Goal: Book appointment/travel/reservation

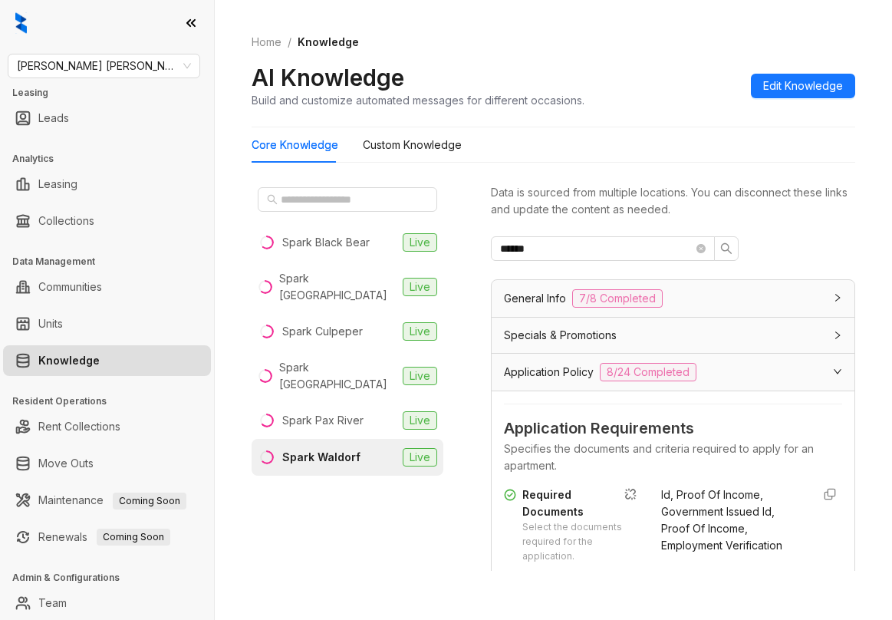
scroll to position [135, 0]
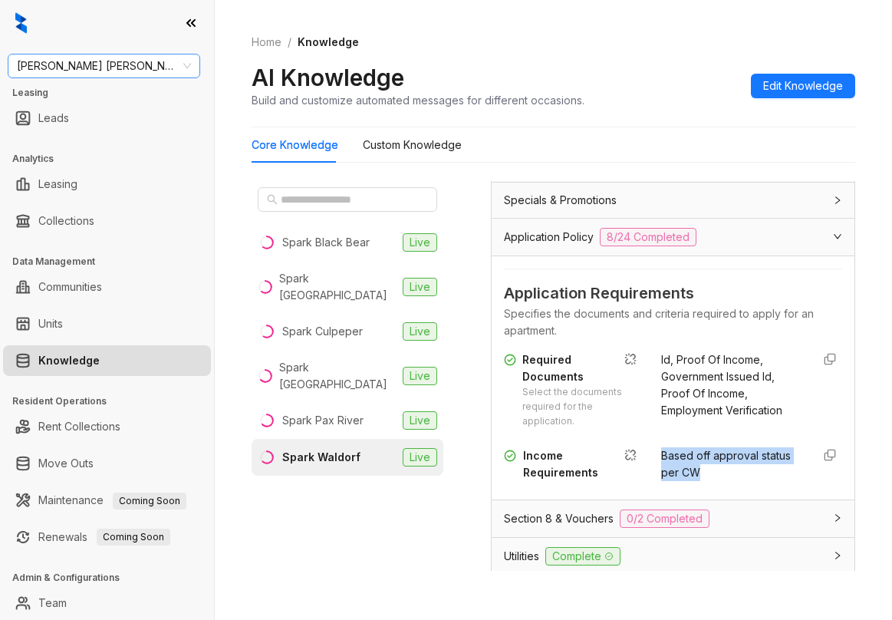
click at [153, 67] on span "Gates Hudson" at bounding box center [104, 65] width 174 height 23
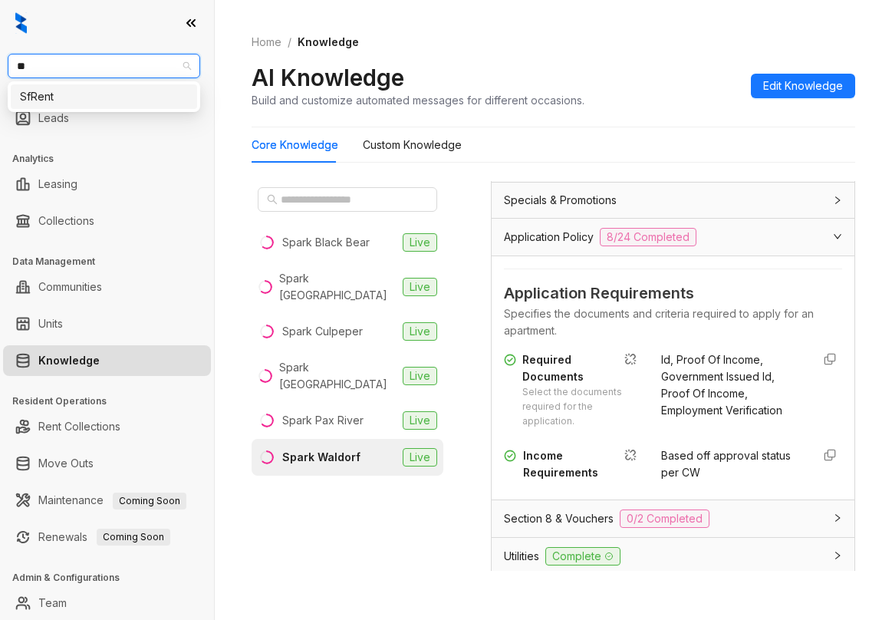
type input "*"
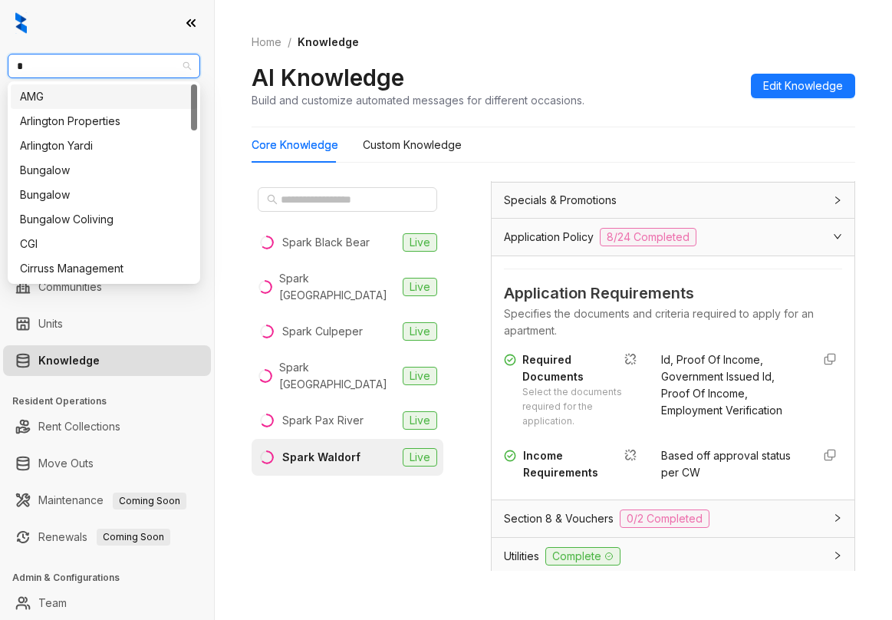
type input "**"
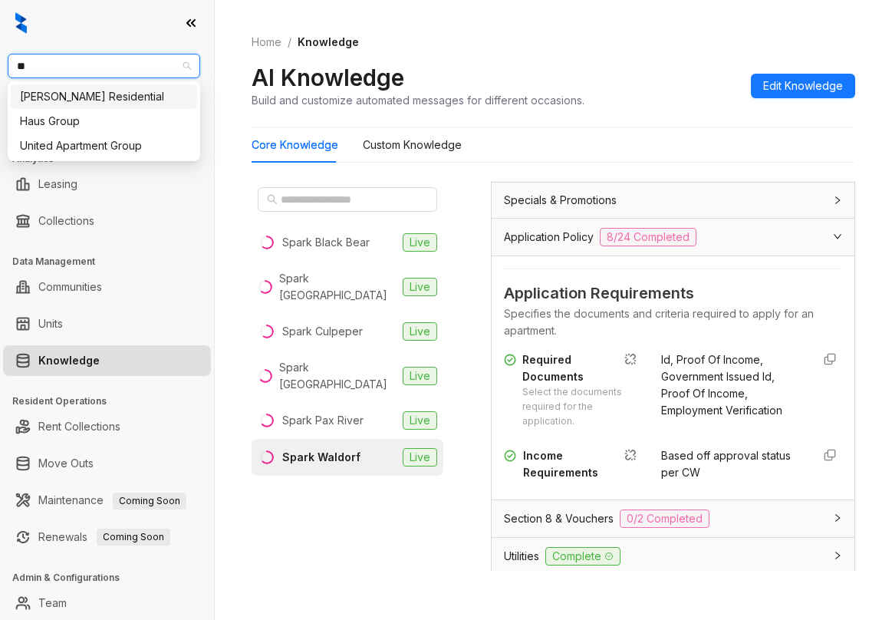
click at [117, 97] on div "Griffis Residential" at bounding box center [104, 96] width 168 height 17
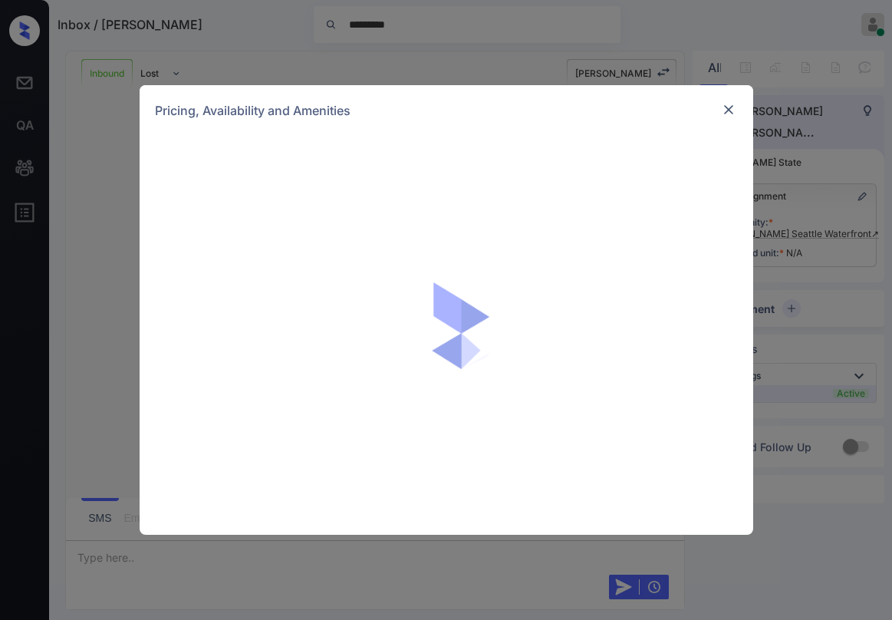
scroll to position [1412, 0]
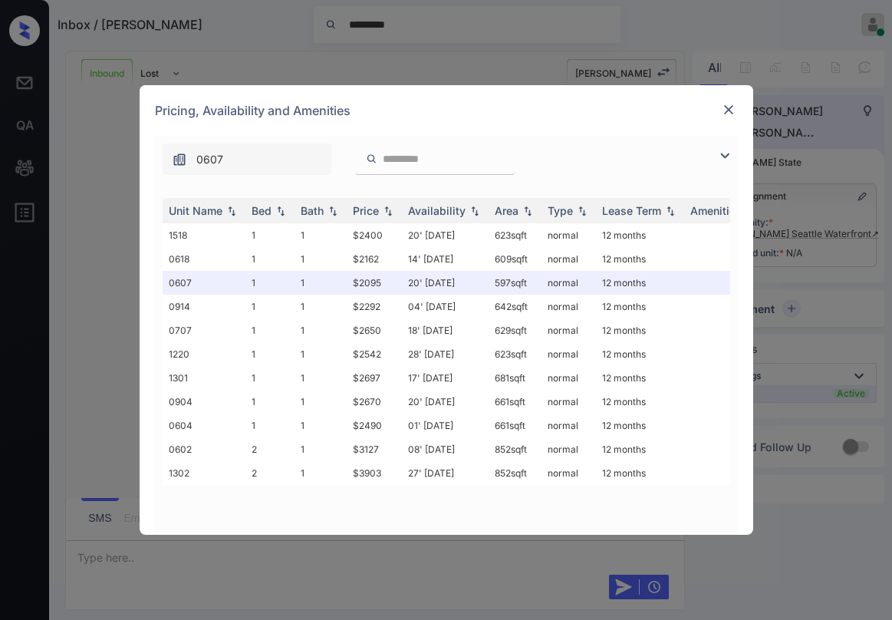
click at [724, 159] on img at bounding box center [724, 155] width 18 height 18
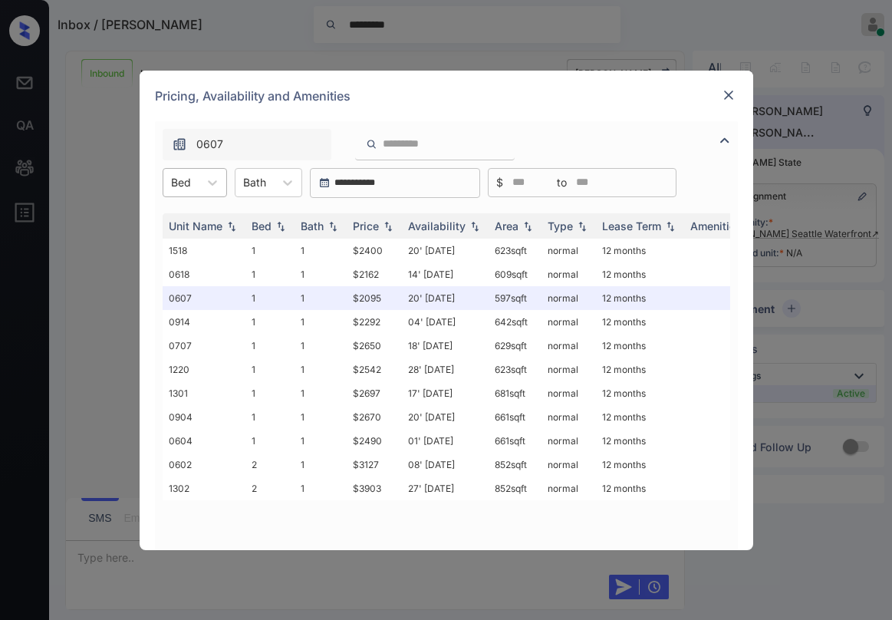
click at [195, 180] on div "Bed" at bounding box center [180, 182] width 35 height 22
click at [495, 111] on div "Pricing, Availability and Amenities" at bounding box center [446, 96] width 613 height 51
click at [506, 105] on div "Pricing, Availability and Amenities" at bounding box center [446, 96] width 613 height 51
click at [482, 107] on div "Pricing, Availability and Amenities" at bounding box center [446, 96] width 613 height 51
click at [730, 97] on img at bounding box center [728, 94] width 15 height 15
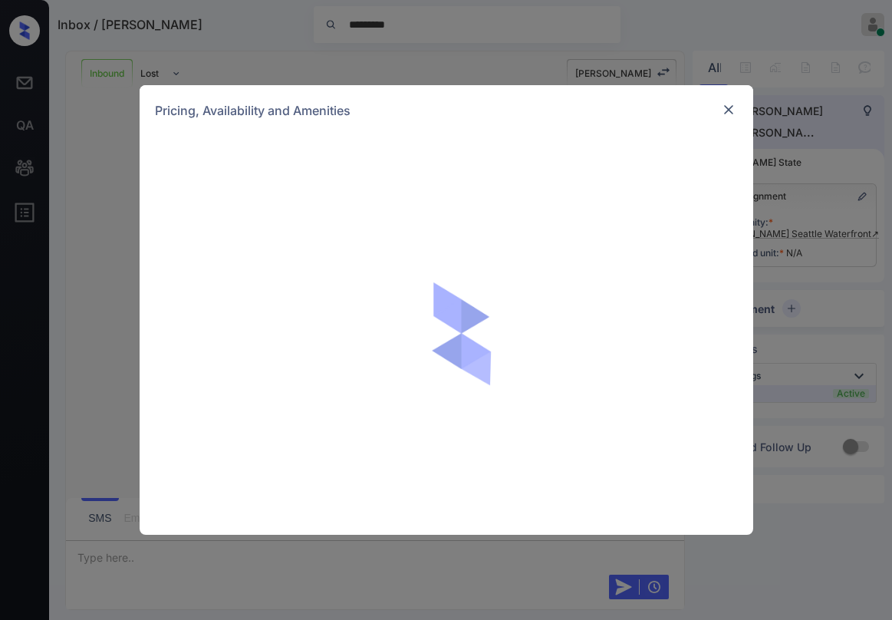
scroll to position [1575, 0]
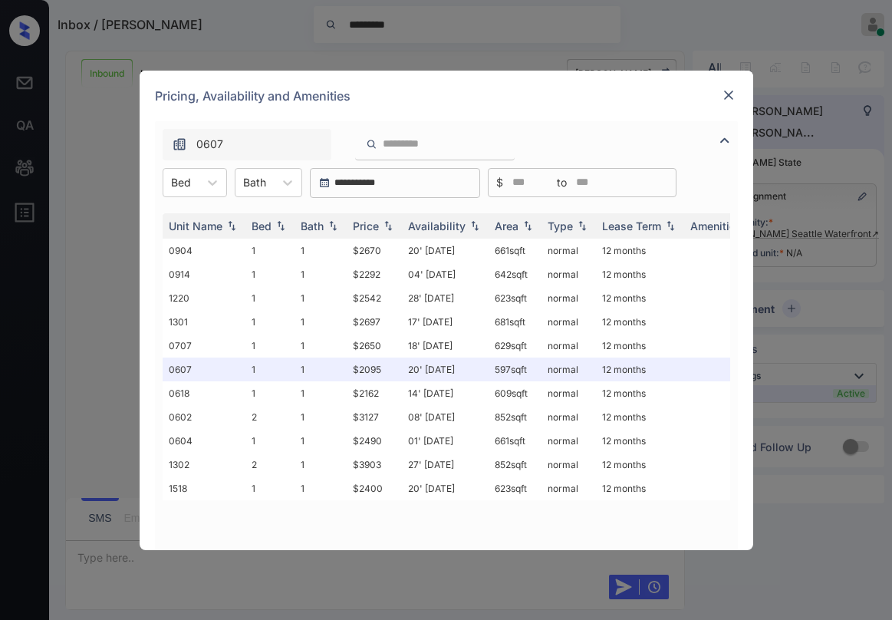
click at [728, 94] on img at bounding box center [728, 94] width 15 height 15
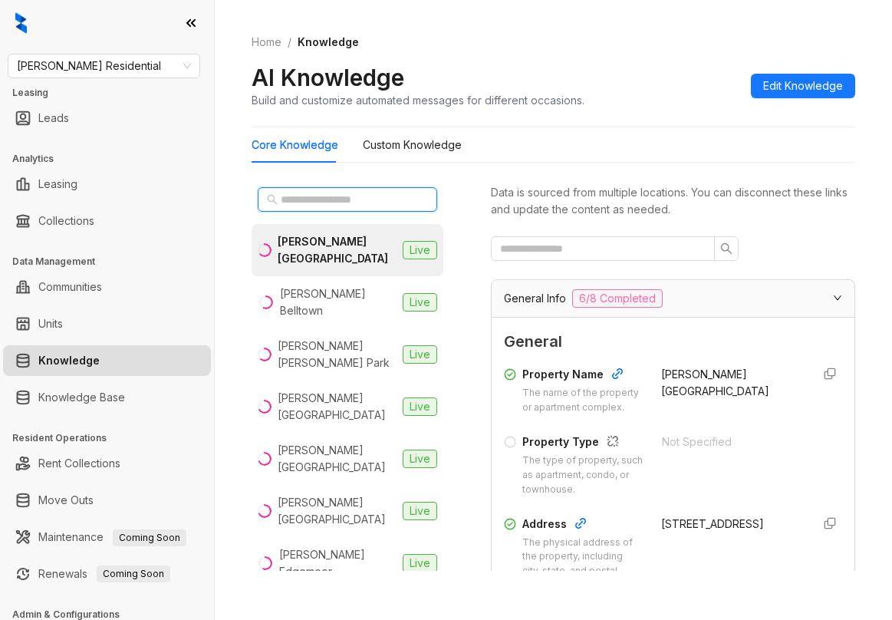
click at [354, 202] on input "text" at bounding box center [348, 199] width 135 height 17
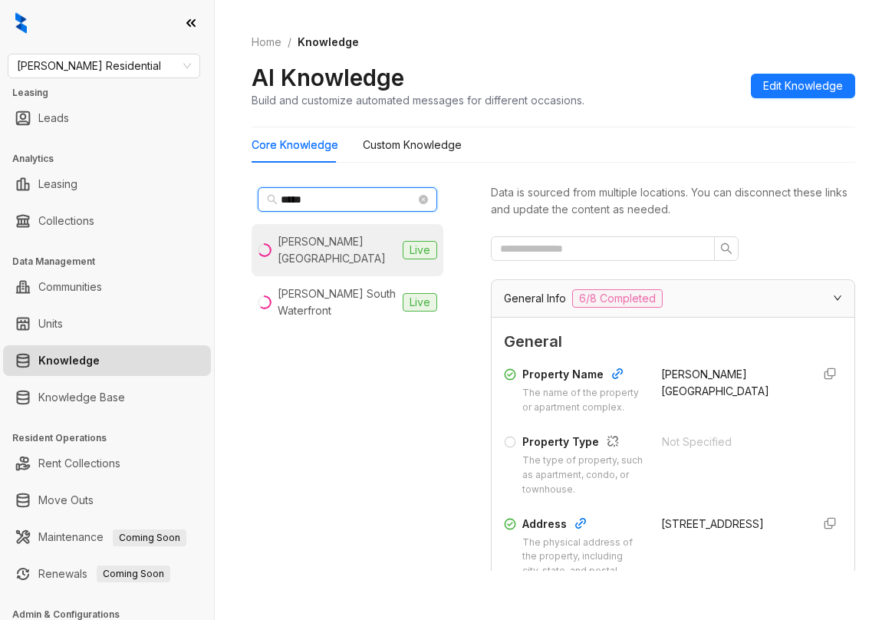
type input "*****"
click at [347, 235] on div "[PERSON_NAME] [GEOGRAPHIC_DATA]" at bounding box center [337, 250] width 119 height 34
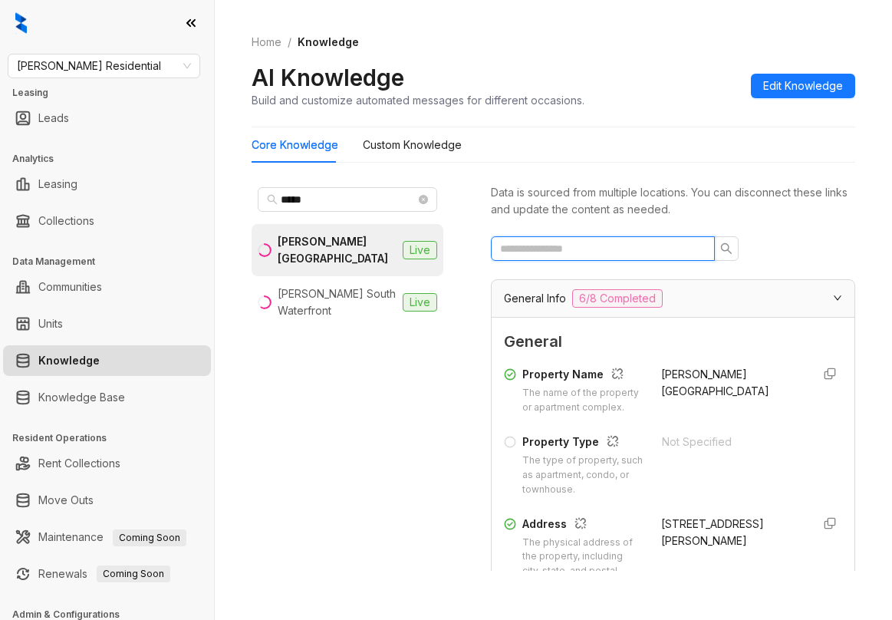
click at [594, 245] on input "text" at bounding box center [596, 248] width 193 height 17
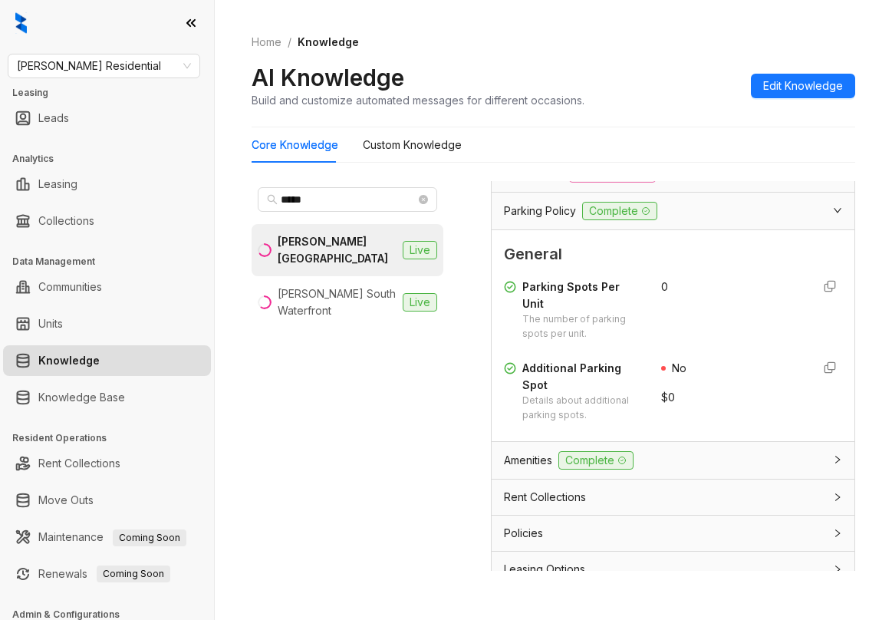
scroll to position [325, 0]
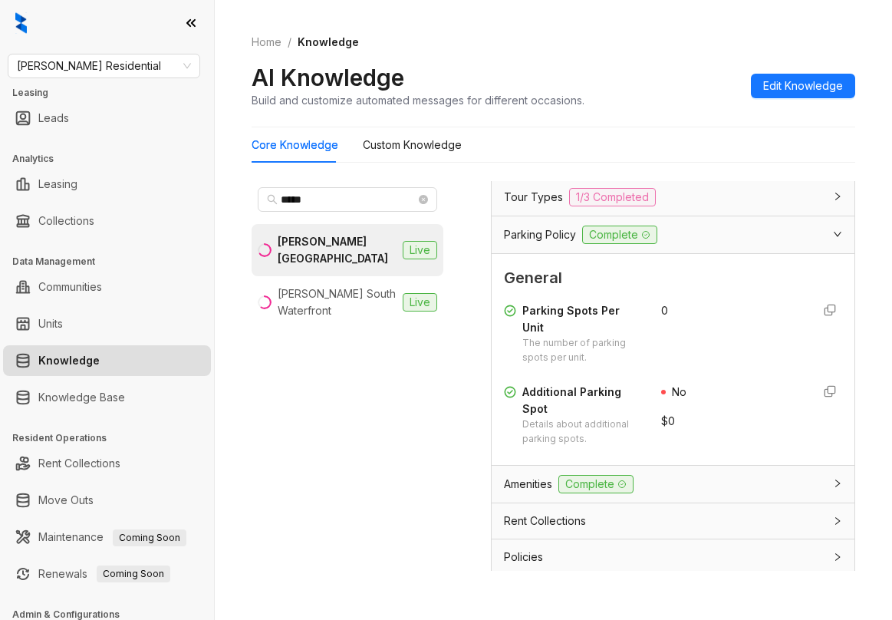
type input "*******"
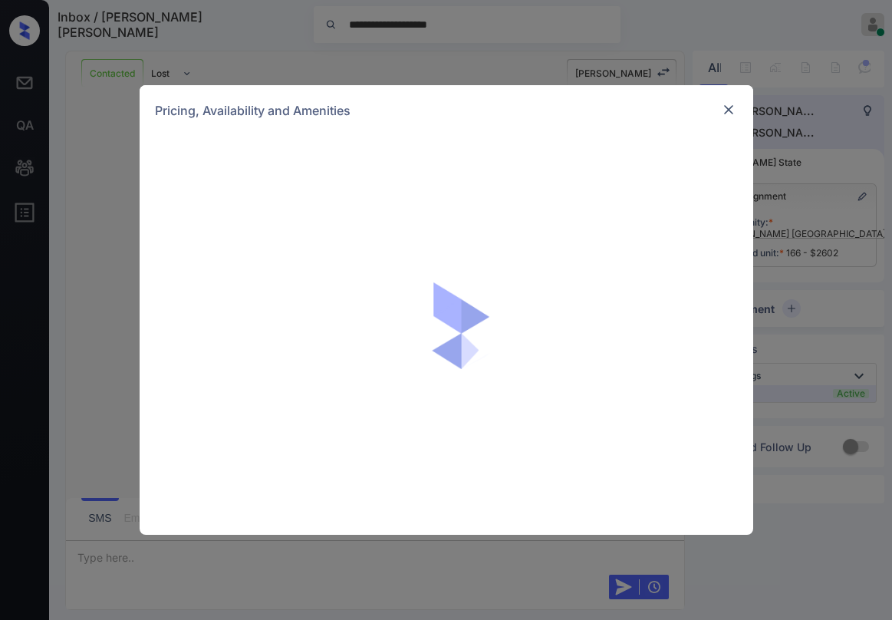
scroll to position [3659, 0]
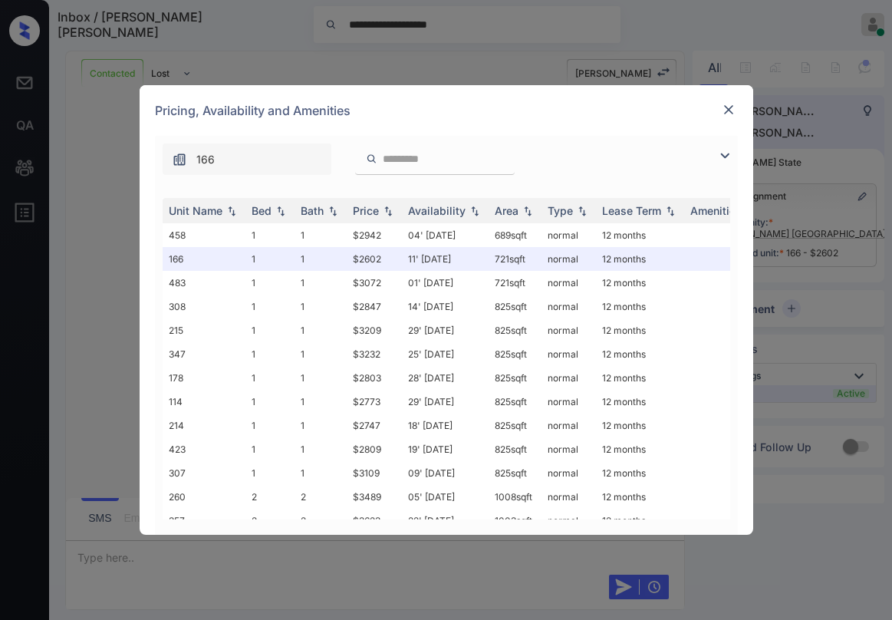
click at [728, 110] on img at bounding box center [728, 109] width 15 height 15
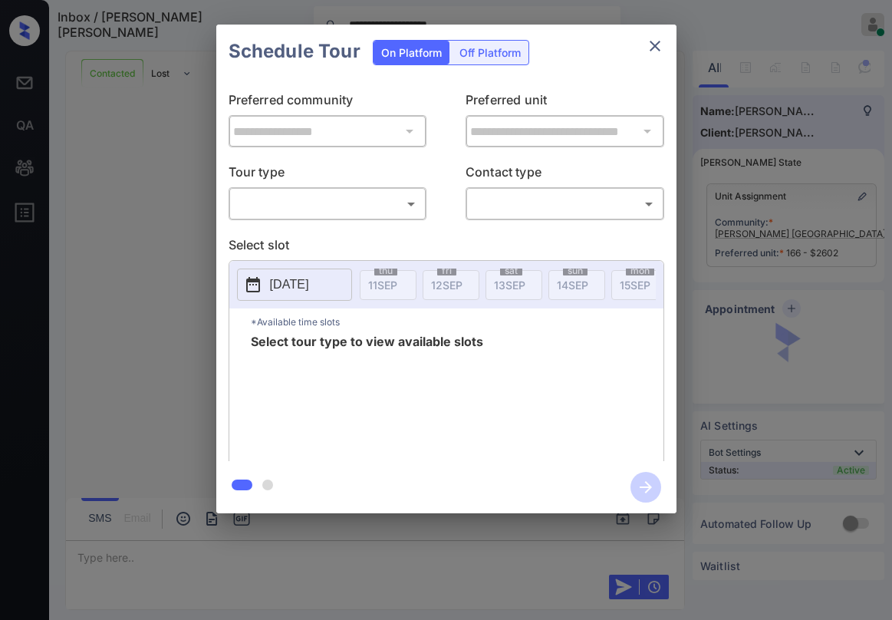
scroll to position [2892, 0]
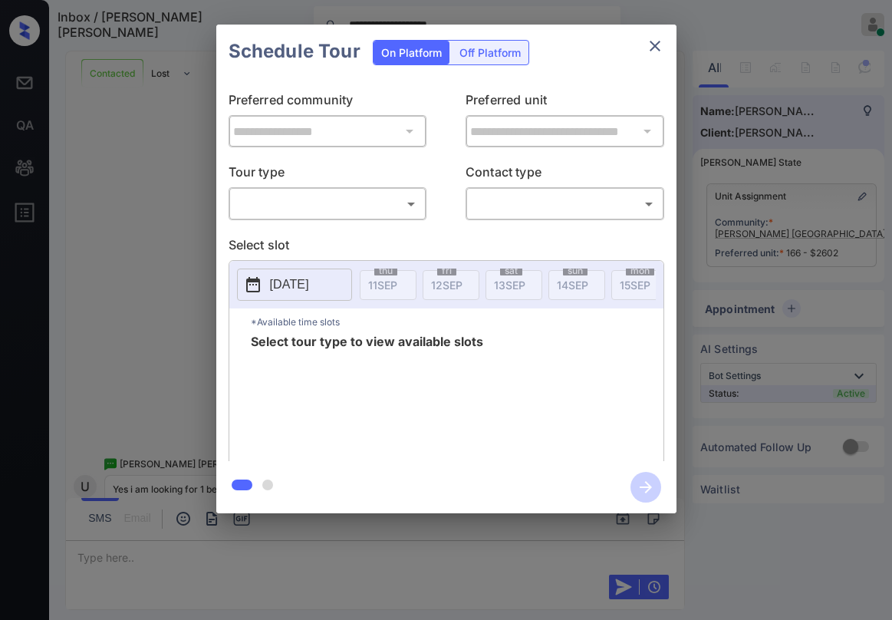
click at [386, 212] on body "**********" at bounding box center [446, 310] width 892 height 620
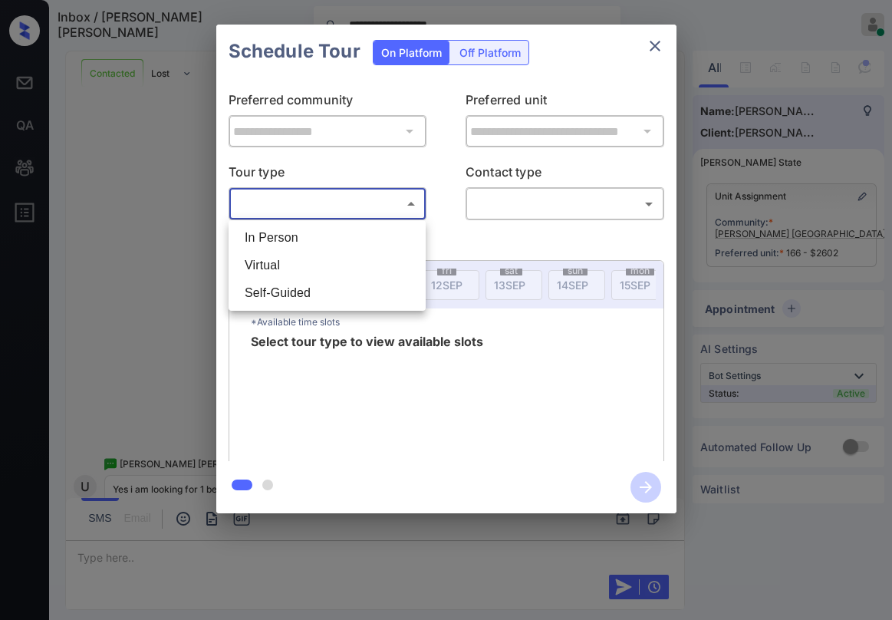
drag, startPoint x: 337, startPoint y: 242, endPoint x: 583, endPoint y: 224, distance: 246.0
click at [338, 242] on li "In Person" at bounding box center [326, 238] width 189 height 28
type input "********"
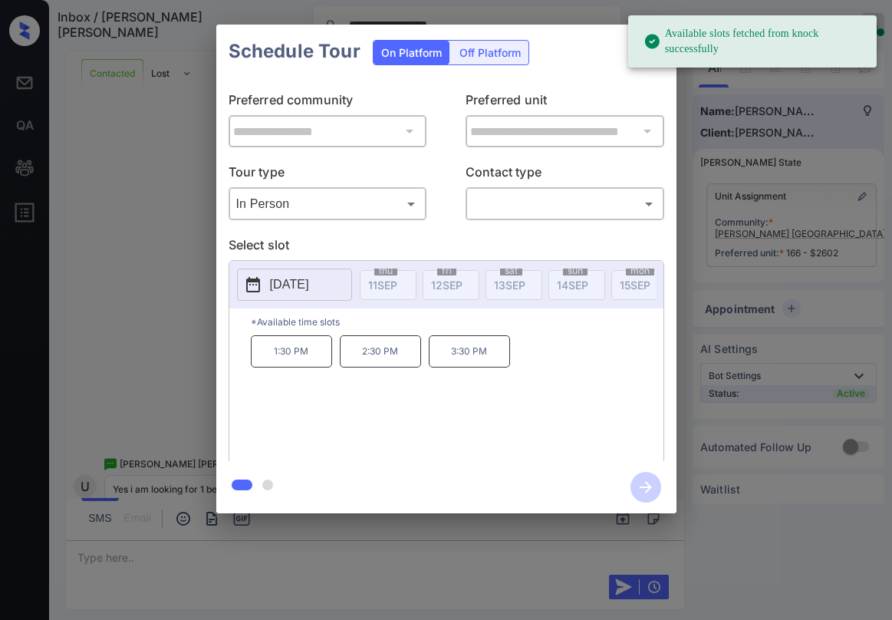
click at [574, 209] on body "**********" at bounding box center [446, 310] width 892 height 620
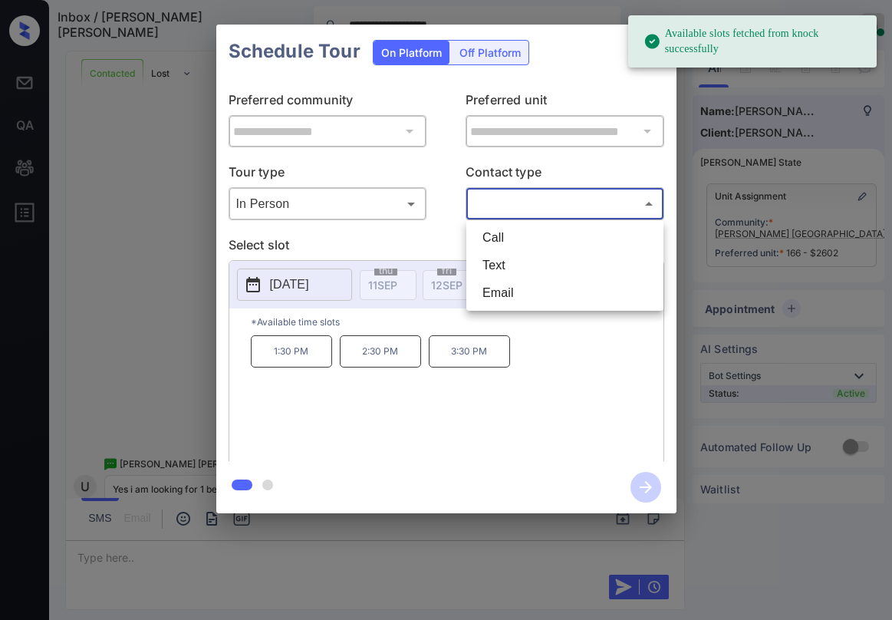
click at [436, 251] on div at bounding box center [446, 310] width 892 height 620
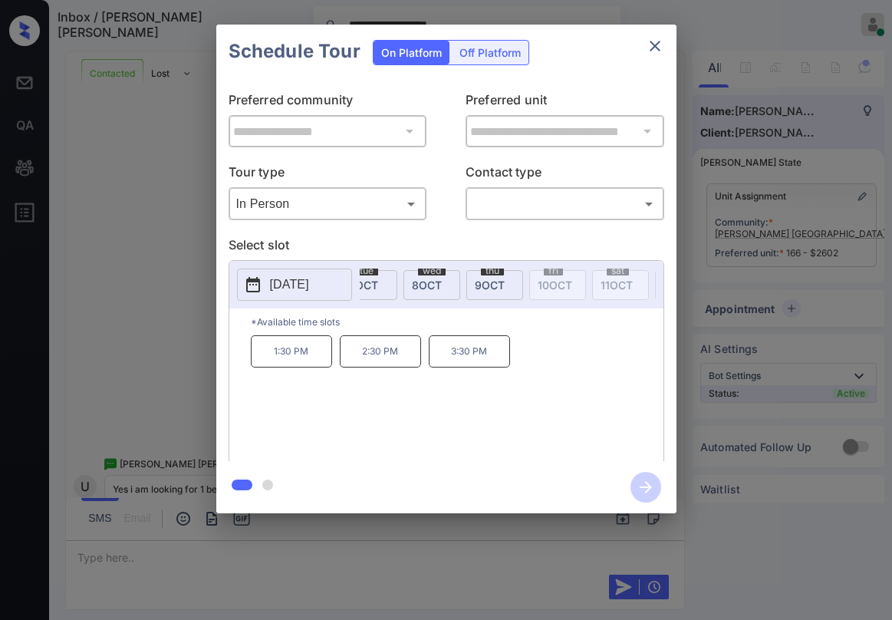
scroll to position [0, 1632]
click at [501, 244] on p "Select slot" at bounding box center [447, 247] width 436 height 25
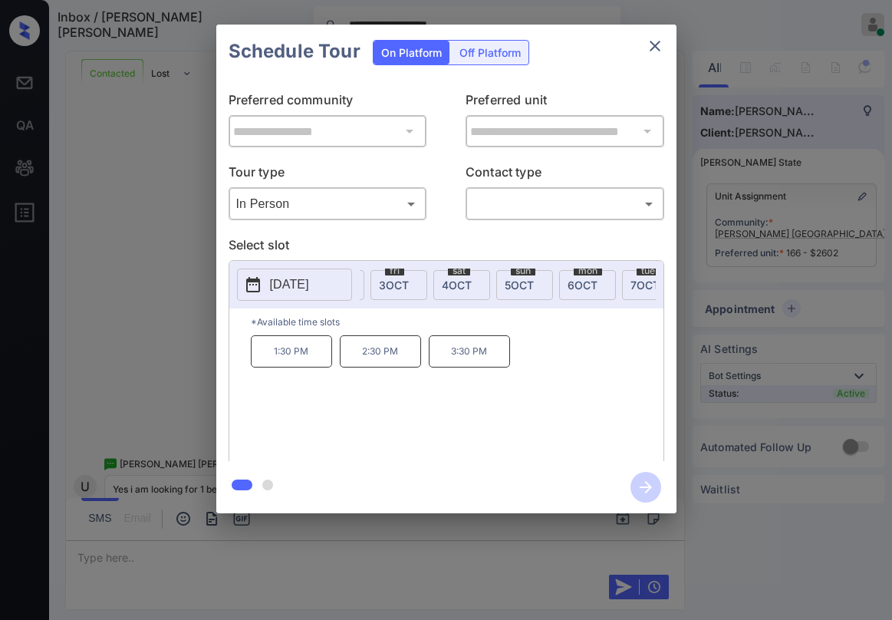
scroll to position [0, 1384]
click at [473, 247] on p "Select slot" at bounding box center [447, 247] width 436 height 25
click at [455, 240] on p "Select slot" at bounding box center [447, 247] width 436 height 25
click at [443, 237] on p "Select slot" at bounding box center [447, 247] width 436 height 25
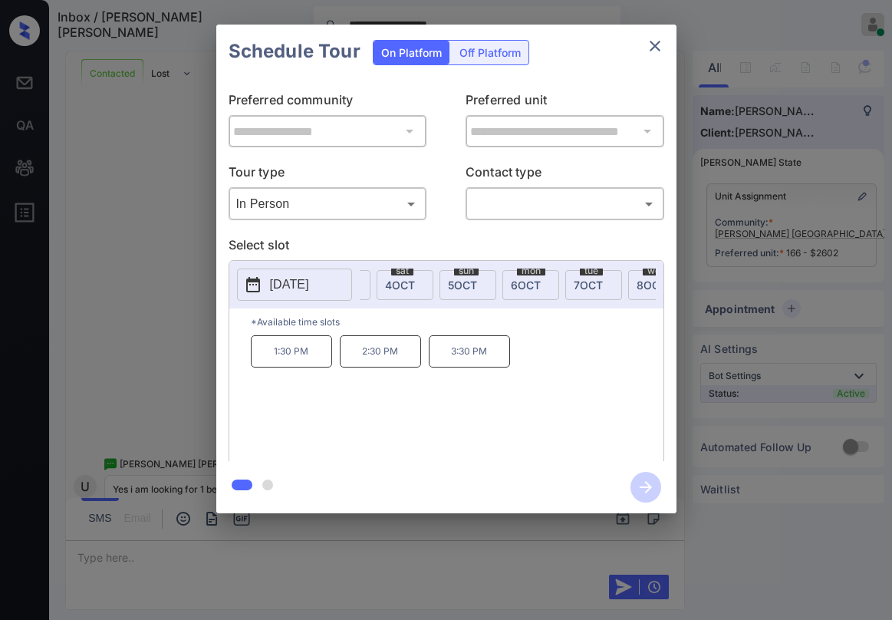
click at [454, 235] on p "Select slot" at bounding box center [447, 247] width 436 height 25
click at [468, 244] on p "Select slot" at bounding box center [447, 247] width 436 height 25
click at [648, 45] on icon "close" at bounding box center [655, 46] width 18 height 18
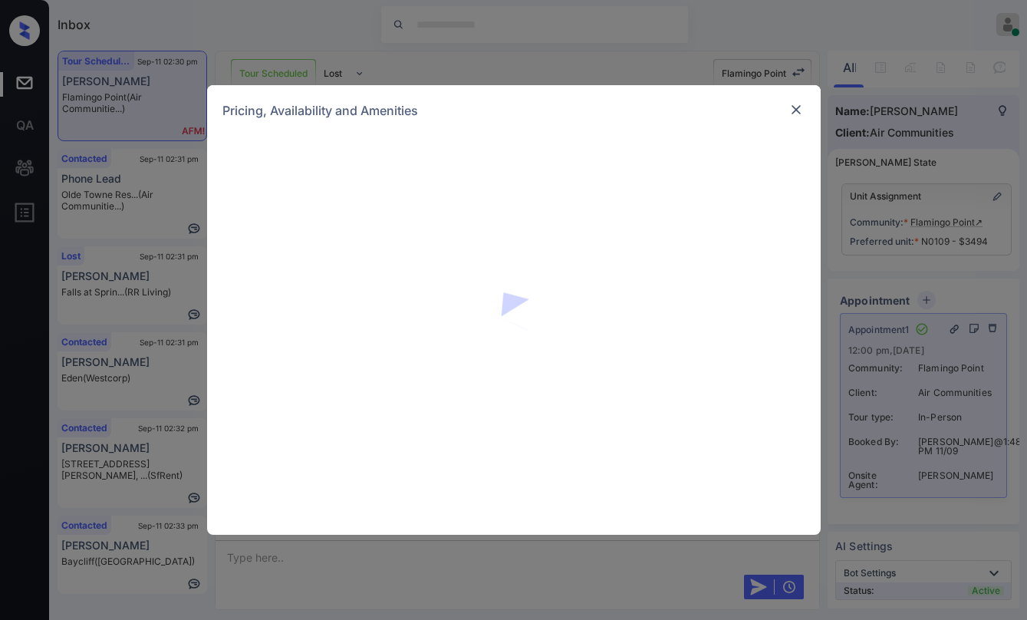
scroll to position [3223, 0]
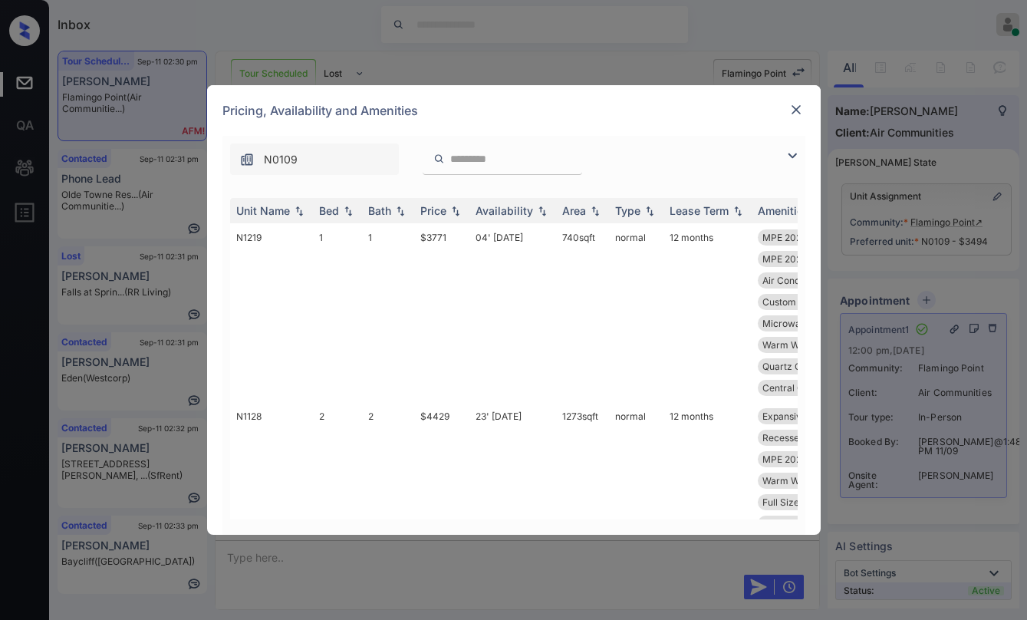
click at [794, 154] on img at bounding box center [792, 155] width 18 height 18
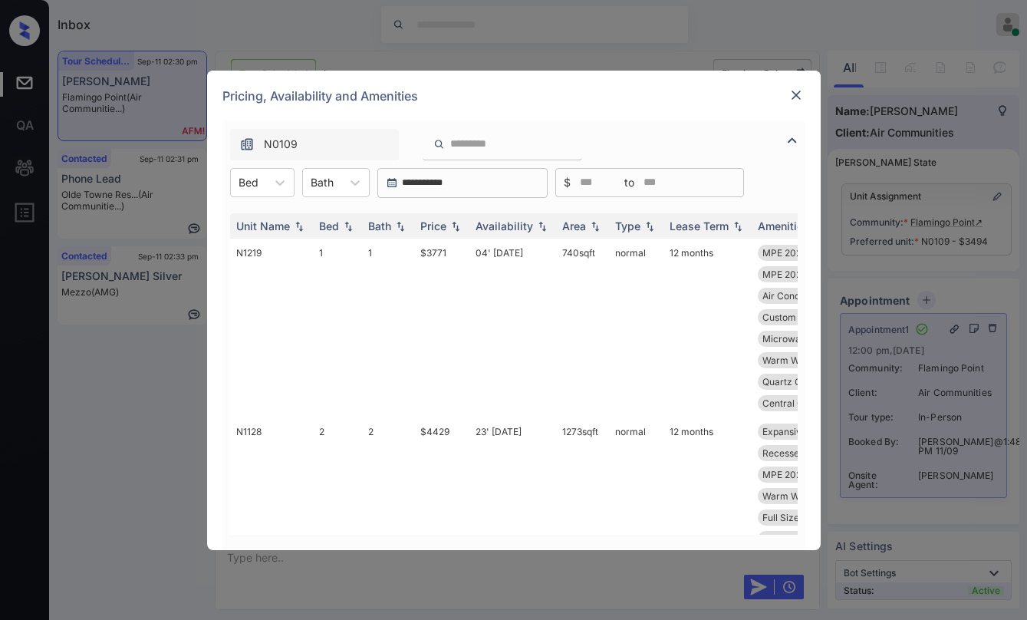
click at [272, 186] on icon at bounding box center [279, 182] width 15 height 15
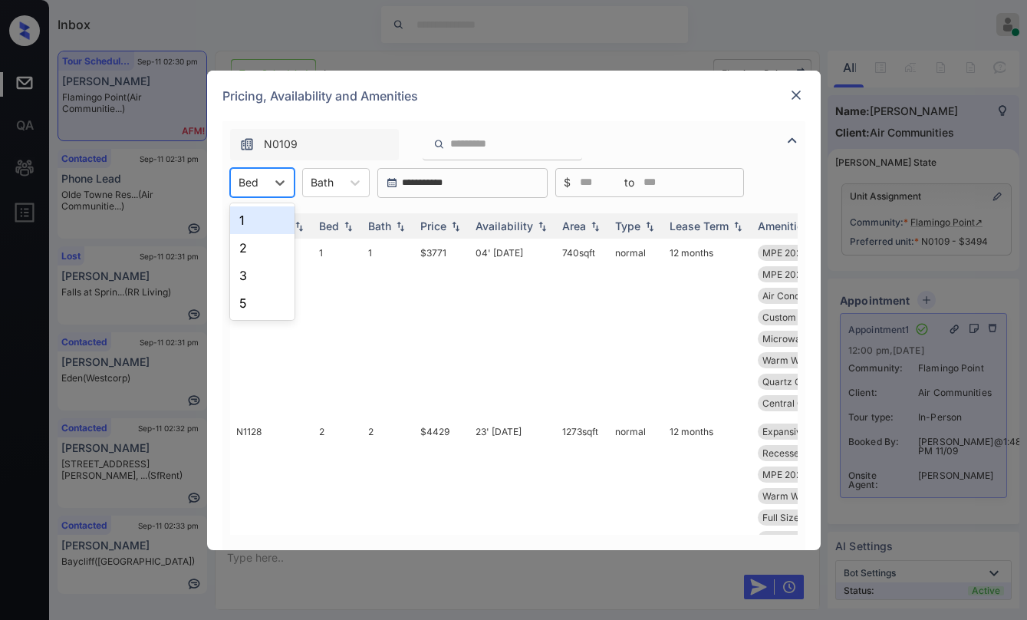
click at [257, 224] on div "1" at bounding box center [262, 220] width 64 height 28
click at [445, 226] on div "Price" at bounding box center [433, 225] width 26 height 13
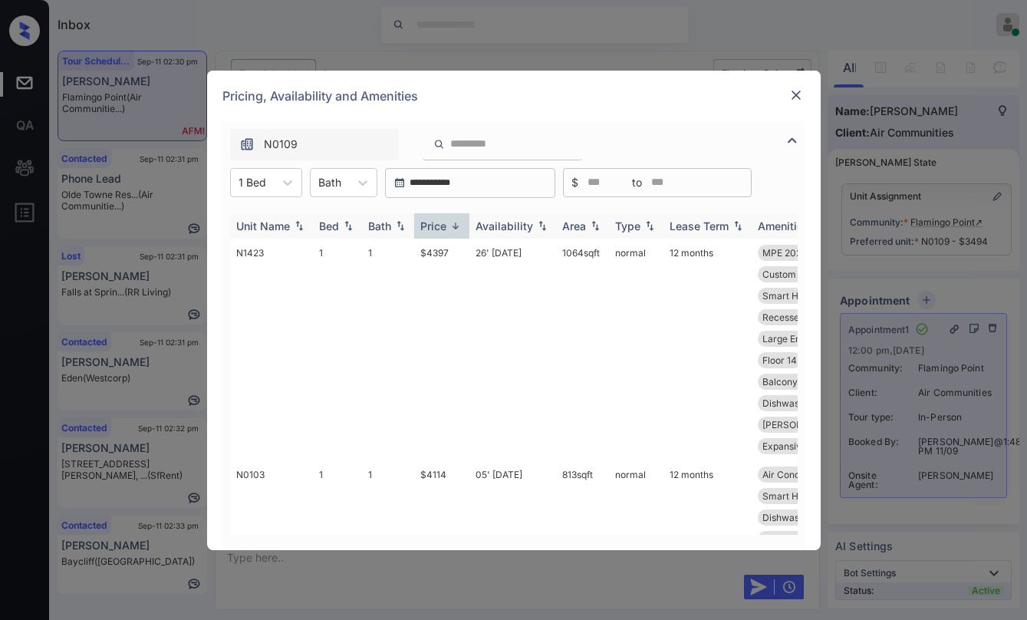
click at [445, 226] on div "Price" at bounding box center [433, 225] width 26 height 13
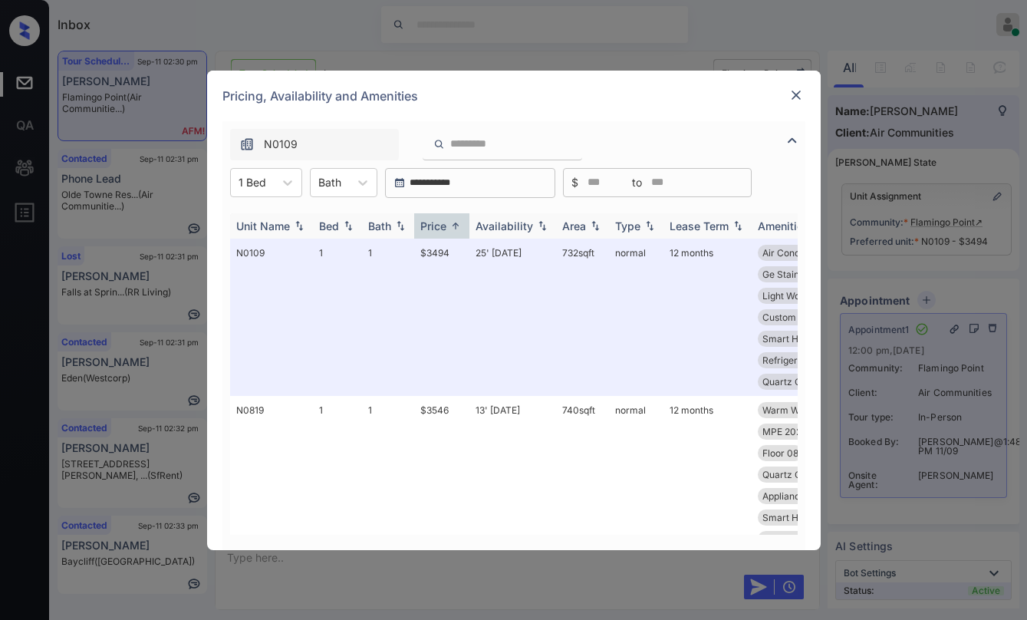
click at [445, 226] on div "Price" at bounding box center [433, 225] width 26 height 13
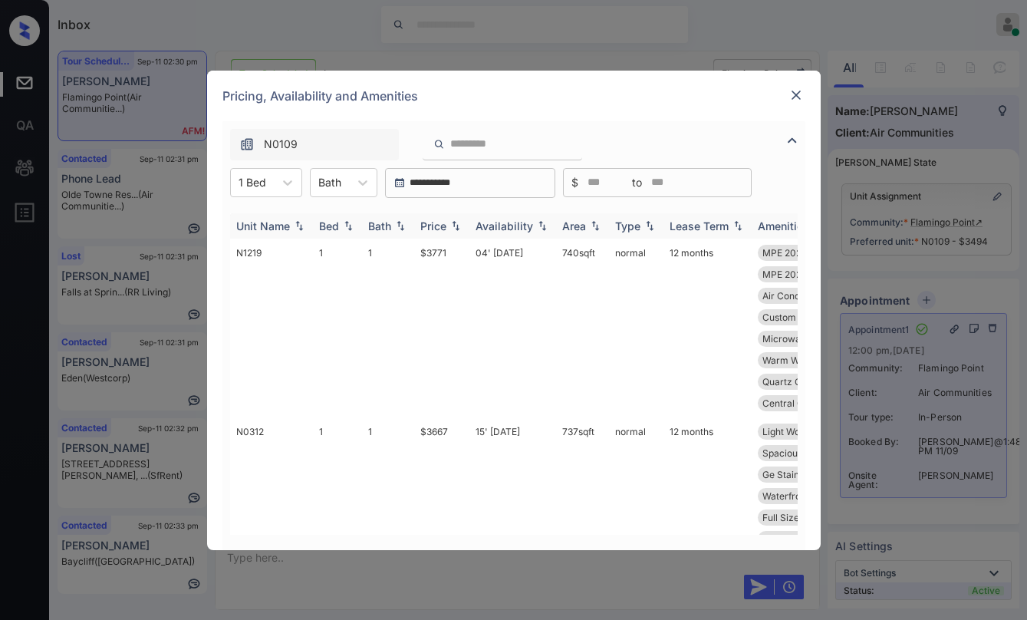
click at [445, 226] on div "Price" at bounding box center [433, 225] width 26 height 13
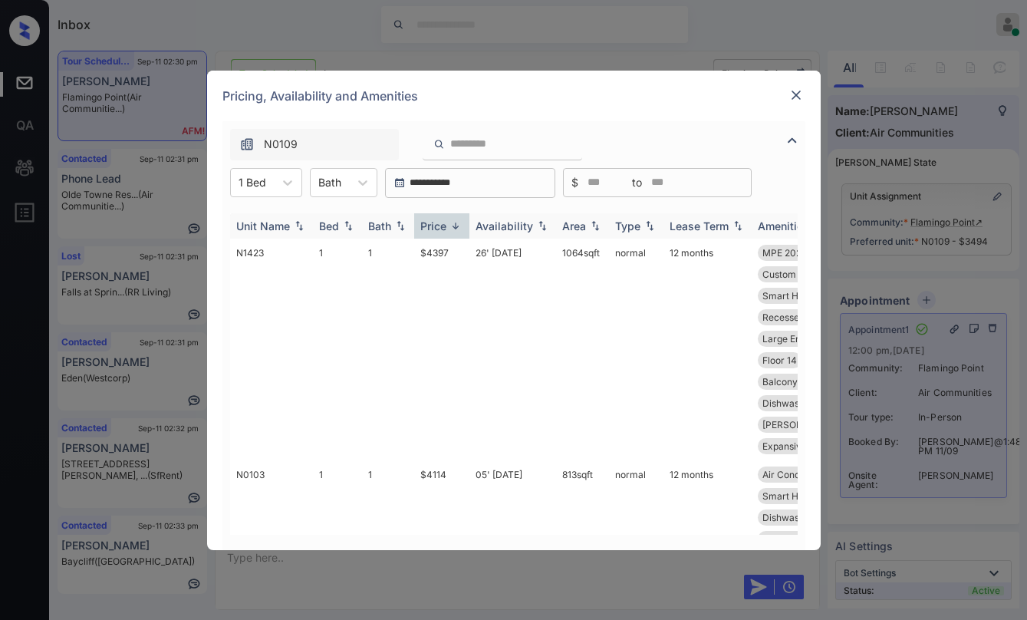
click at [445, 226] on div "Price" at bounding box center [433, 225] width 26 height 13
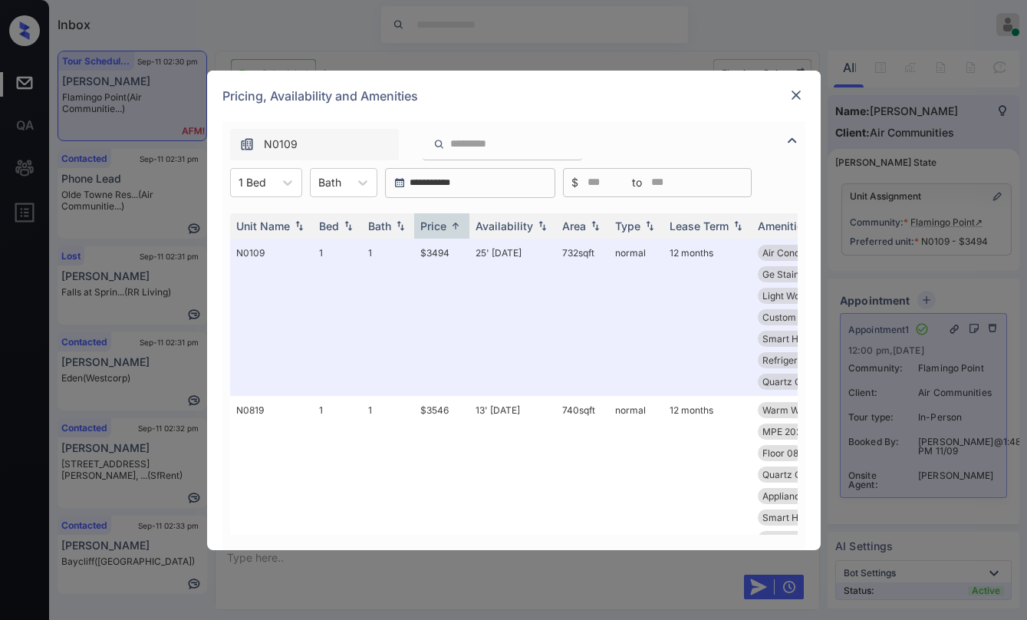
click at [789, 97] on img at bounding box center [795, 94] width 15 height 15
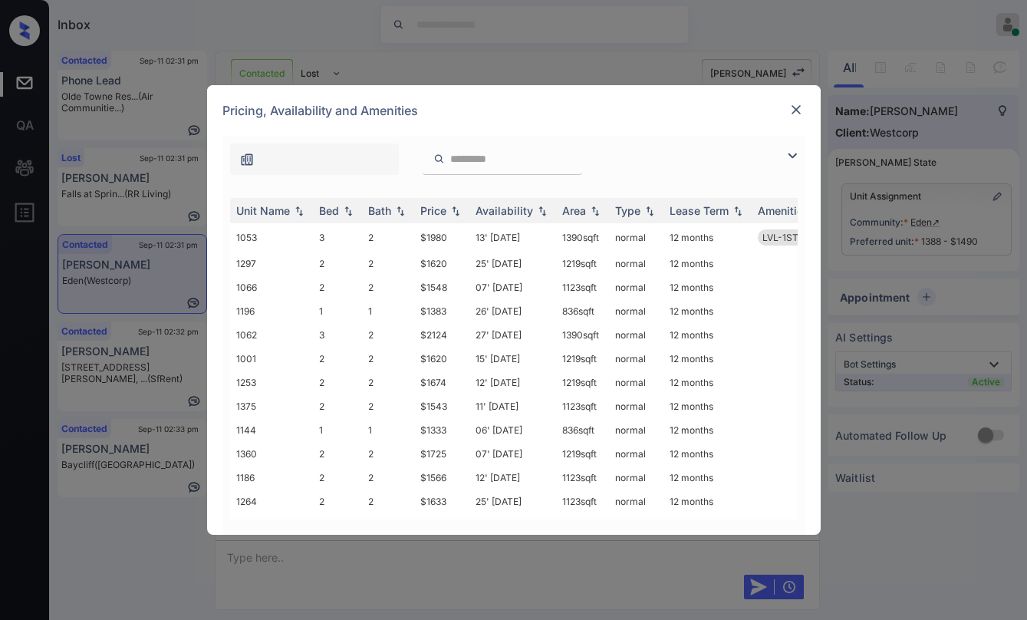
drag, startPoint x: 792, startPoint y: 156, endPoint x: 695, endPoint y: 173, distance: 99.0
click at [792, 156] on img at bounding box center [792, 155] width 18 height 18
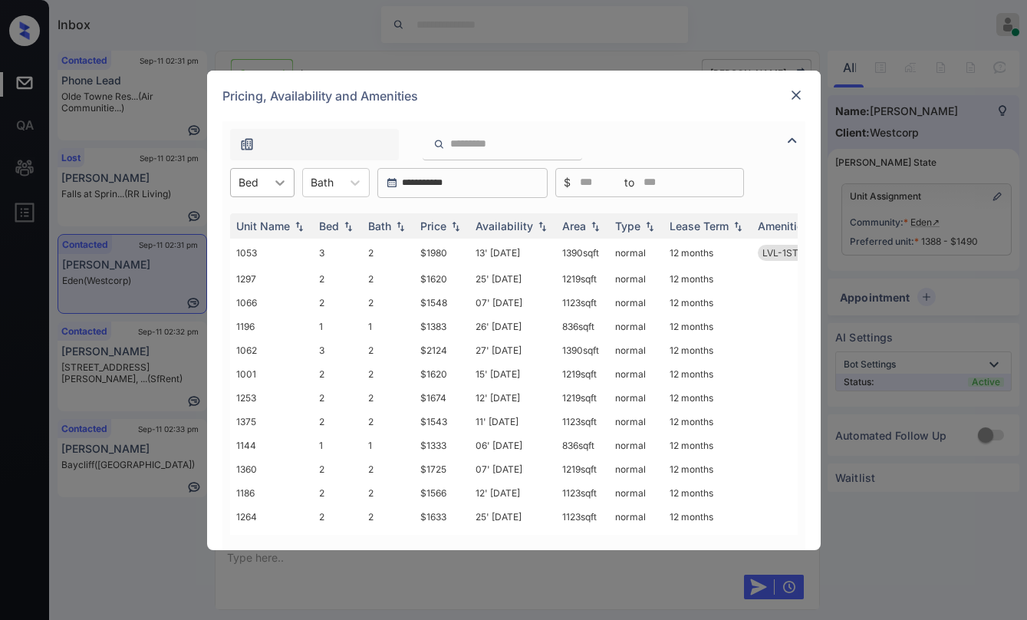
click at [273, 189] on icon at bounding box center [279, 182] width 15 height 15
click at [257, 248] on div "2" at bounding box center [262, 248] width 64 height 28
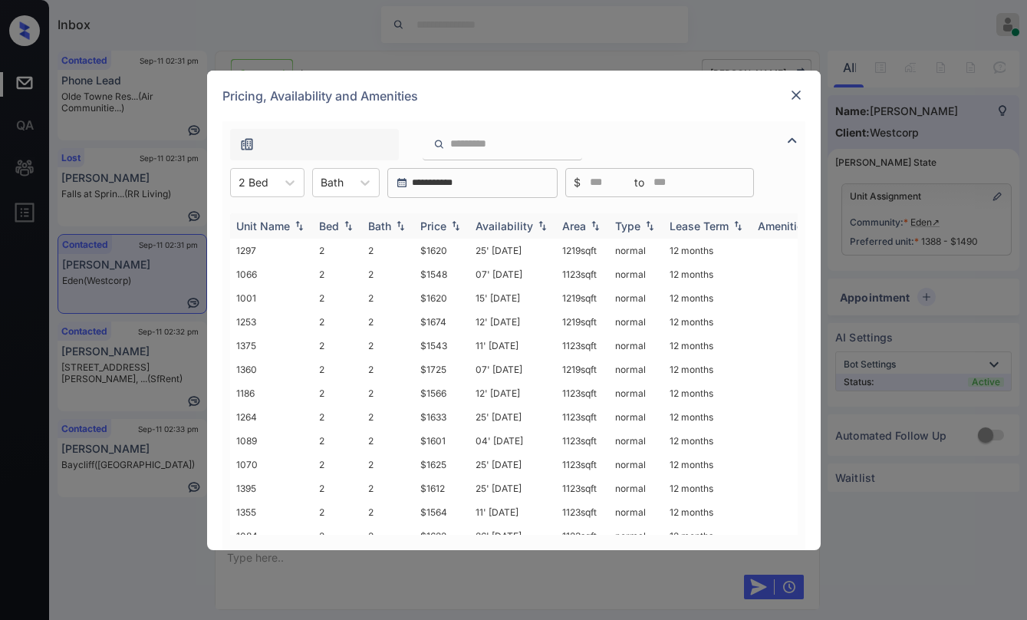
click at [444, 225] on div "Price" at bounding box center [433, 225] width 26 height 13
click at [443, 225] on div "Price" at bounding box center [433, 225] width 26 height 13
click at [440, 225] on div "Price" at bounding box center [433, 225] width 26 height 13
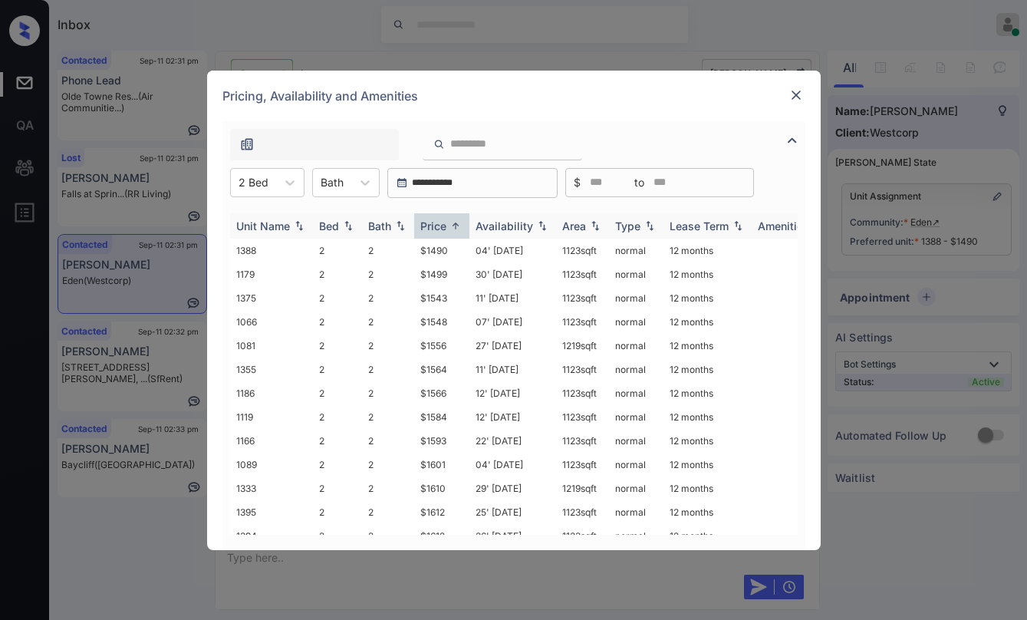
click at [439, 218] on th "Price" at bounding box center [441, 225] width 55 height 25
click at [438, 218] on th "Price" at bounding box center [441, 225] width 55 height 25
click at [804, 97] on div at bounding box center [796, 95] width 18 height 18
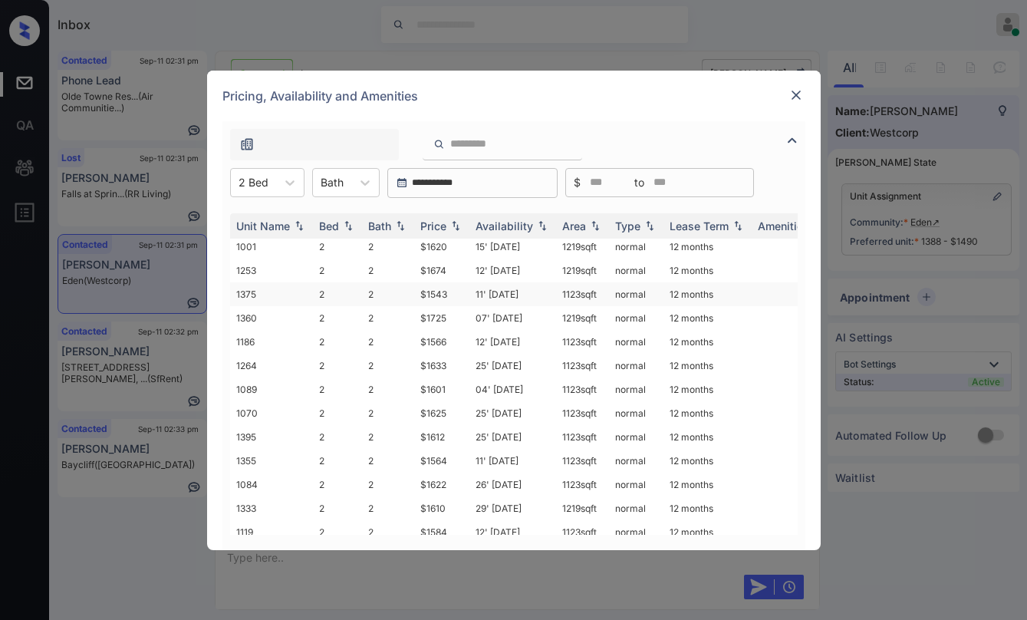
scroll to position [77, 0]
click at [797, 102] on img at bounding box center [795, 94] width 15 height 15
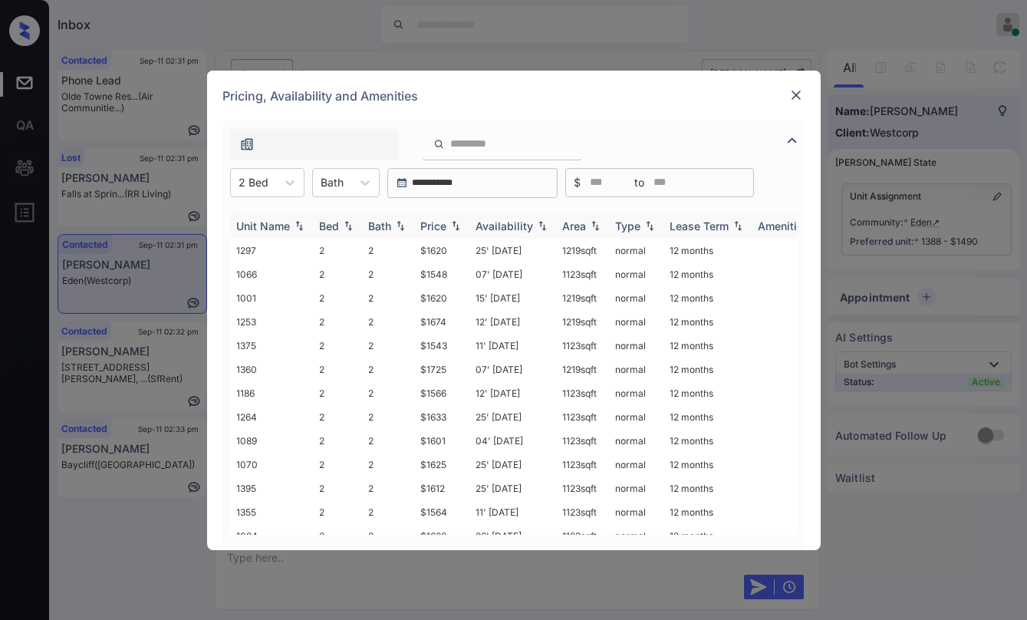
scroll to position [1467, 0]
click at [442, 222] on div "Price" at bounding box center [433, 225] width 26 height 13
click at [445, 222] on div "Price" at bounding box center [433, 225] width 26 height 13
click at [436, 298] on td "$1543" at bounding box center [441, 298] width 55 height 24
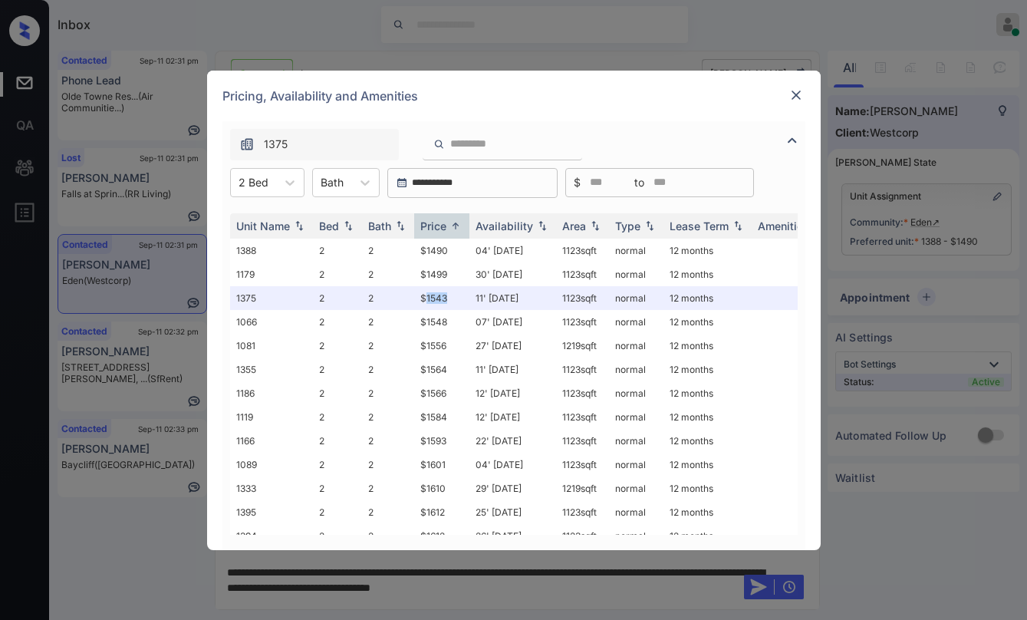
click at [794, 96] on img at bounding box center [795, 94] width 15 height 15
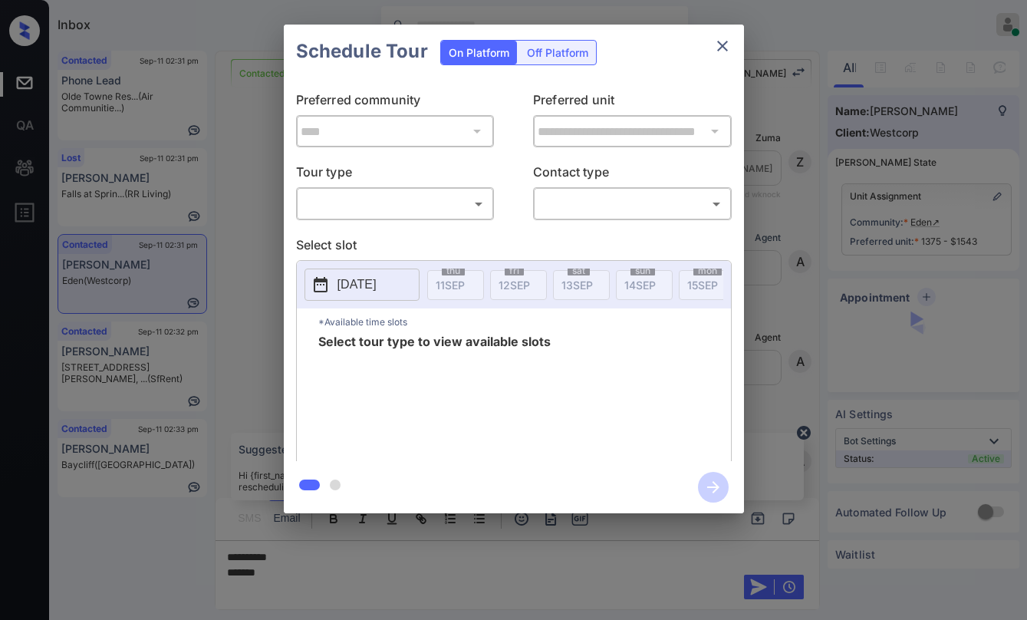
scroll to position [2004, 0]
click at [371, 202] on body "Inbox [PERSON_NAME] Online Set yourself offline Set yourself on break Profile S…" at bounding box center [513, 310] width 1027 height 620
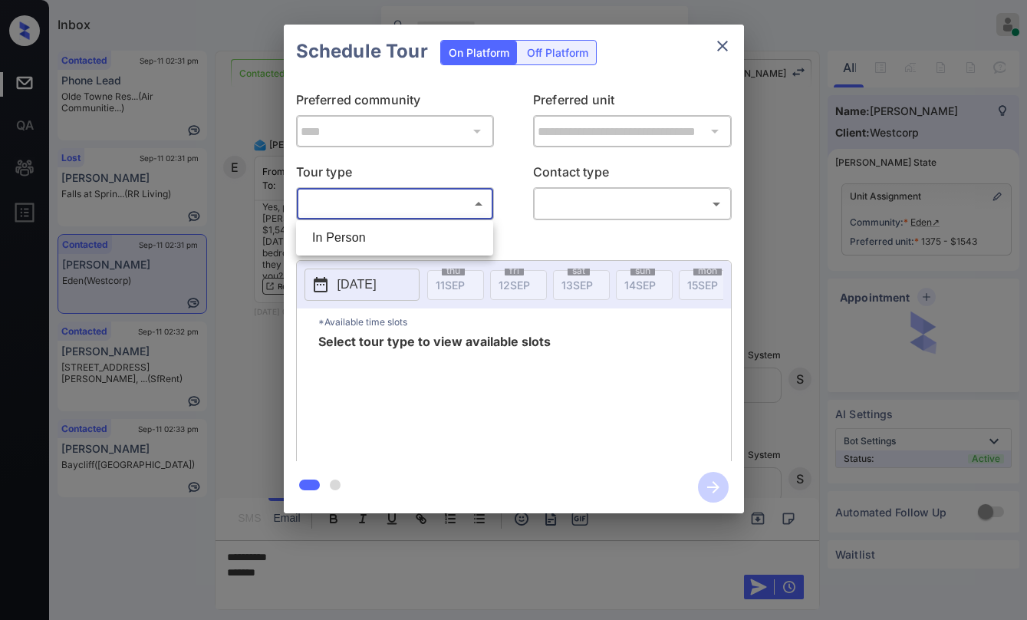
drag, startPoint x: 360, startPoint y: 236, endPoint x: 403, endPoint y: 229, distance: 43.6
click at [360, 235] on li "In Person" at bounding box center [394, 238] width 189 height 28
type input "********"
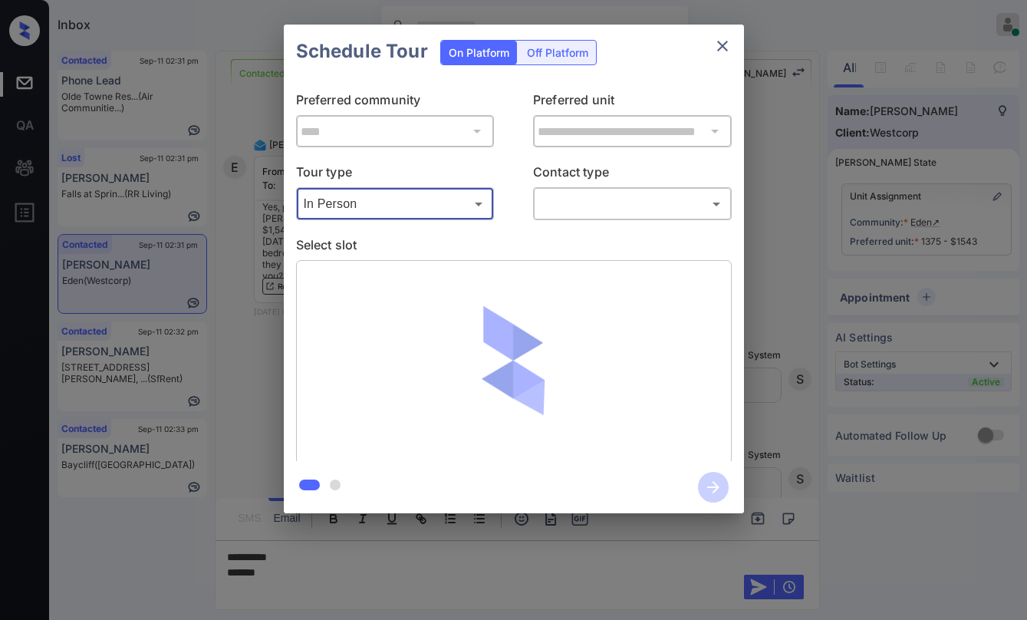
click at [566, 200] on body "Inbox [PERSON_NAME] Online Set yourself offline Set yourself on break Profile S…" at bounding box center [513, 310] width 1027 height 620
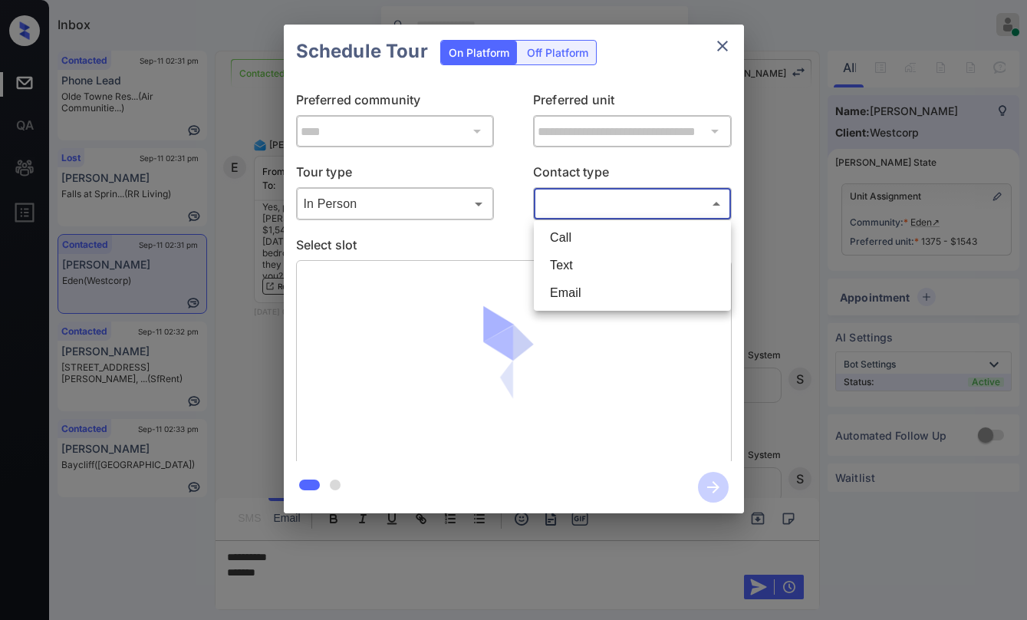
click at [603, 261] on li "Text" at bounding box center [632, 266] width 189 height 28
type input "****"
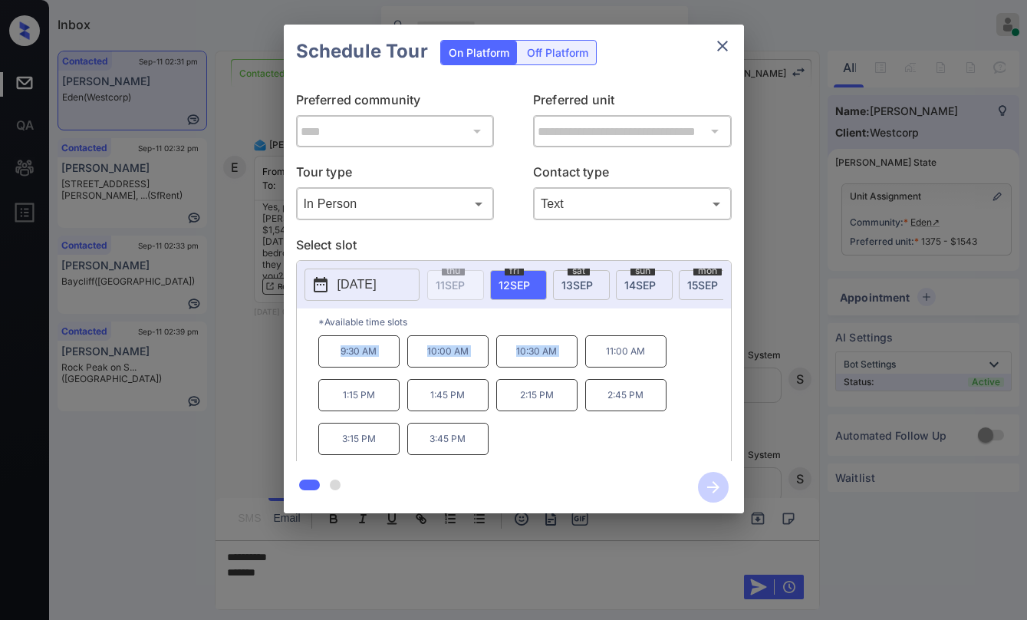
drag, startPoint x: 336, startPoint y: 356, endPoint x: 585, endPoint y: 358, distance: 249.2
click at [585, 358] on div "9:30 AM 10:00 AM 10:30 AM 11:00 AM 1:15 PM 1:45 PM 2:15 PM 2:45 PM 3:15 PM 3:45…" at bounding box center [524, 396] width 413 height 123
copy div "9:30 AM 10:00 AM 10:30 AM"
click at [724, 56] on button "close" at bounding box center [722, 46] width 31 height 31
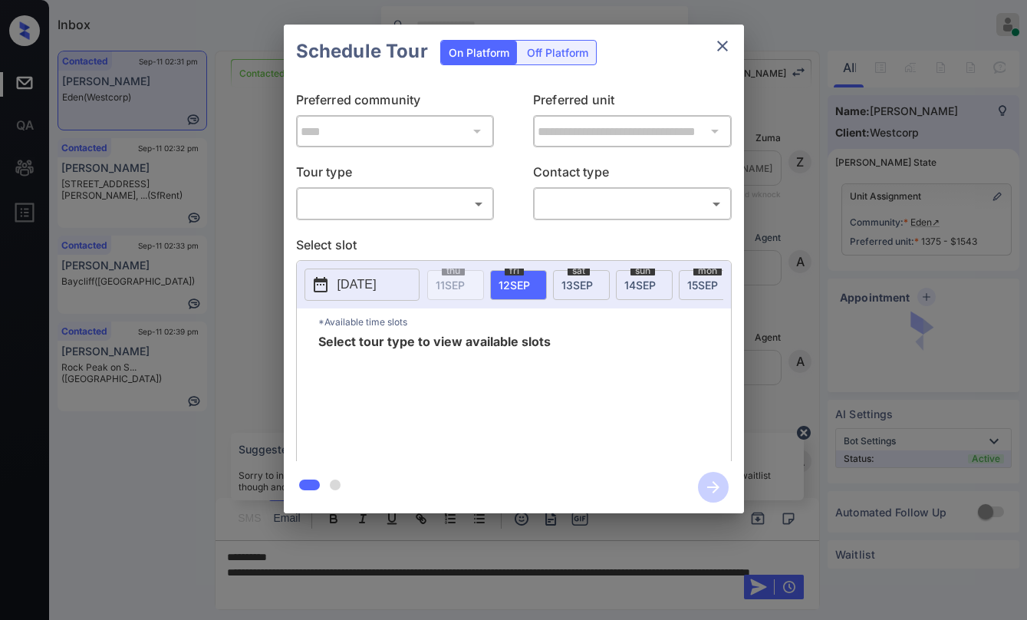
scroll to position [2257, 0]
click at [340, 211] on body "Inbox Paolo Gabriel Online Set yourself offline Set yourself on break Profile S…" at bounding box center [513, 310] width 1027 height 620
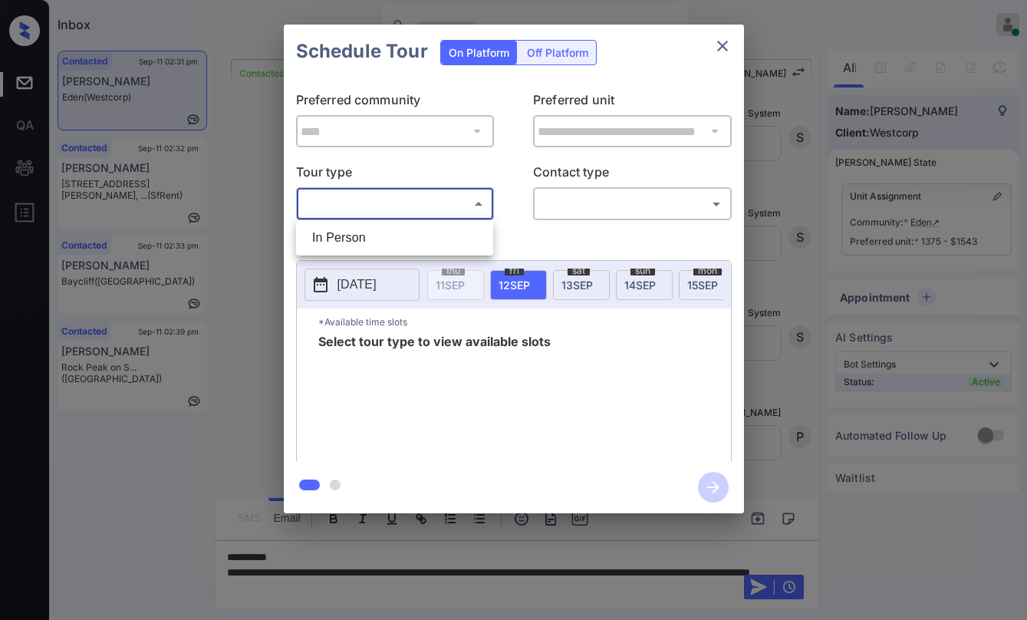
drag, startPoint x: 360, startPoint y: 246, endPoint x: 486, endPoint y: 230, distance: 127.5
click at [360, 246] on li "In Person" at bounding box center [394, 238] width 189 height 28
type input "********"
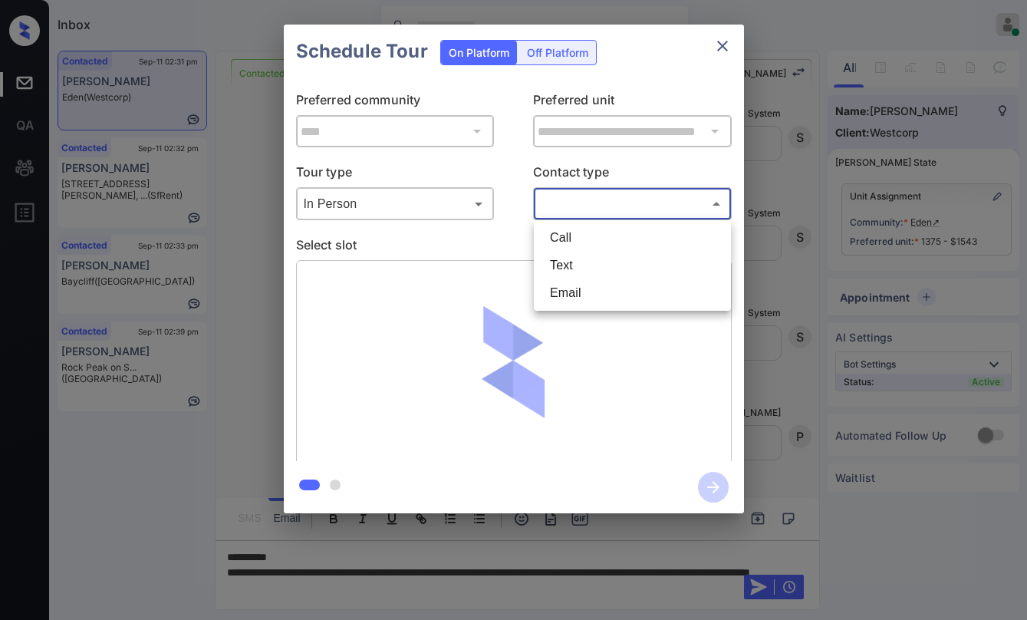
click at [567, 200] on body "Inbox Paolo Gabriel Online Set yourself offline Set yourself on break Profile S…" at bounding box center [513, 310] width 1027 height 620
click at [565, 263] on li "Text" at bounding box center [632, 266] width 189 height 28
click at [618, 199] on body "Inbox Paolo Gabriel Online Set yourself offline Set yourself on break Profile S…" at bounding box center [513, 310] width 1027 height 620
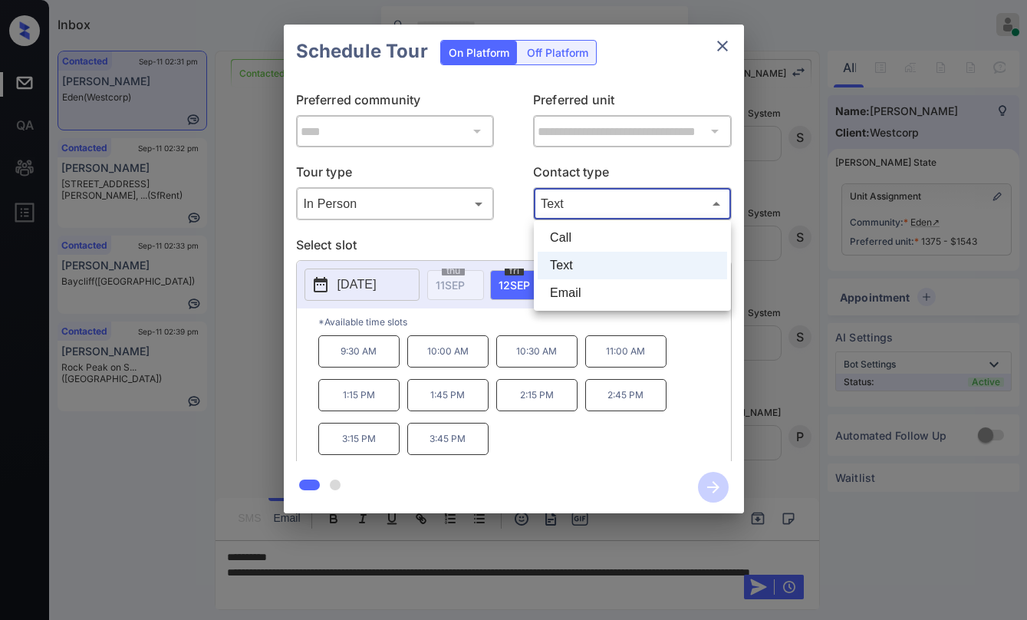
click at [606, 282] on li "Email" at bounding box center [632, 293] width 189 height 28
type input "*****"
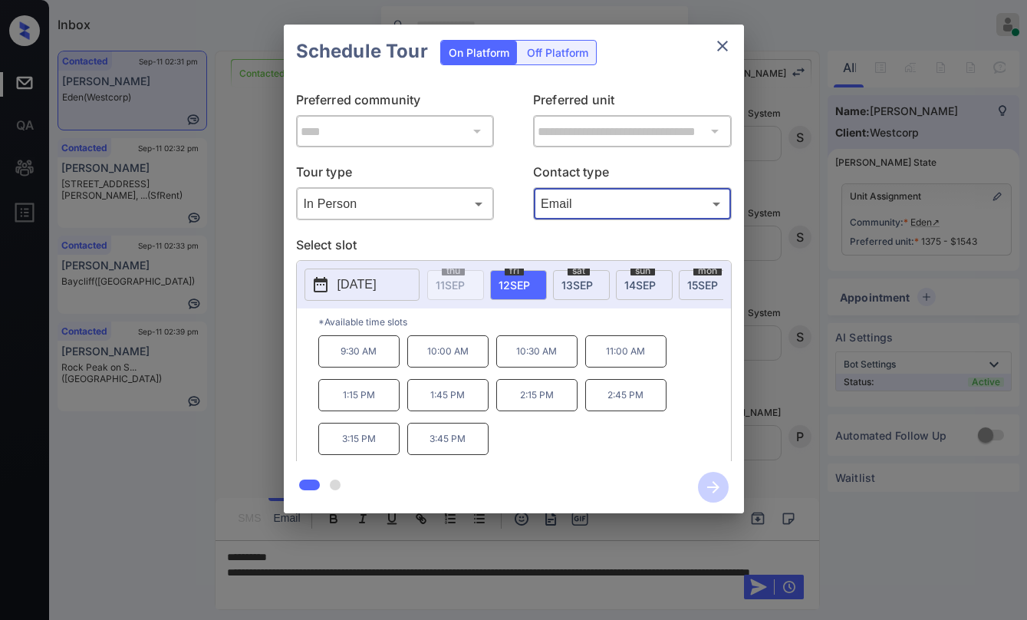
click at [725, 41] on icon "close" at bounding box center [722, 46] width 18 height 18
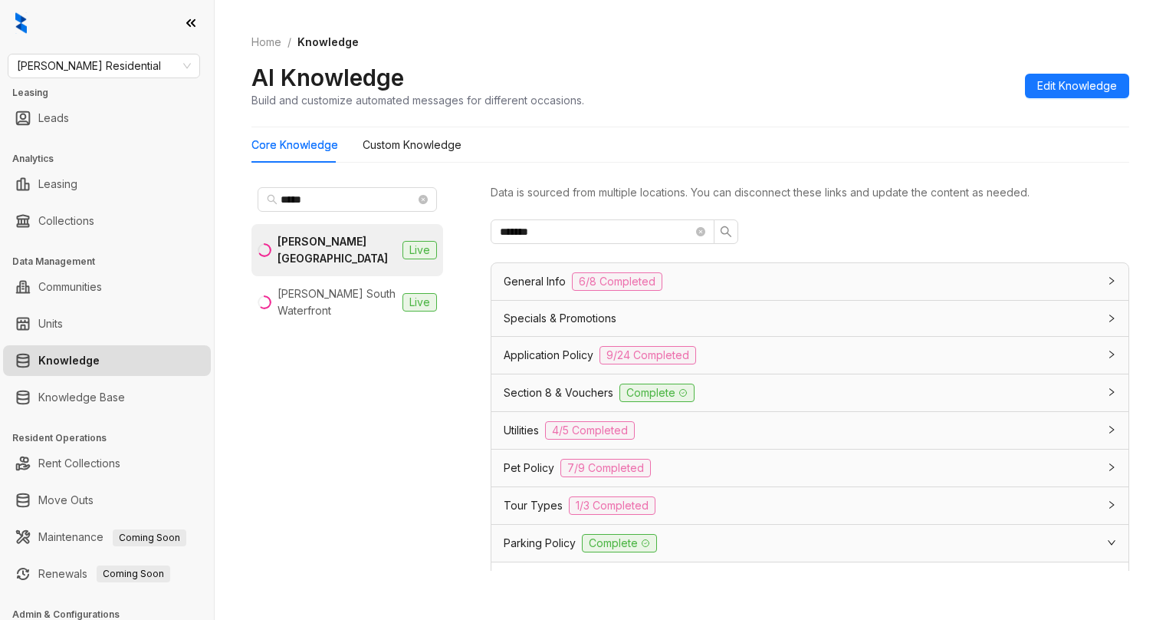
scroll to position [308, 0]
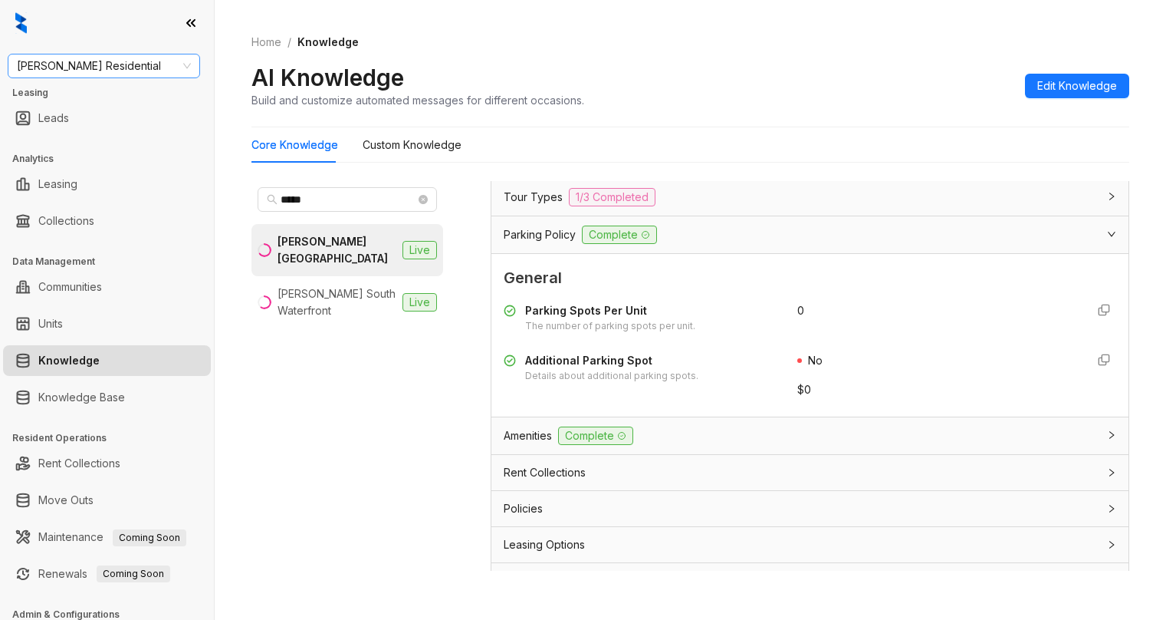
click at [139, 68] on span "[PERSON_NAME] Residential" at bounding box center [104, 65] width 174 height 23
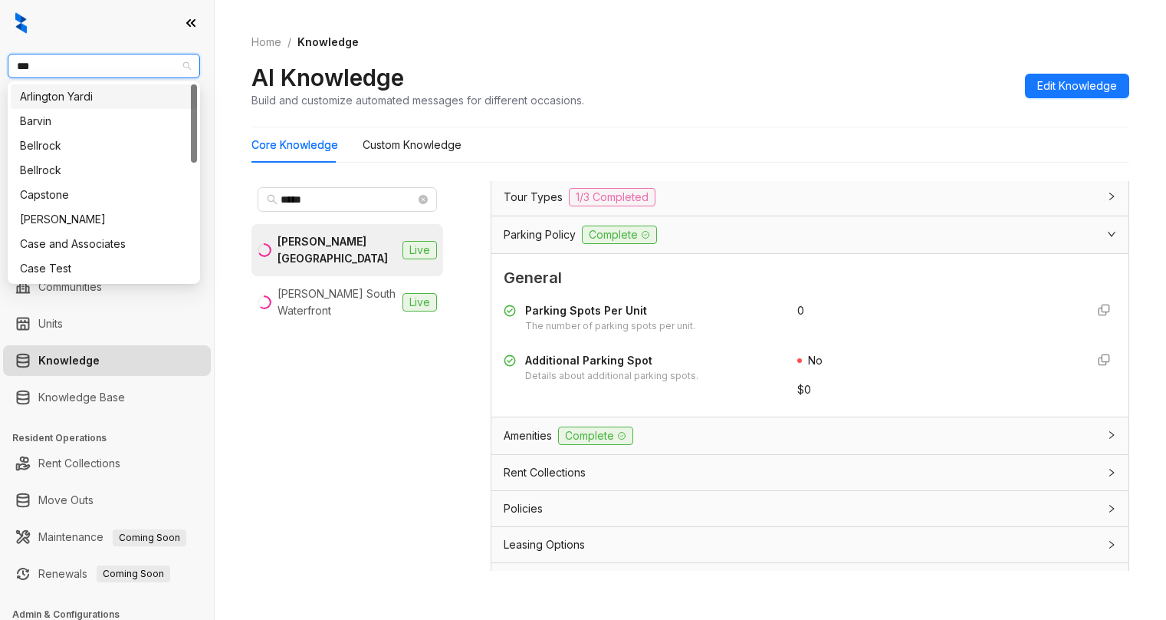
type input "****"
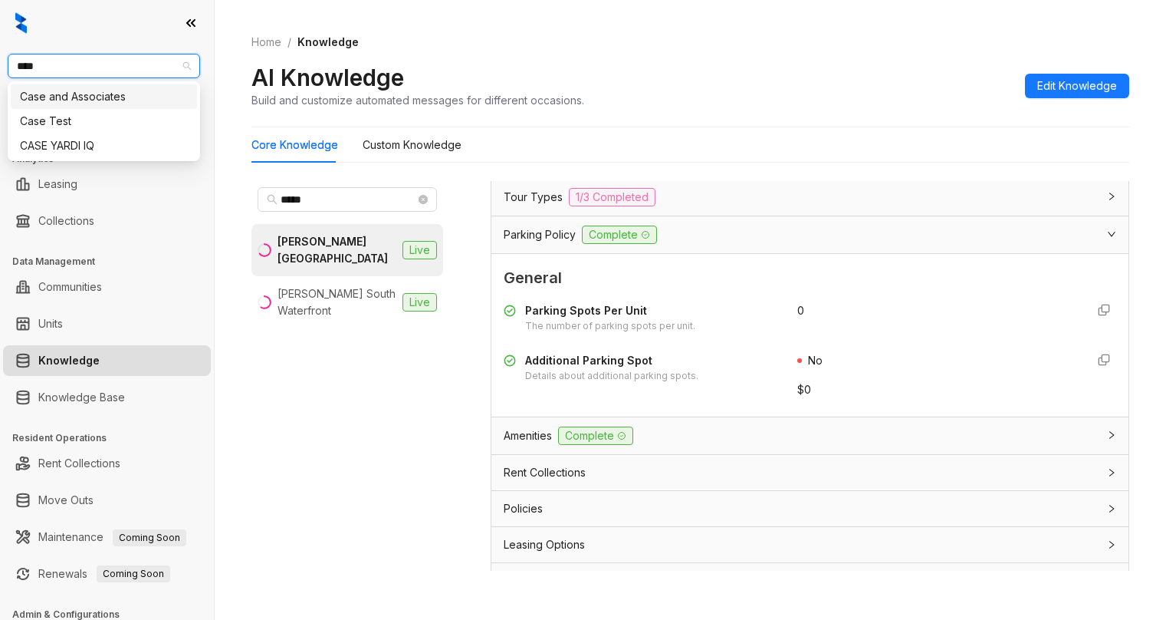
drag, startPoint x: 74, startPoint y: 101, endPoint x: 53, endPoint y: 54, distance: 51.9
click at [74, 100] on div "Case and Associates" at bounding box center [104, 96] width 168 height 17
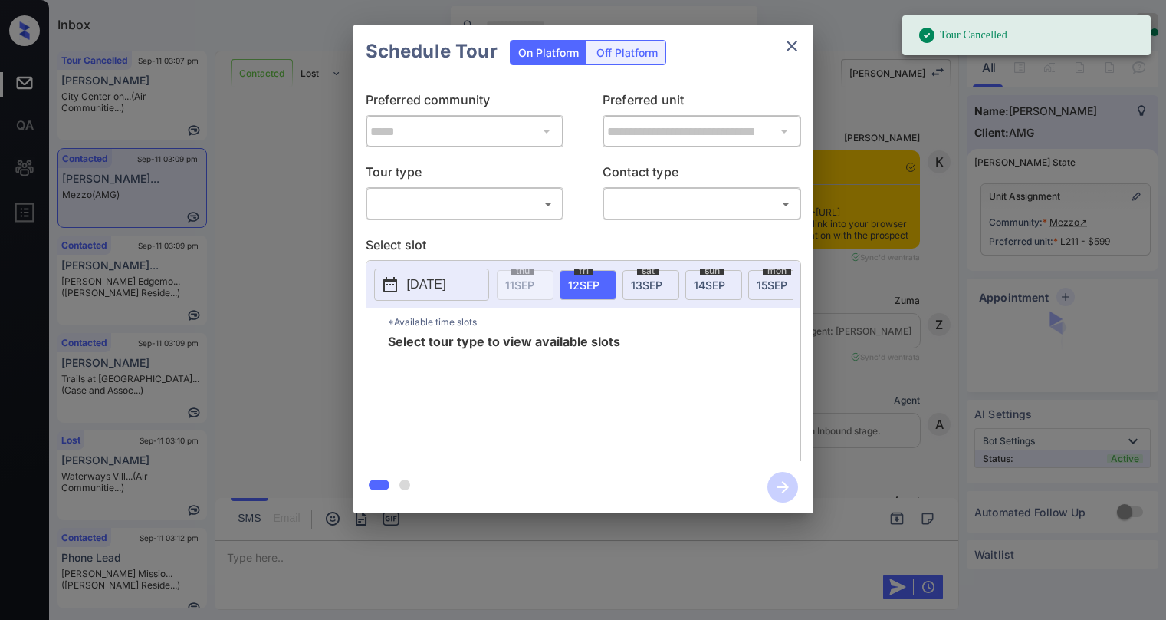
scroll to position [2987, 0]
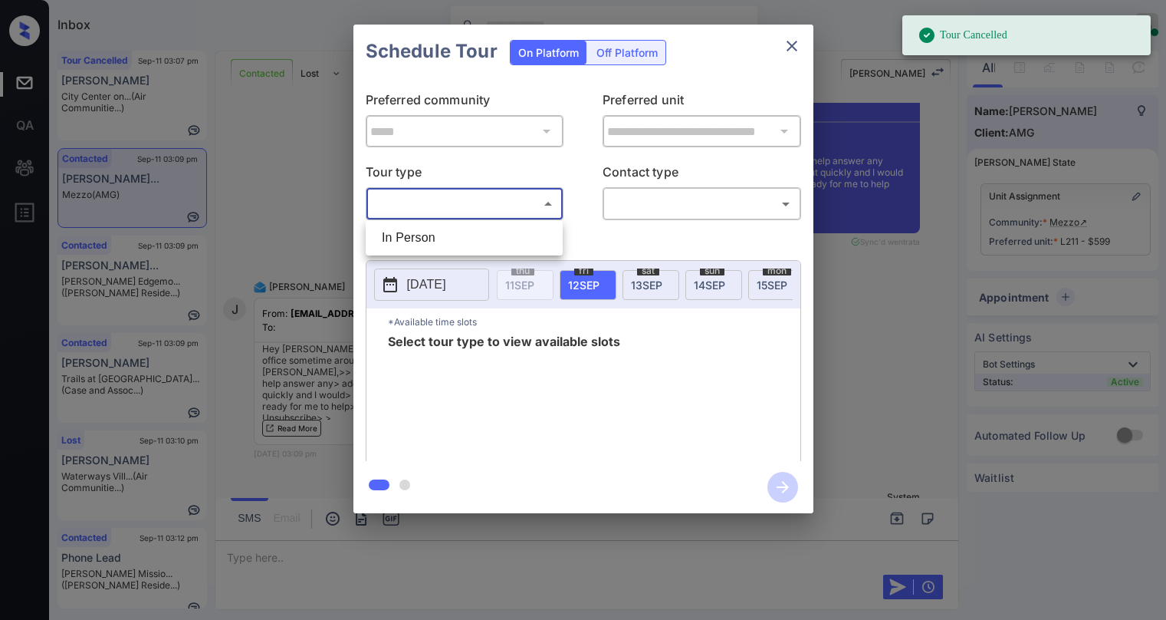
click at [436, 203] on body "Tour Cancelled Inbox [PERSON_NAME] Online Set yourself offline Set yourself on …" at bounding box center [583, 310] width 1166 height 620
drag, startPoint x: 429, startPoint y: 238, endPoint x: 619, endPoint y: 214, distance: 191.7
click at [448, 234] on li "In Person" at bounding box center [464, 238] width 189 height 28
type input "********"
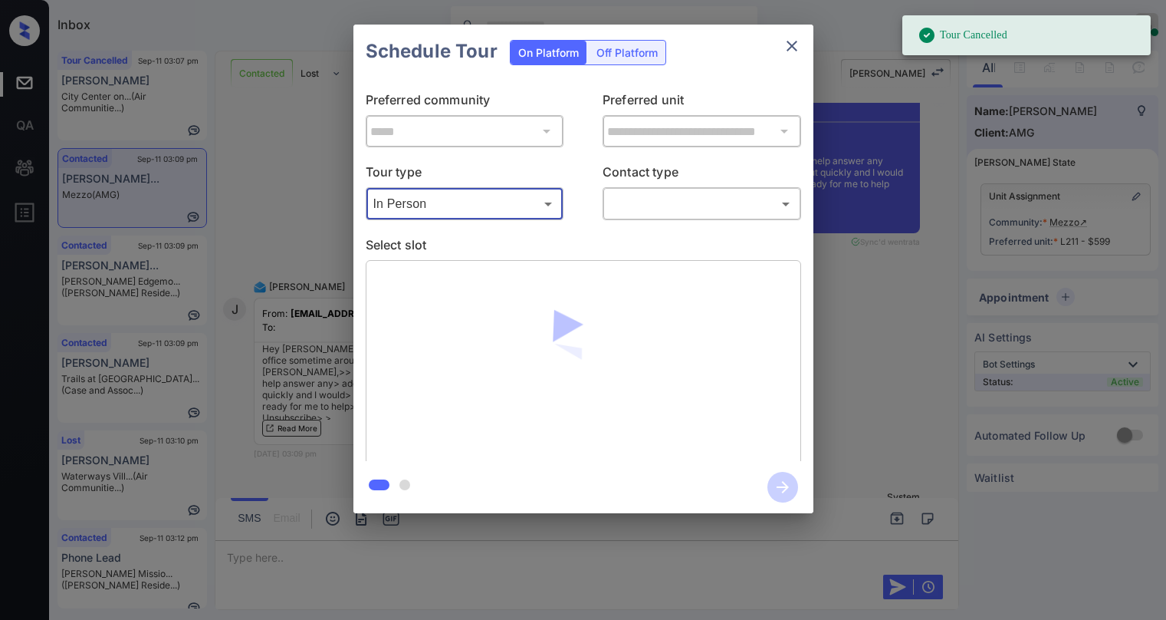
click at [650, 210] on body "Tour Cancelled Inbox Paolo Gabriel Online Set yourself offline Set yourself on …" at bounding box center [583, 310] width 1166 height 620
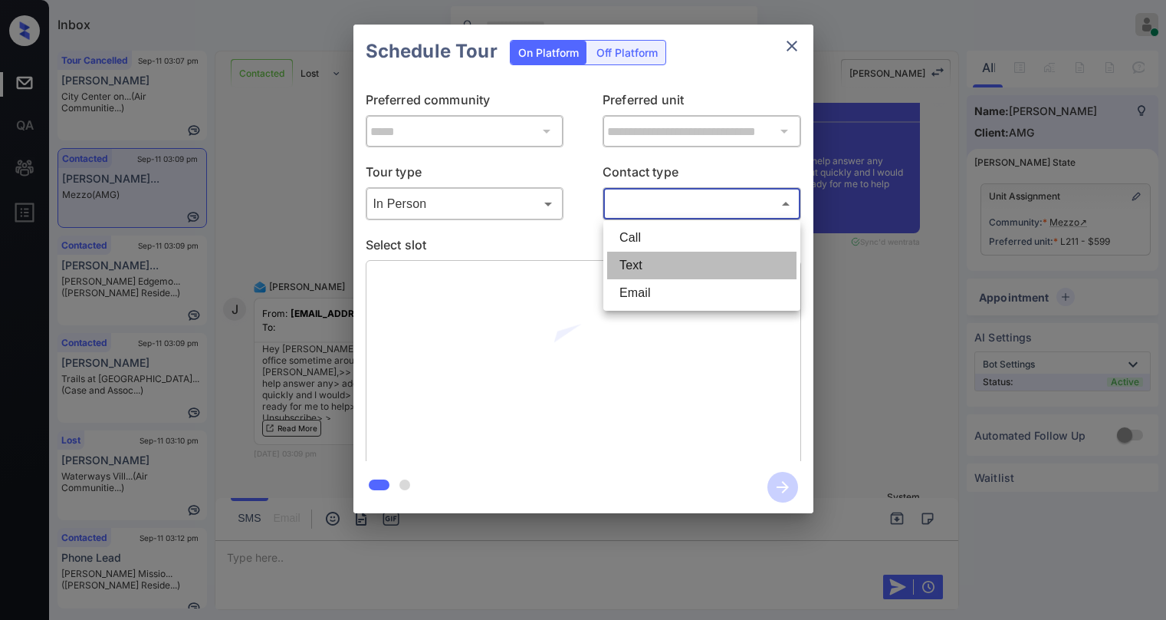
click at [646, 258] on li "Text" at bounding box center [701, 266] width 189 height 28
type input "****"
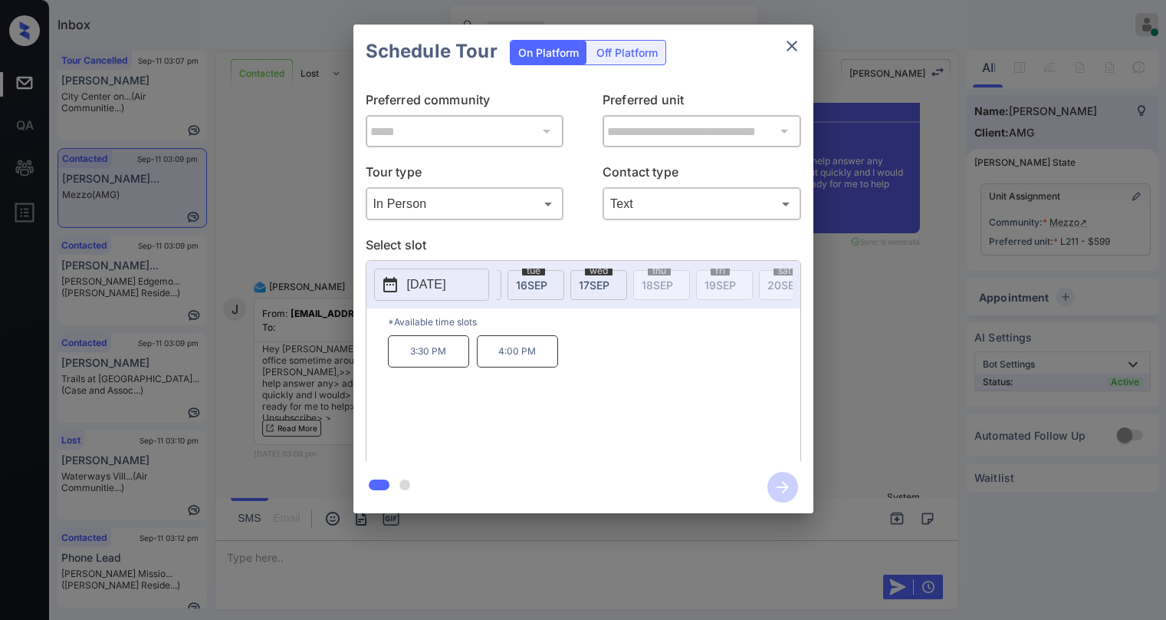
scroll to position [0, 293]
click at [610, 292] on div "wed 17 SEP" at bounding box center [609, 285] width 57 height 30
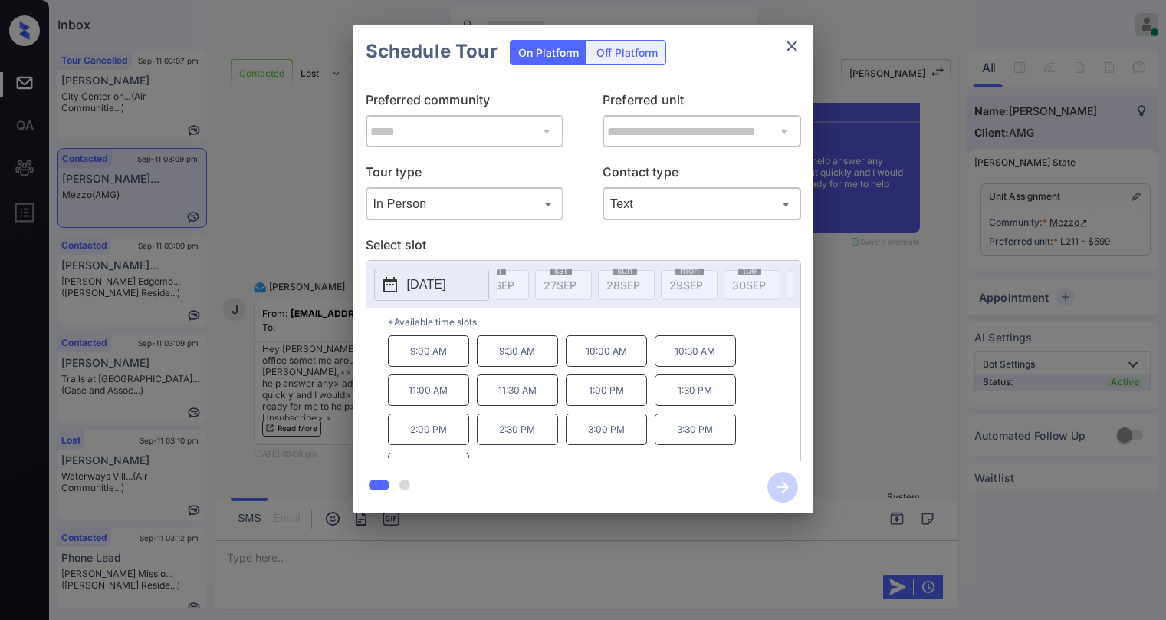
scroll to position [0, 0]
click at [793, 49] on icon "close" at bounding box center [792, 46] width 18 height 18
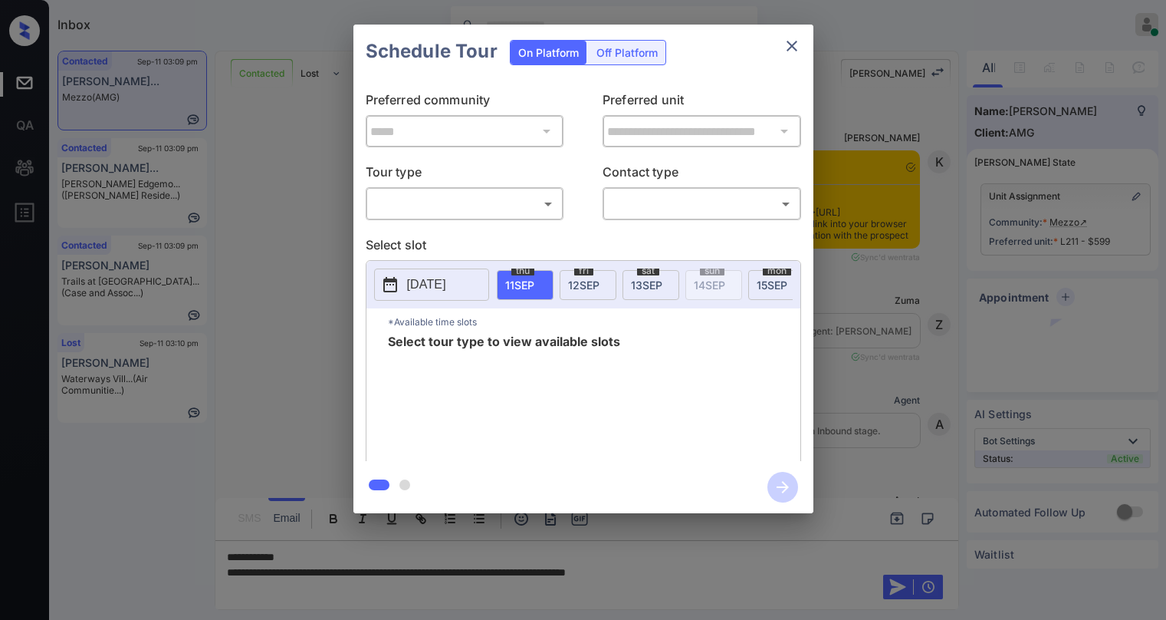
scroll to position [2987, 0]
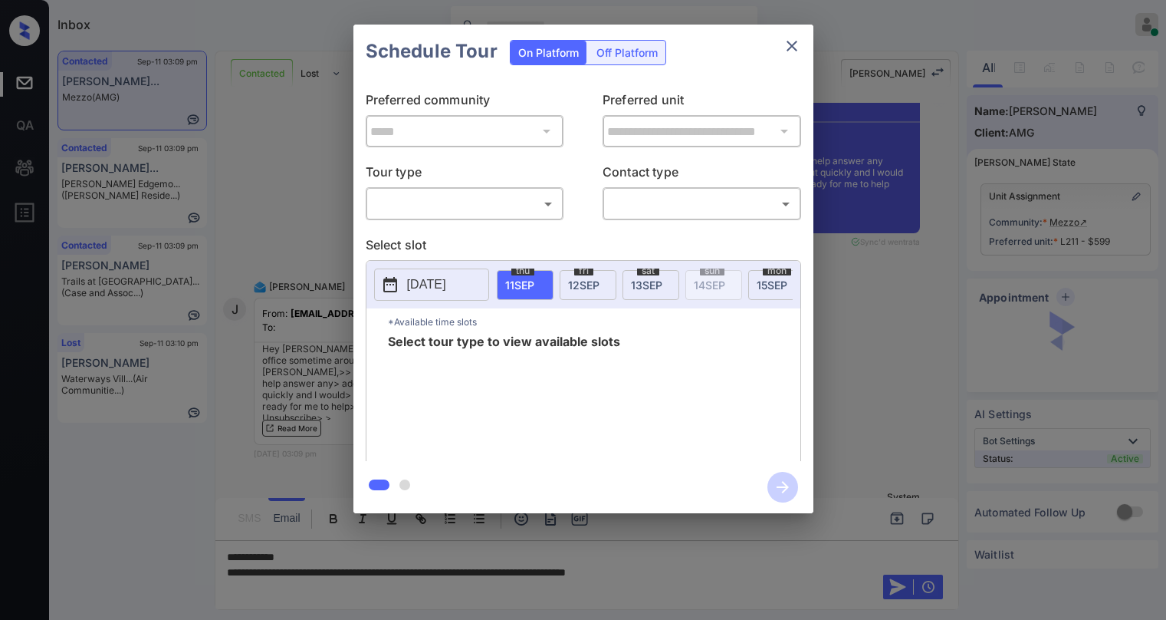
click at [498, 209] on body "Inbox [PERSON_NAME] Online Set yourself offline Set yourself on break Profile S…" at bounding box center [583, 310] width 1166 height 620
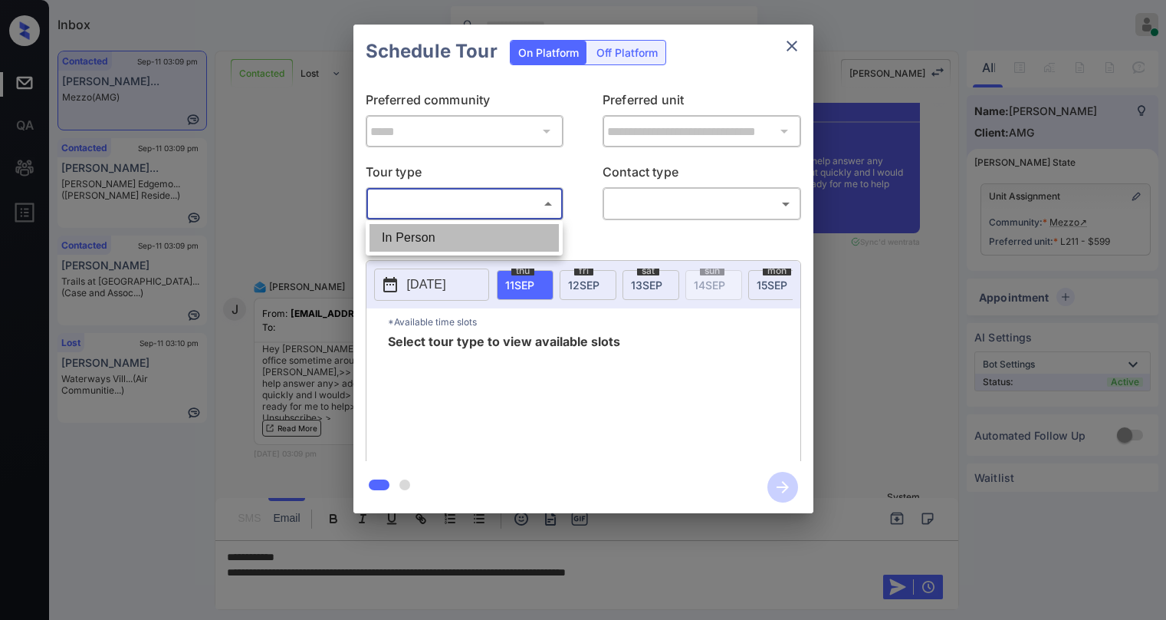
click at [471, 229] on li "In Person" at bounding box center [464, 238] width 189 height 28
type input "********"
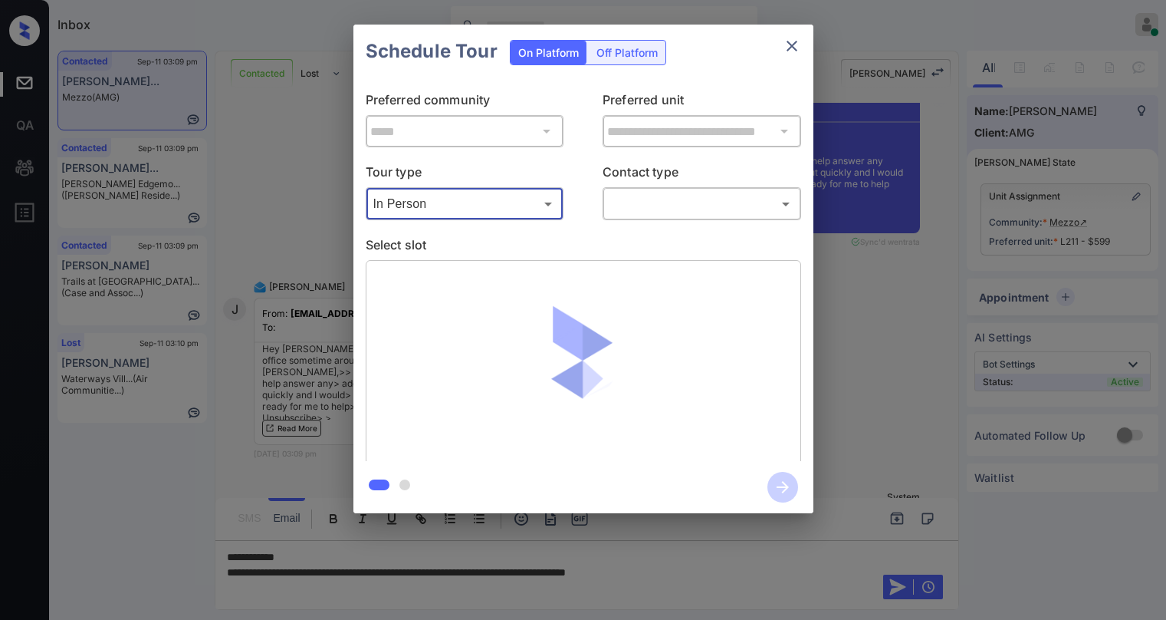
click at [667, 215] on body "Inbox [PERSON_NAME] Online Set yourself offline Set yourself on break Profile S…" at bounding box center [583, 310] width 1166 height 620
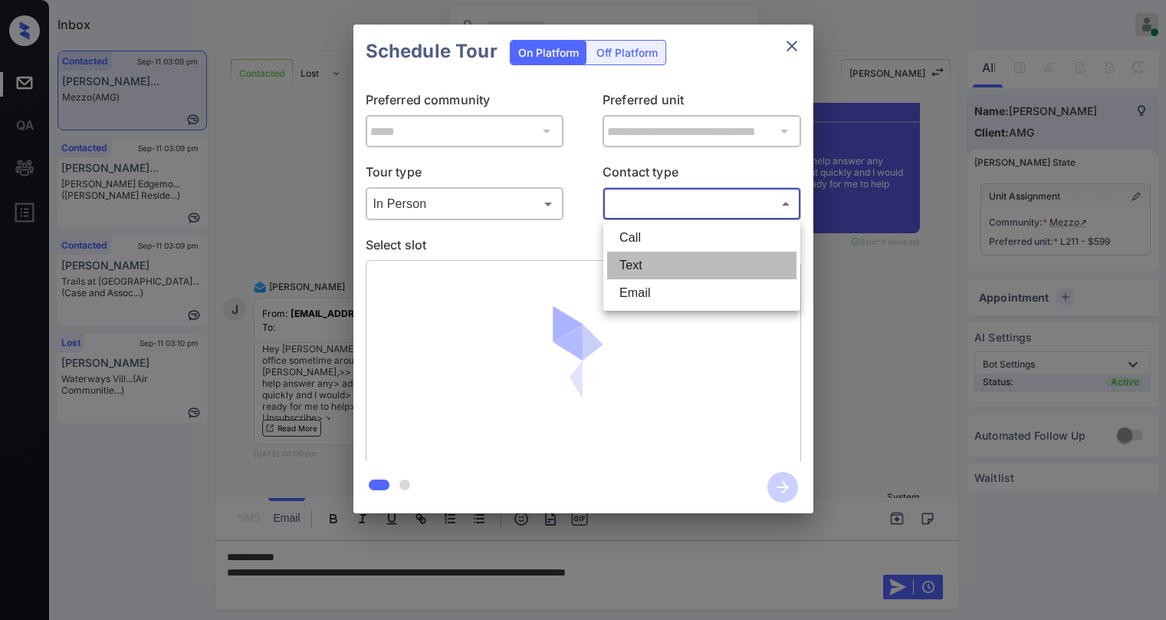
click at [647, 260] on li "Text" at bounding box center [701, 266] width 189 height 28
type input "****"
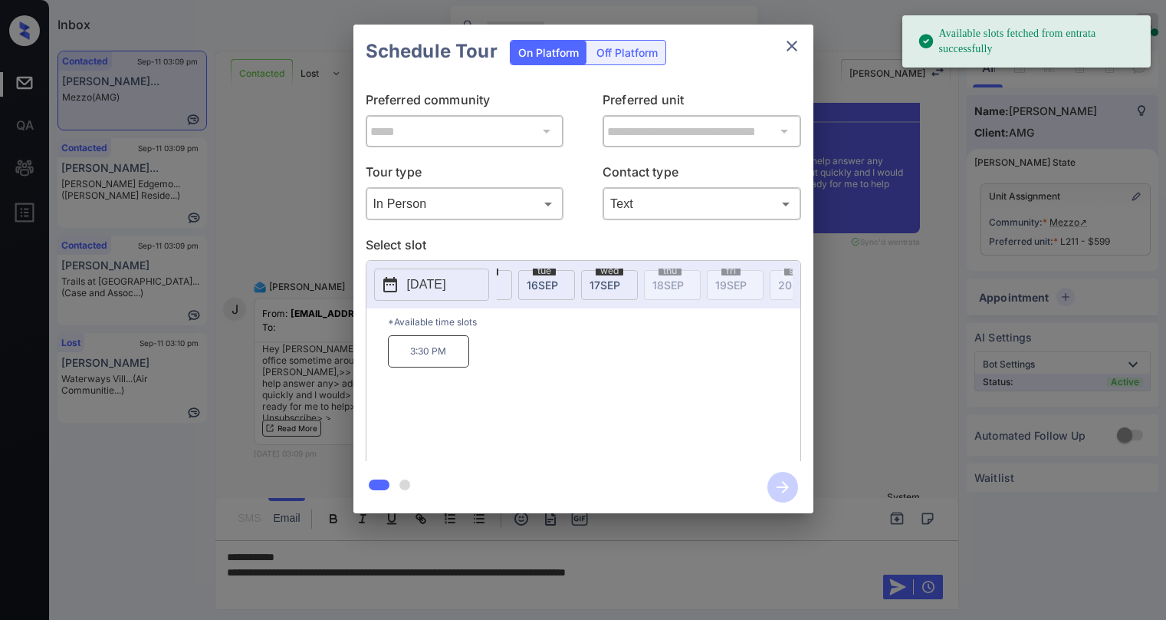
scroll to position [0, 327]
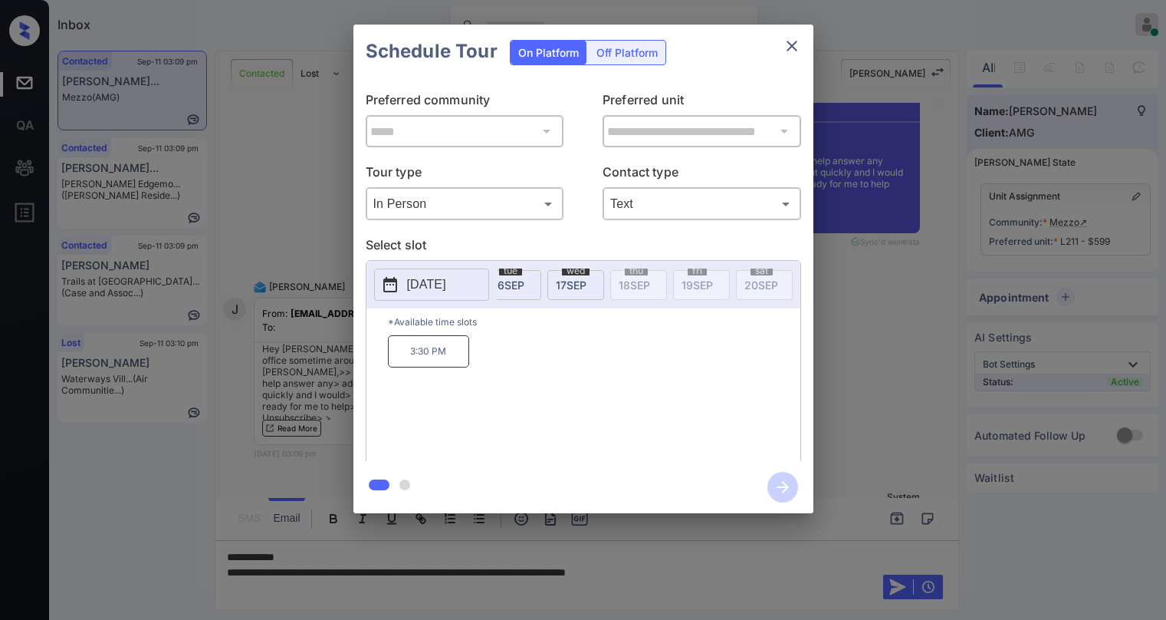
click at [792, 45] on icon "close" at bounding box center [792, 46] width 11 height 11
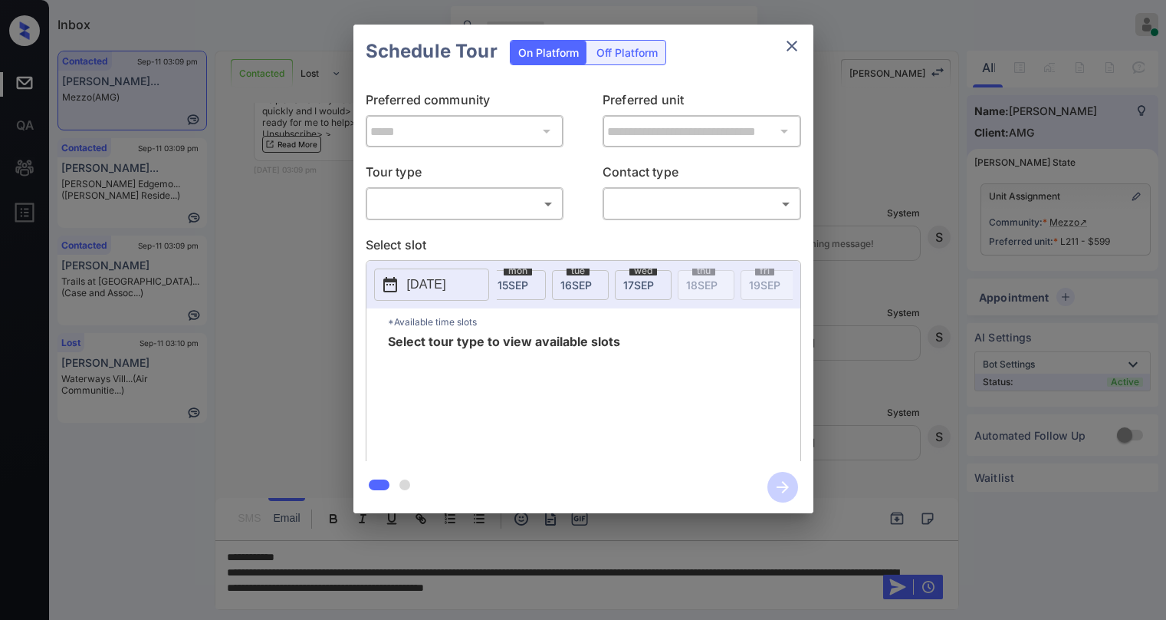
scroll to position [0, 270]
click at [796, 48] on icon "close" at bounding box center [792, 46] width 18 height 18
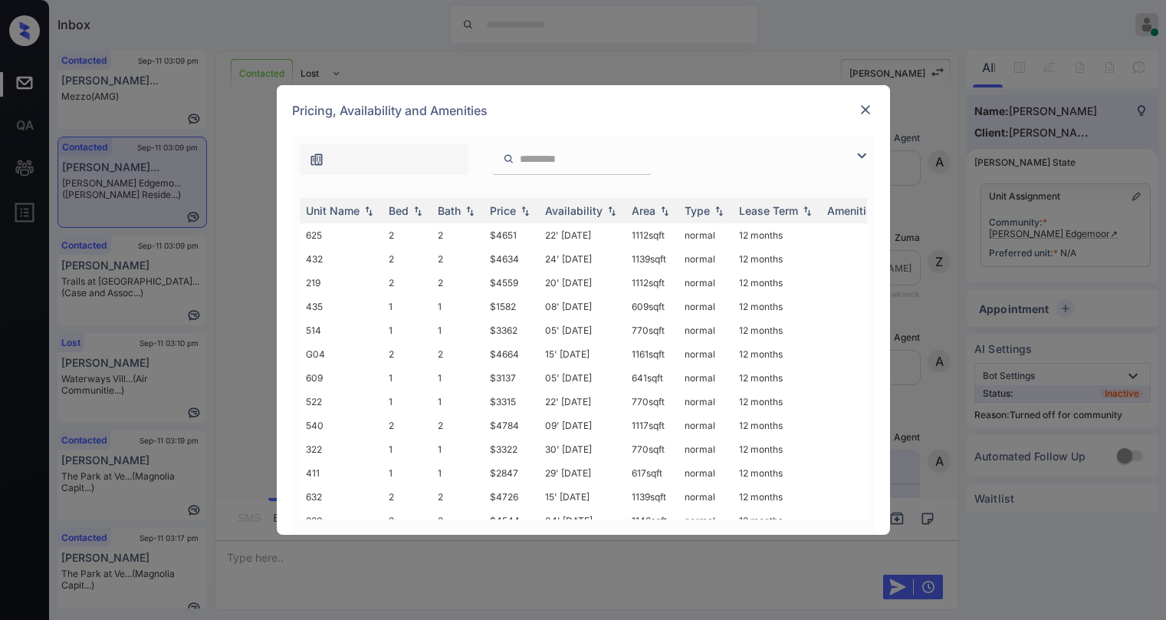
scroll to position [920, 0]
click at [866, 157] on img at bounding box center [862, 155] width 18 height 18
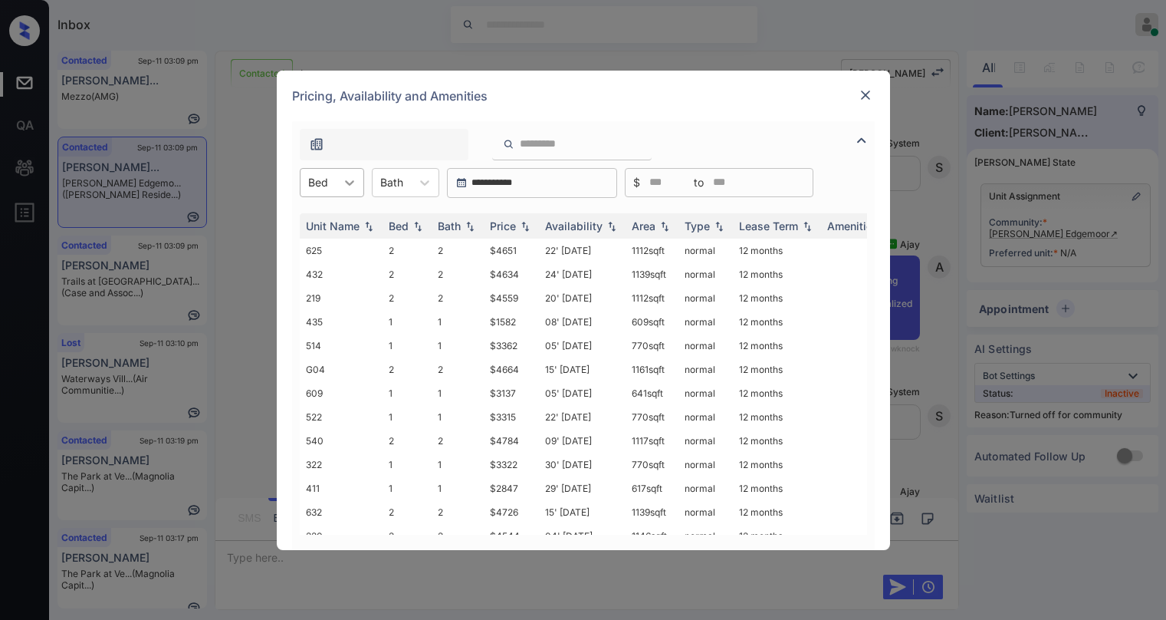
click at [353, 188] on icon at bounding box center [349, 182] width 15 height 15
click at [318, 244] on div "2" at bounding box center [332, 248] width 64 height 28
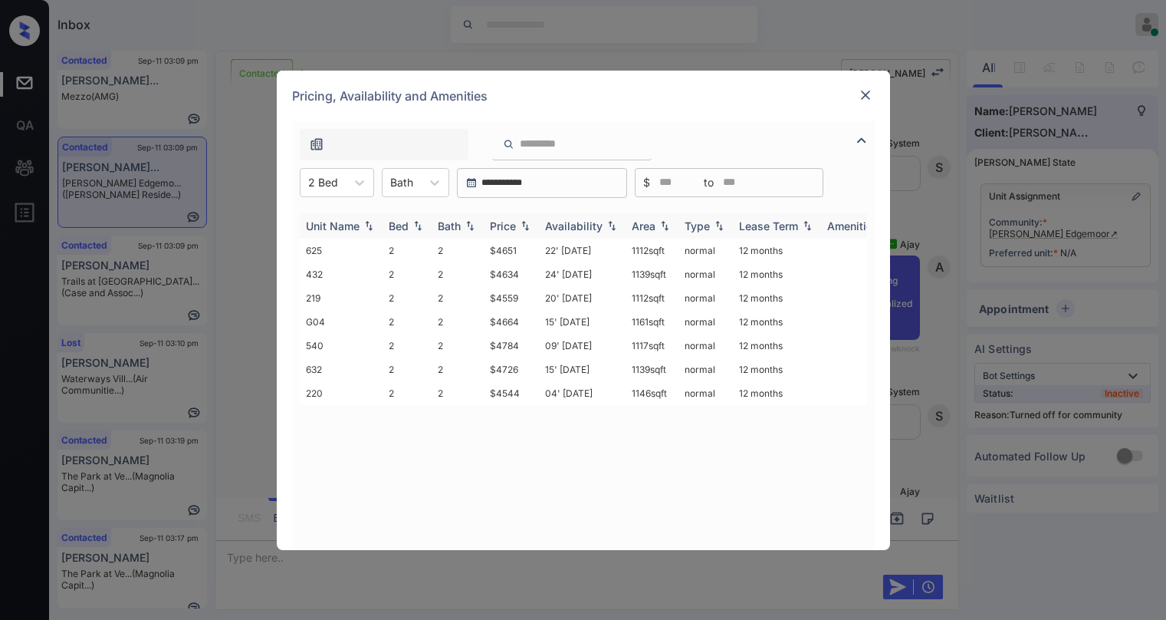
click at [516, 225] on div "Price" at bounding box center [503, 225] width 26 height 13
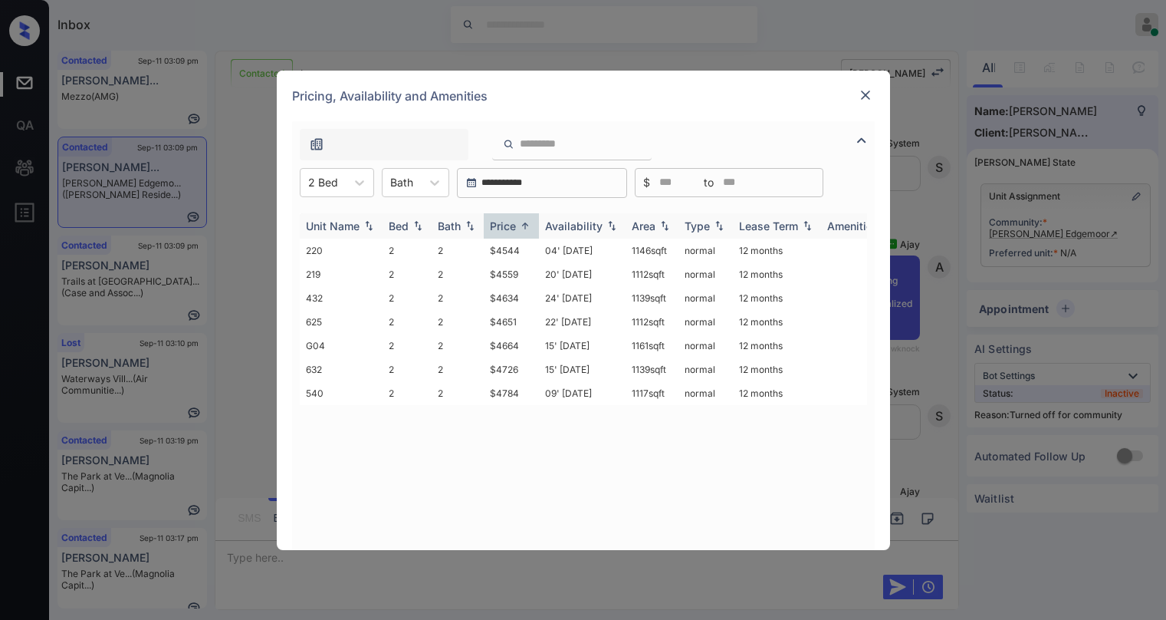
click at [516, 225] on div "Price" at bounding box center [503, 225] width 26 height 13
click at [511, 254] on td "$4544" at bounding box center [511, 250] width 55 height 24
click at [510, 254] on td "$4544" at bounding box center [511, 250] width 55 height 24
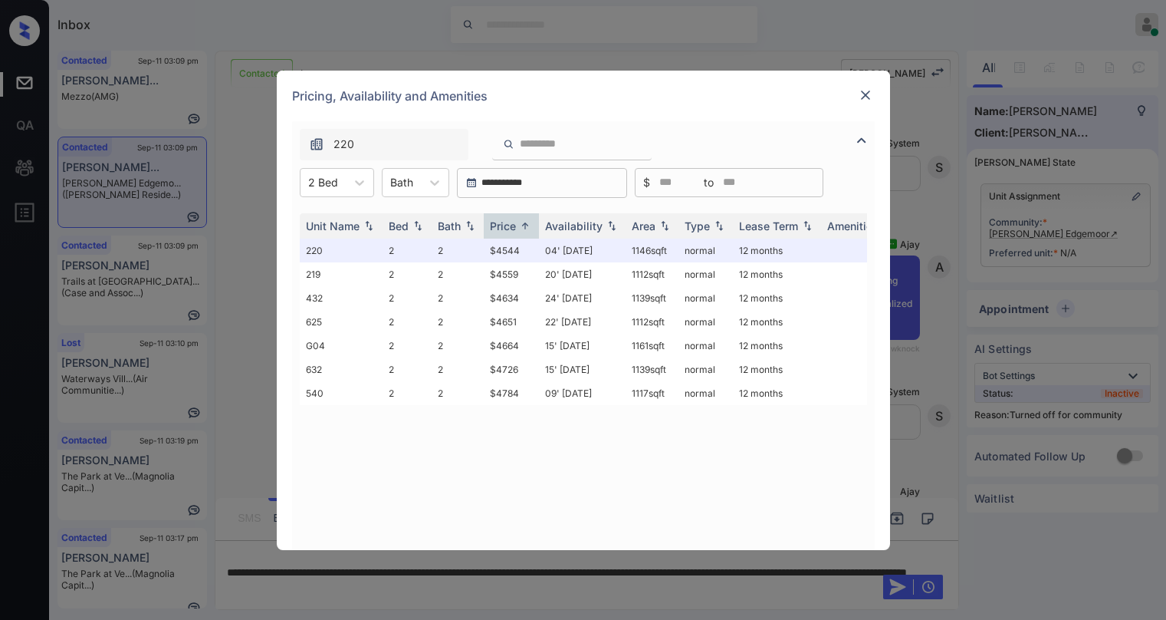
click at [636, 441] on div "Unit Name Bed Bath Price Availability Area Type Lease Term Amenities 220 2 2 $4…" at bounding box center [583, 373] width 567 height 321
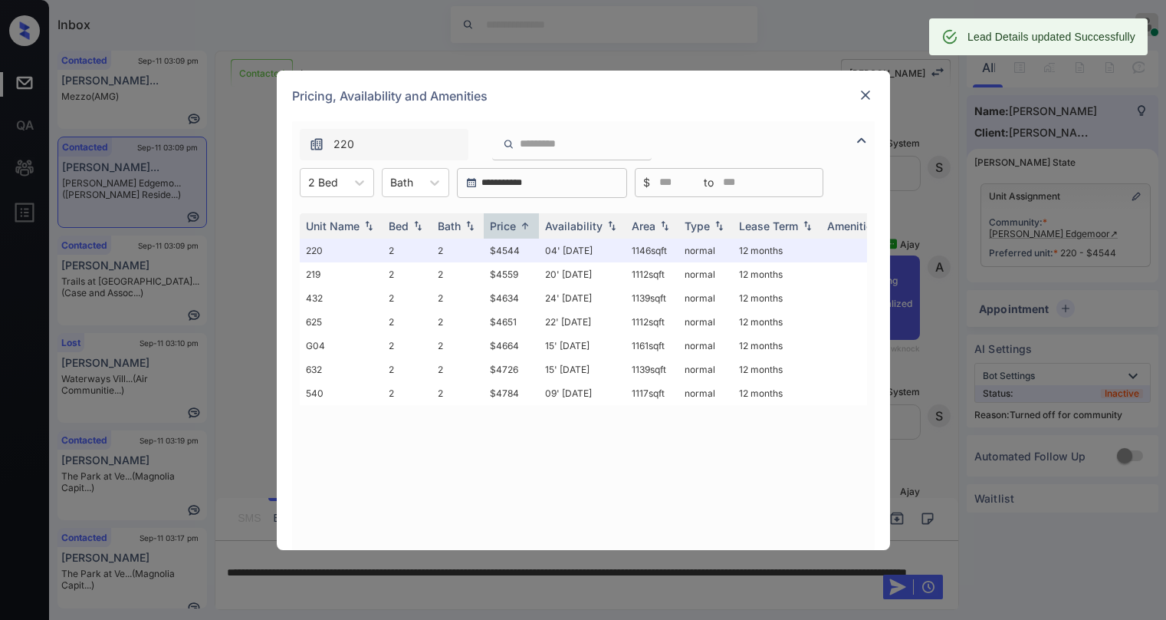
click at [868, 98] on img at bounding box center [865, 94] width 15 height 15
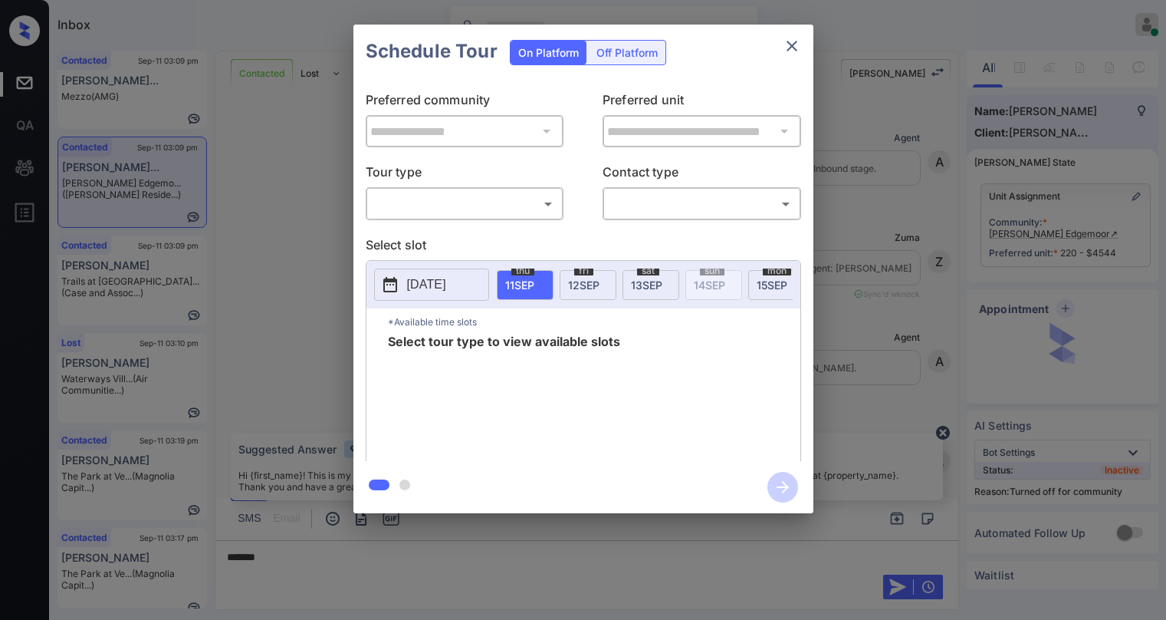
scroll to position [2183, 0]
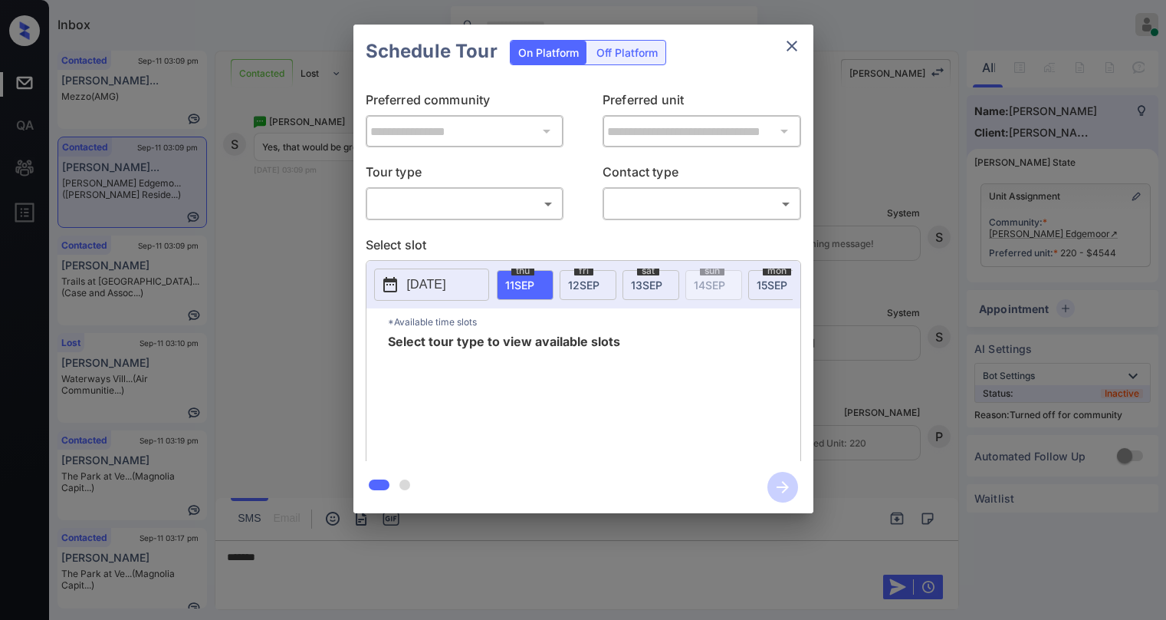
click at [513, 206] on body "Inbox Paolo Gabriel Online Set yourself offline Set yourself on break Profile S…" at bounding box center [583, 310] width 1166 height 620
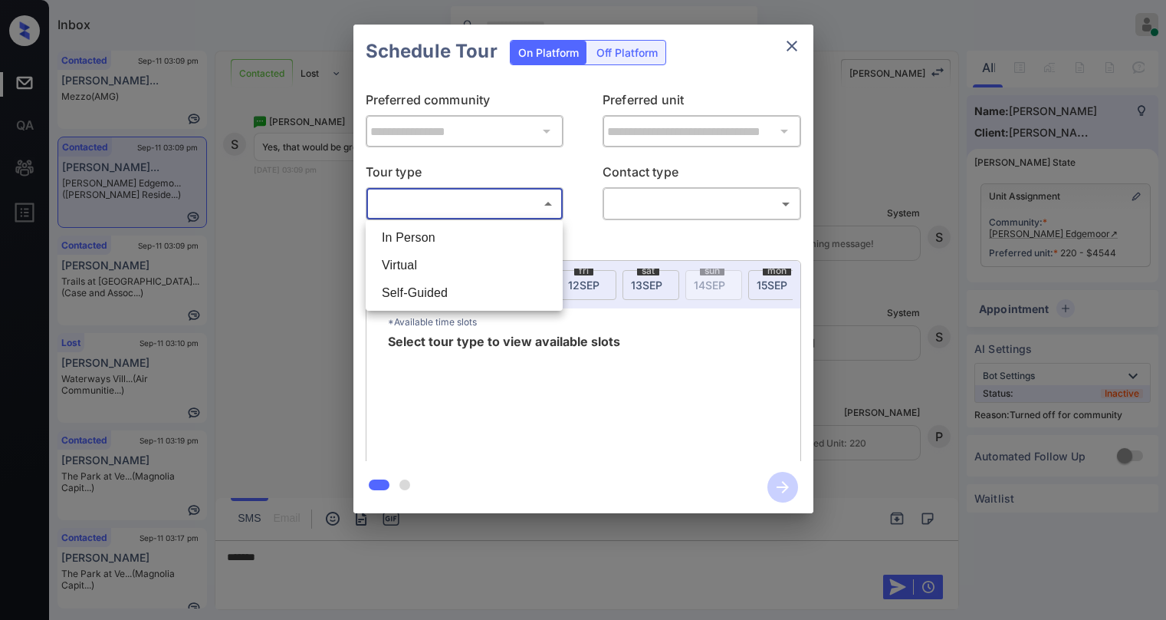
click at [613, 233] on div at bounding box center [583, 310] width 1166 height 620
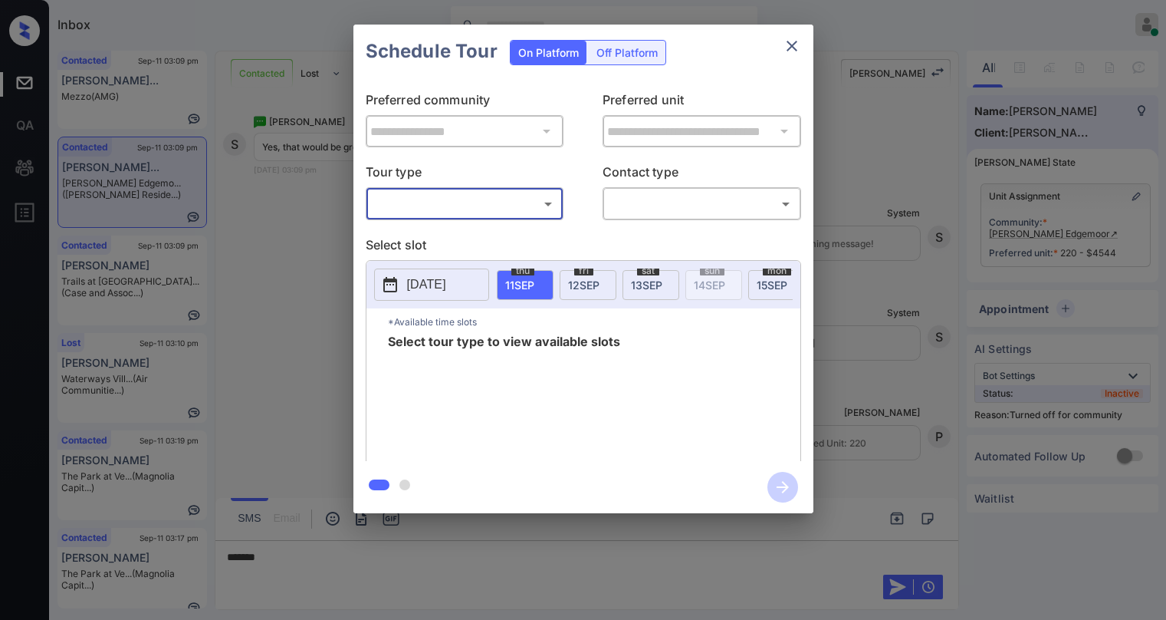
click at [544, 212] on body "Inbox Paolo Gabriel Online Set yourself offline Set yourself on break Profile S…" at bounding box center [583, 310] width 1166 height 620
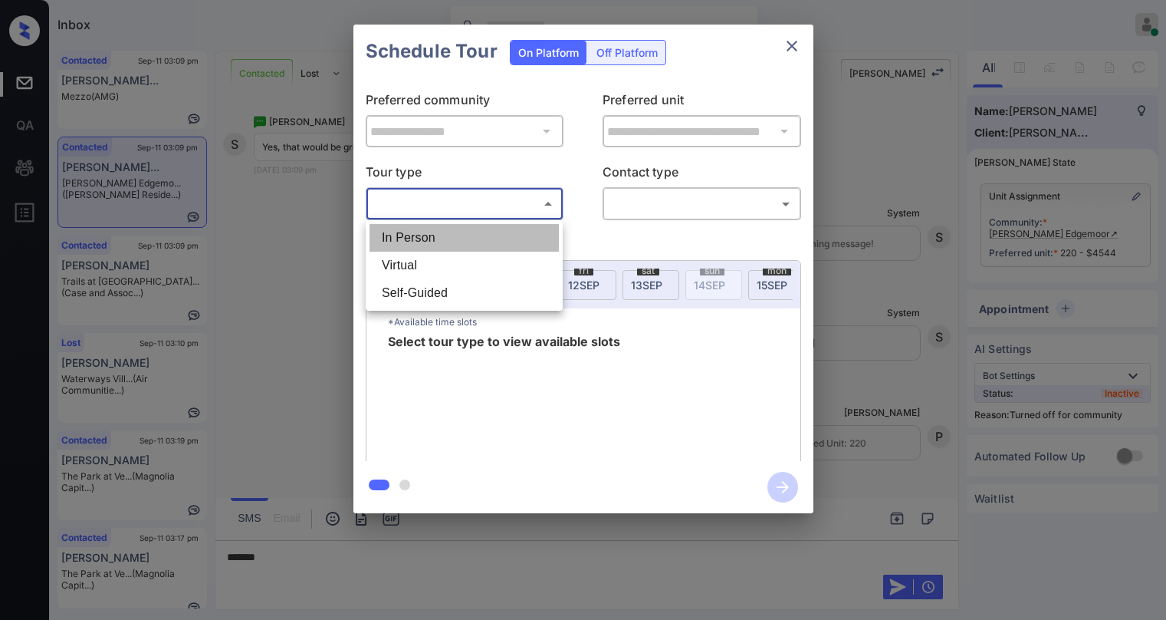
click at [480, 240] on li "In Person" at bounding box center [464, 238] width 189 height 28
type input "********"
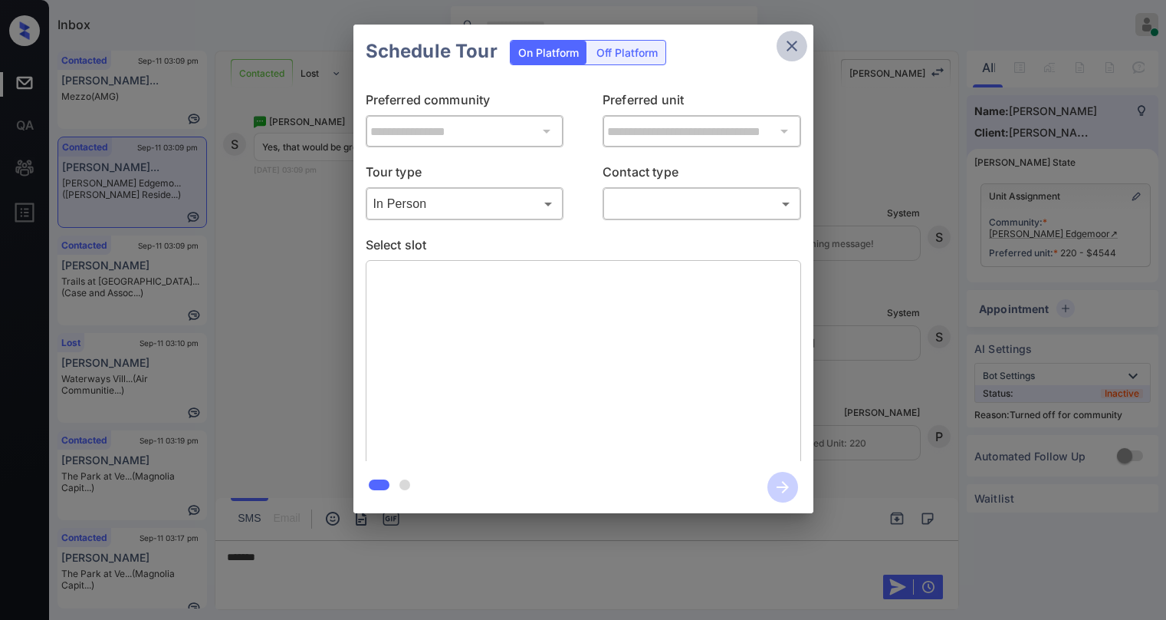
click at [790, 45] on icon "close" at bounding box center [792, 46] width 18 height 18
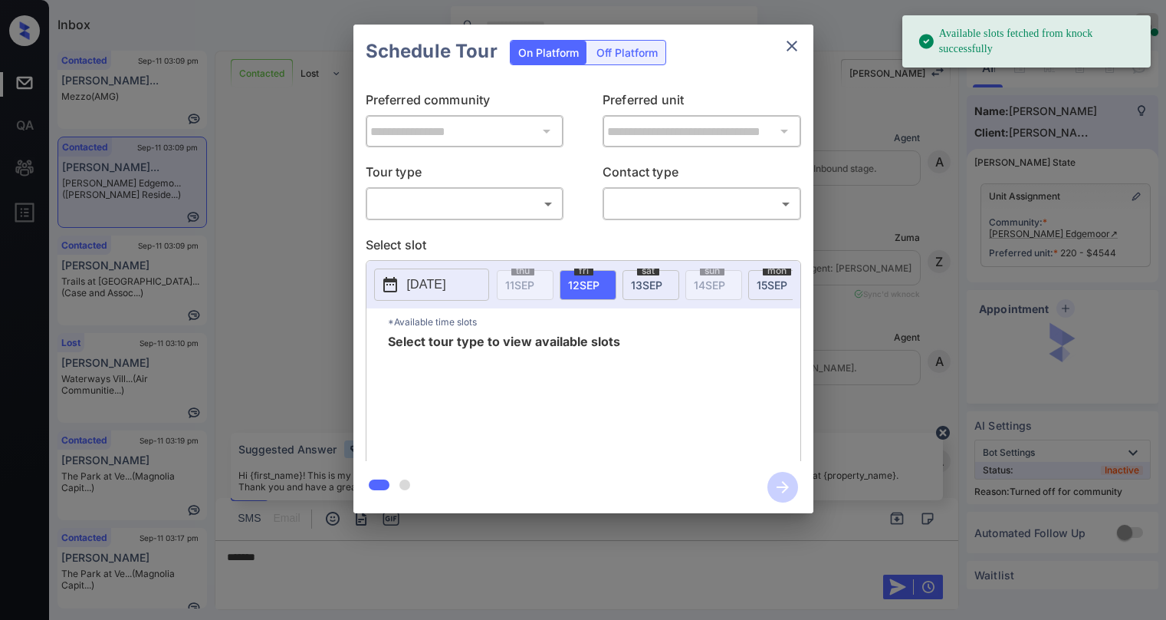
scroll to position [2183, 0]
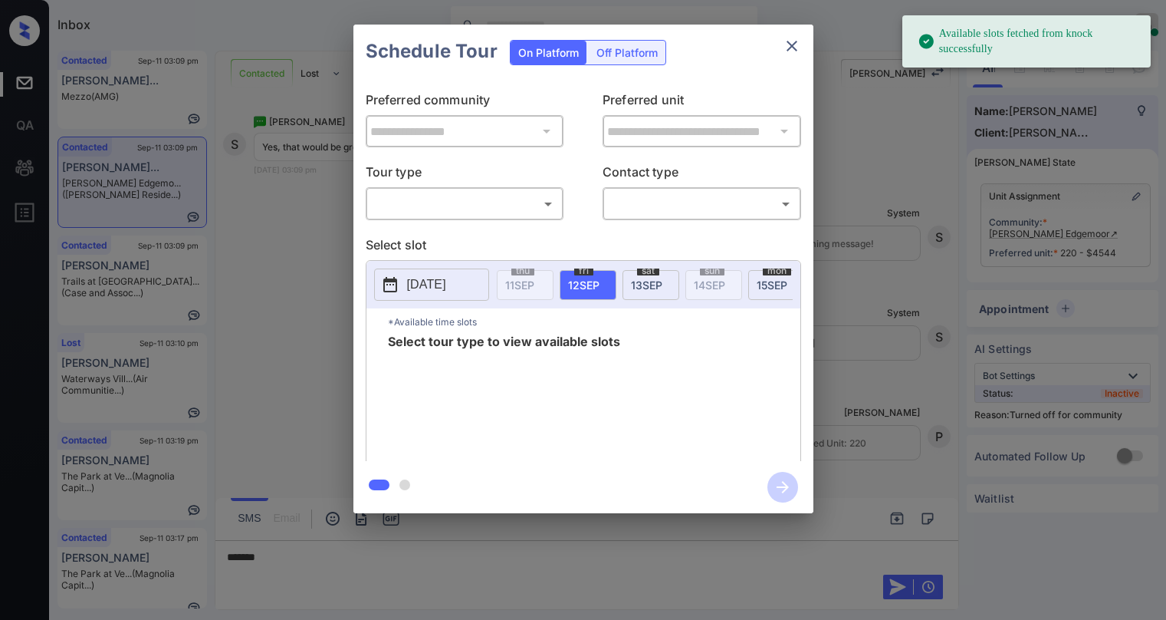
click at [477, 209] on body "Available slots fetched from knock successfully Inbox [PERSON_NAME] Online Set …" at bounding box center [583, 310] width 1166 height 620
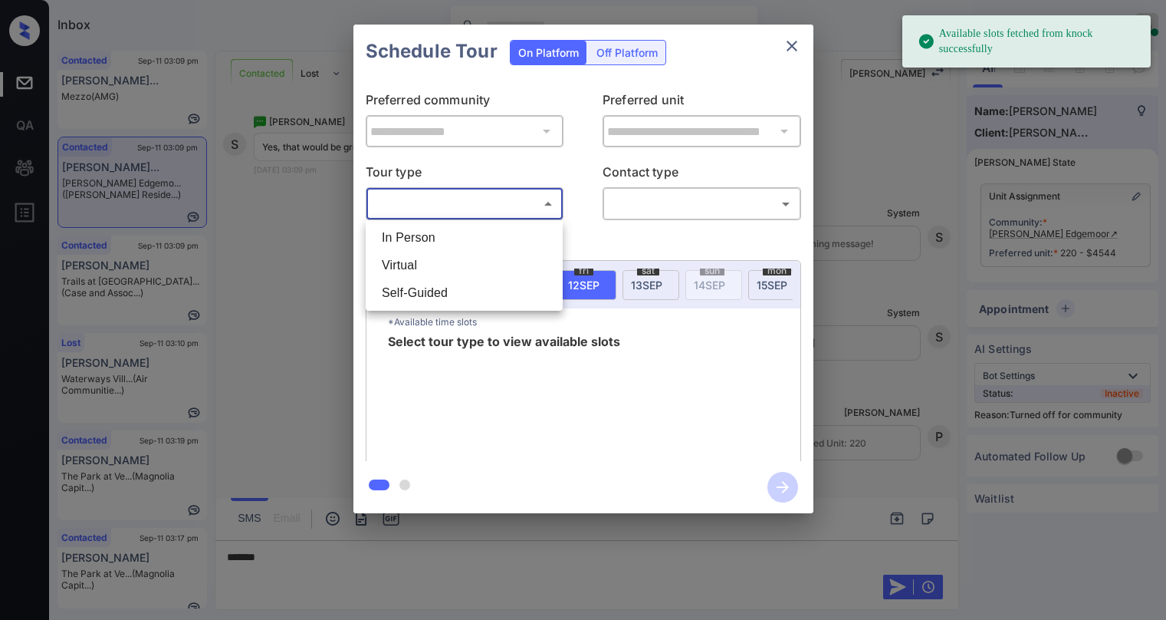
drag, startPoint x: 463, startPoint y: 239, endPoint x: 501, endPoint y: 229, distance: 38.9
click at [464, 239] on li "In Person" at bounding box center [464, 238] width 189 height 28
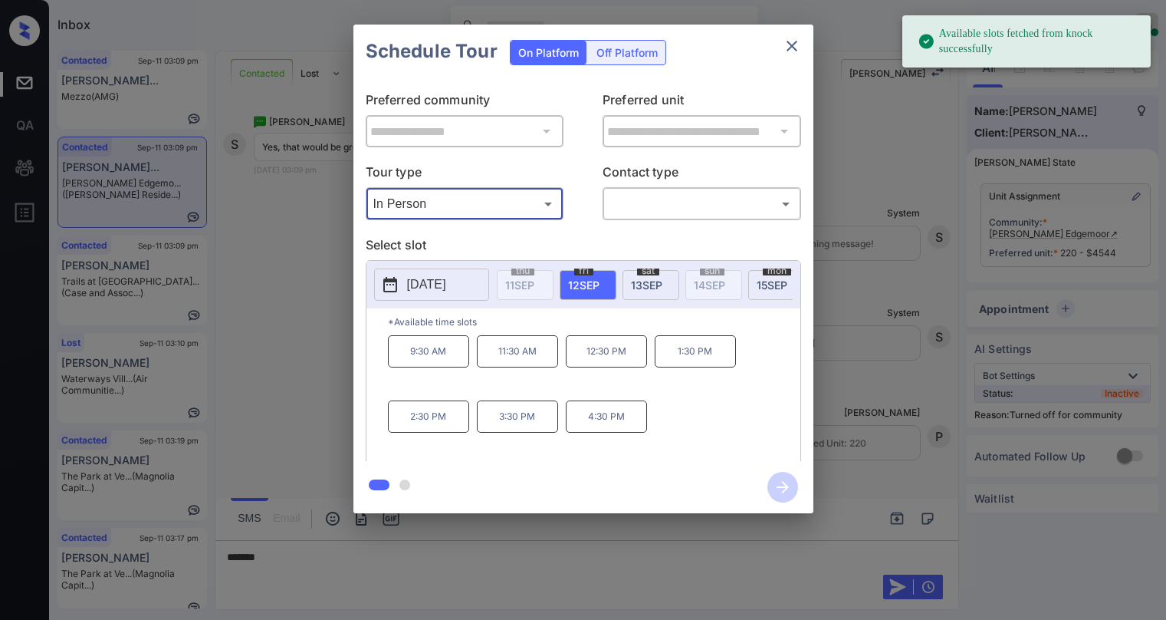
type input "********"
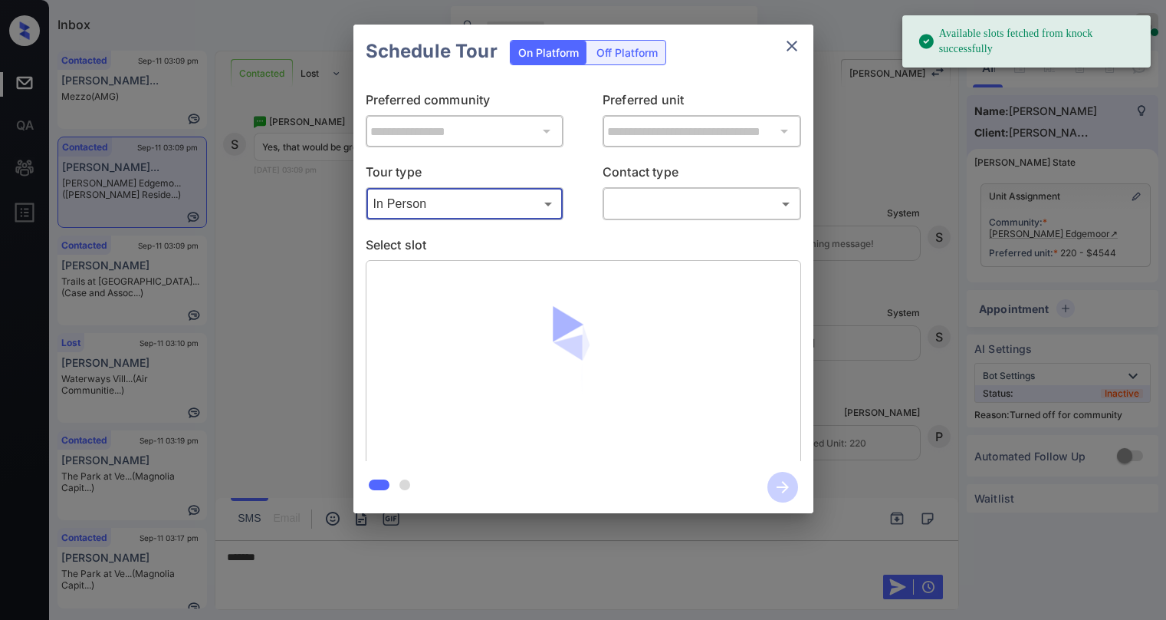
click at [623, 212] on body "Available slots fetched from knock successfully Inbox Paolo Gabriel Online Set …" at bounding box center [583, 310] width 1166 height 620
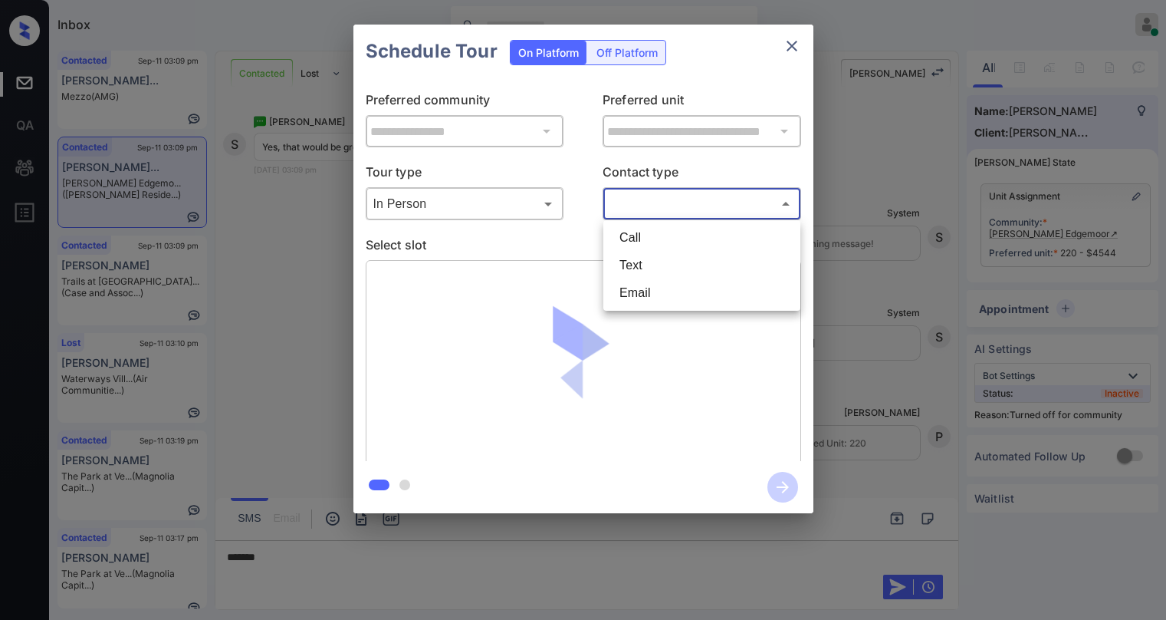
click at [645, 268] on li "Text" at bounding box center [701, 266] width 189 height 28
type input "****"
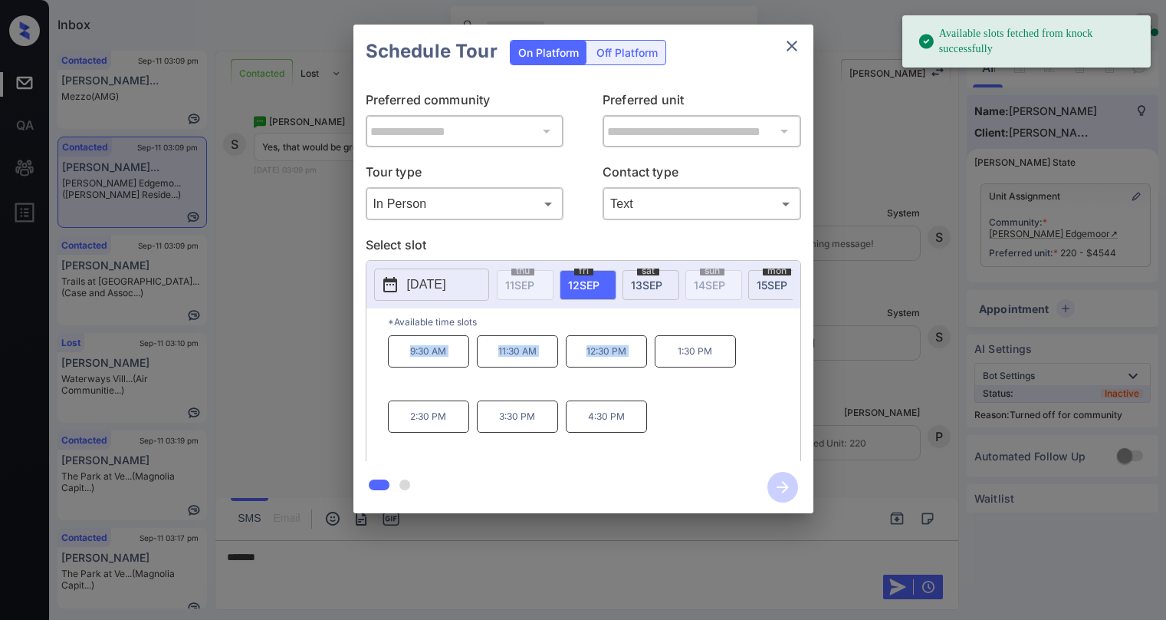
drag, startPoint x: 404, startPoint y: 358, endPoint x: 686, endPoint y: 311, distance: 286.0
click at [666, 357] on div "9:30 AM 11:30 AM 12:30 PM 1:30 PM 2:30 PM 3:30 PM 4:30 PM" at bounding box center [594, 396] width 413 height 123
copy div "9:30 AM 11:30 AM 12:30 PM"
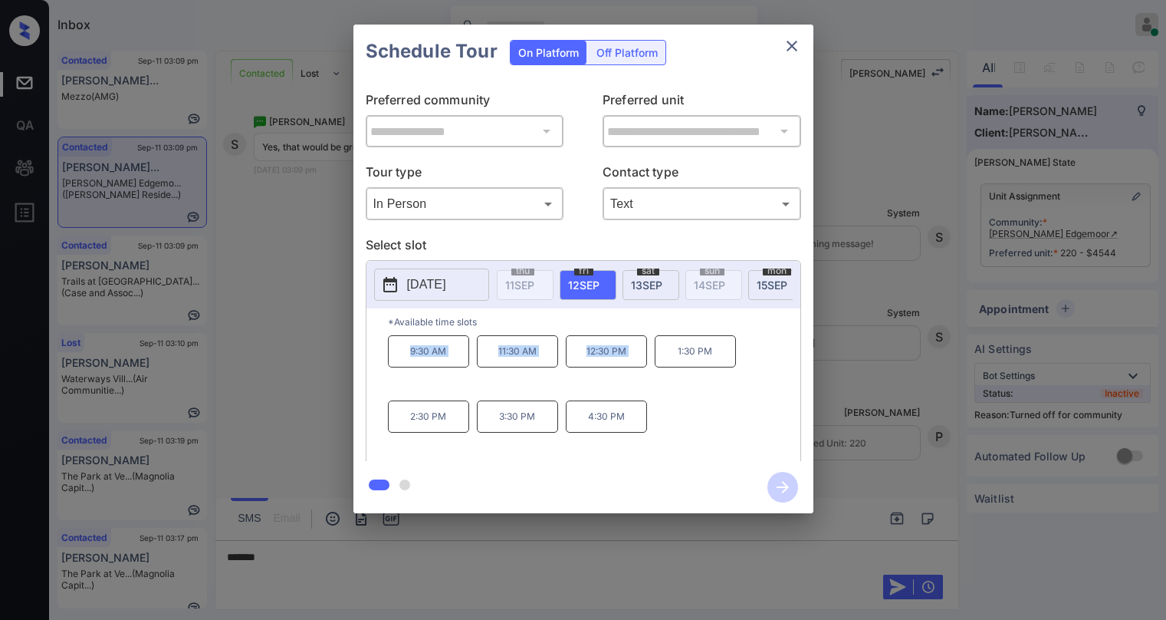
click at [787, 48] on icon "close" at bounding box center [792, 46] width 18 height 18
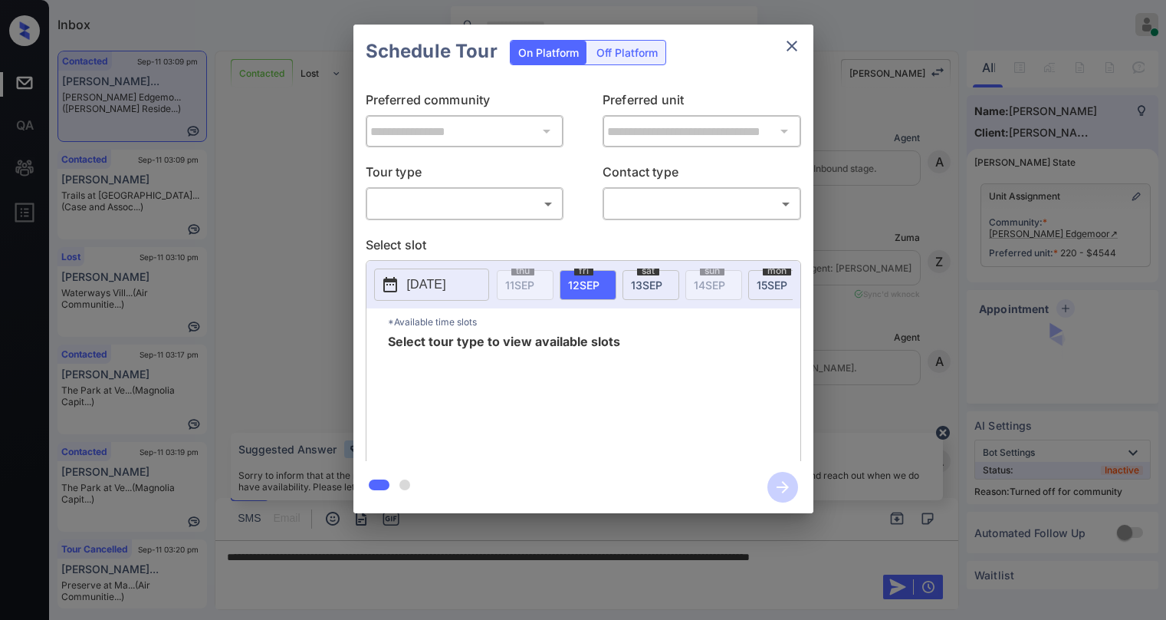
scroll to position [2183, 0]
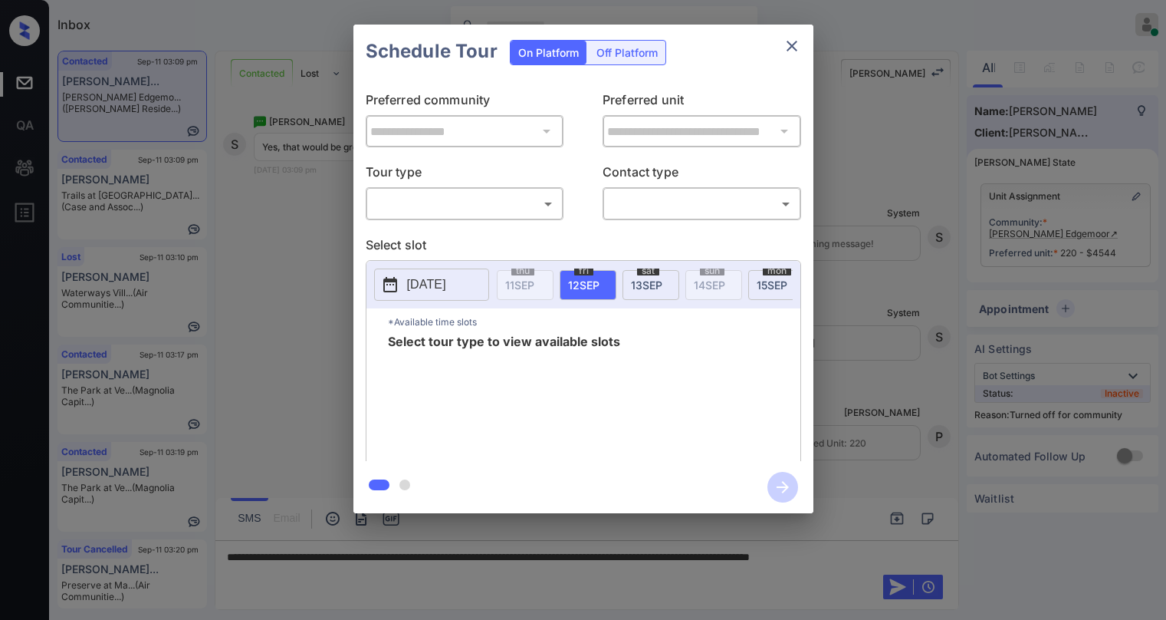
click at [544, 212] on body "Inbox [PERSON_NAME] Online Set yourself offline Set yourself on break Profile S…" at bounding box center [583, 310] width 1166 height 620
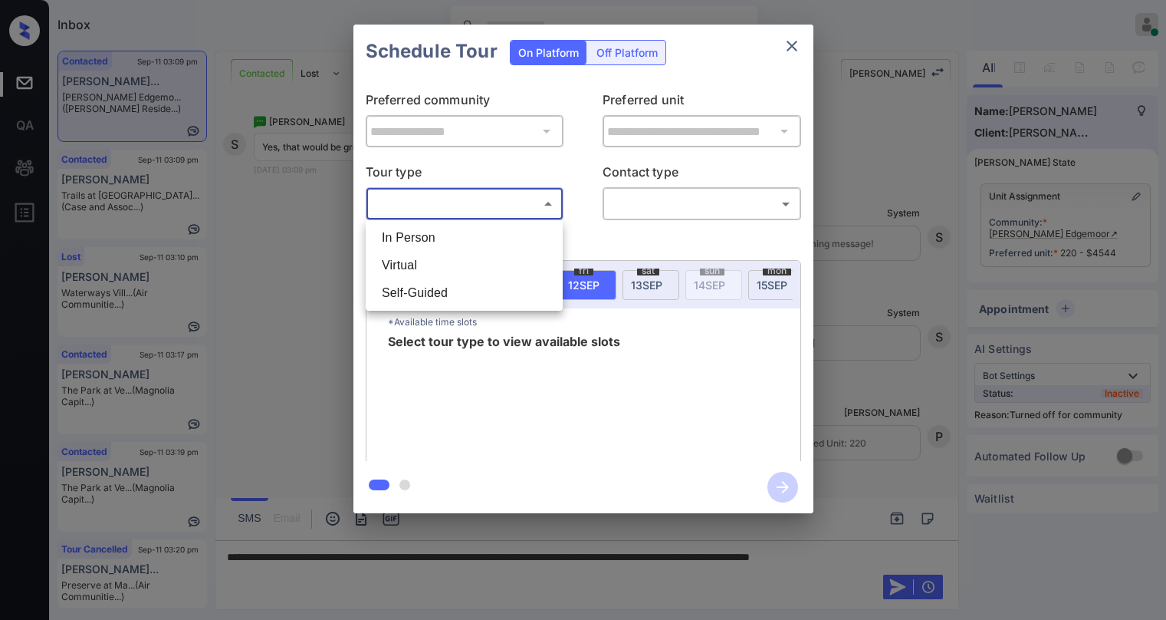
click at [508, 241] on li "In Person" at bounding box center [464, 238] width 189 height 28
type input "********"
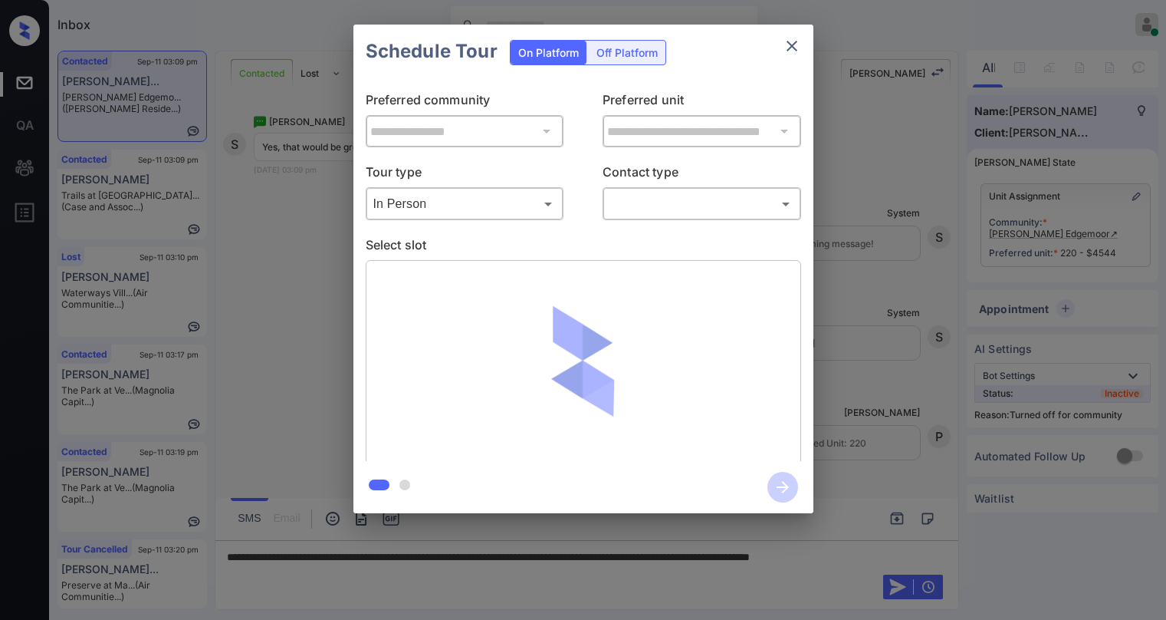
click at [633, 213] on body "Inbox [PERSON_NAME] Online Set yourself offline Set yourself on break Profile S…" at bounding box center [583, 310] width 1166 height 620
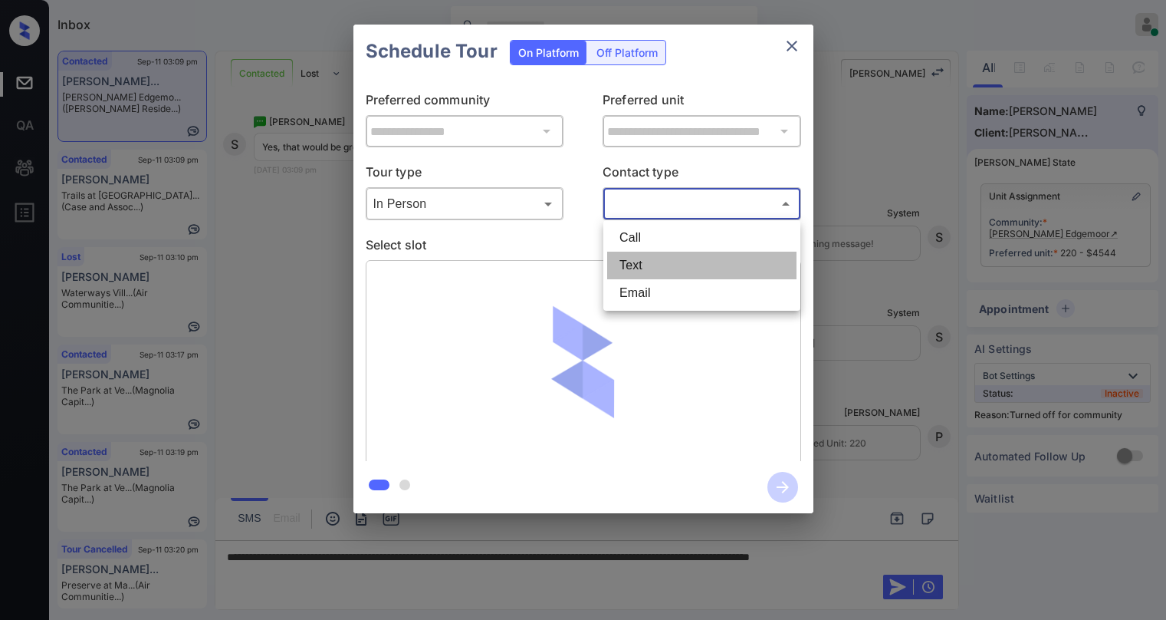
click at [639, 259] on li "Text" at bounding box center [701, 266] width 189 height 28
type input "****"
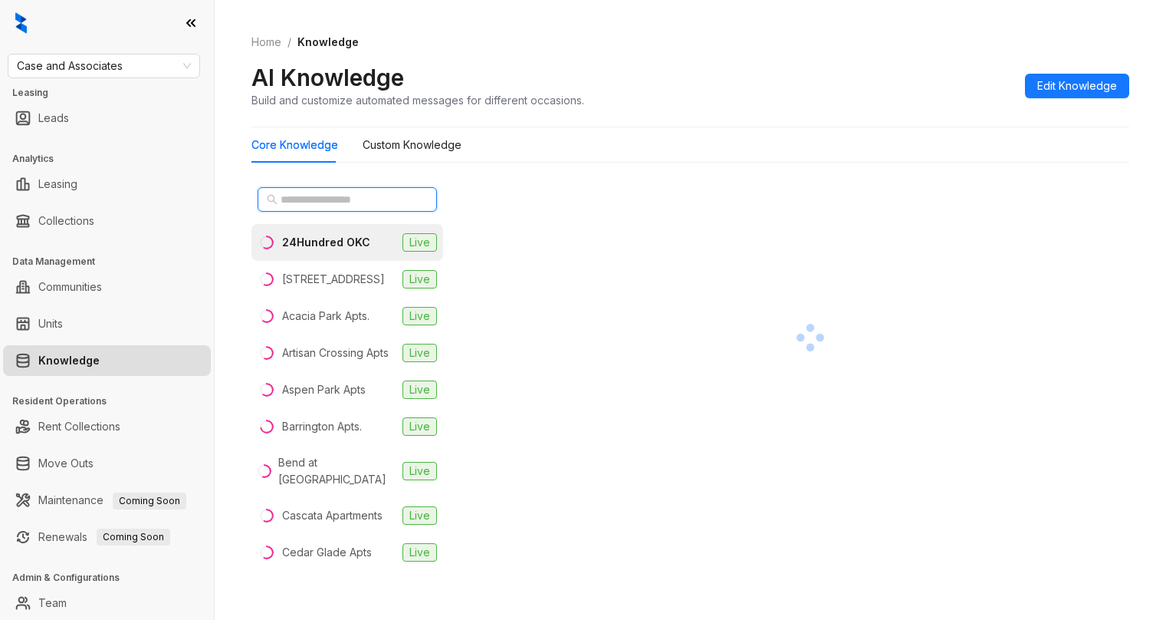
click at [342, 195] on input "text" at bounding box center [348, 199] width 135 height 17
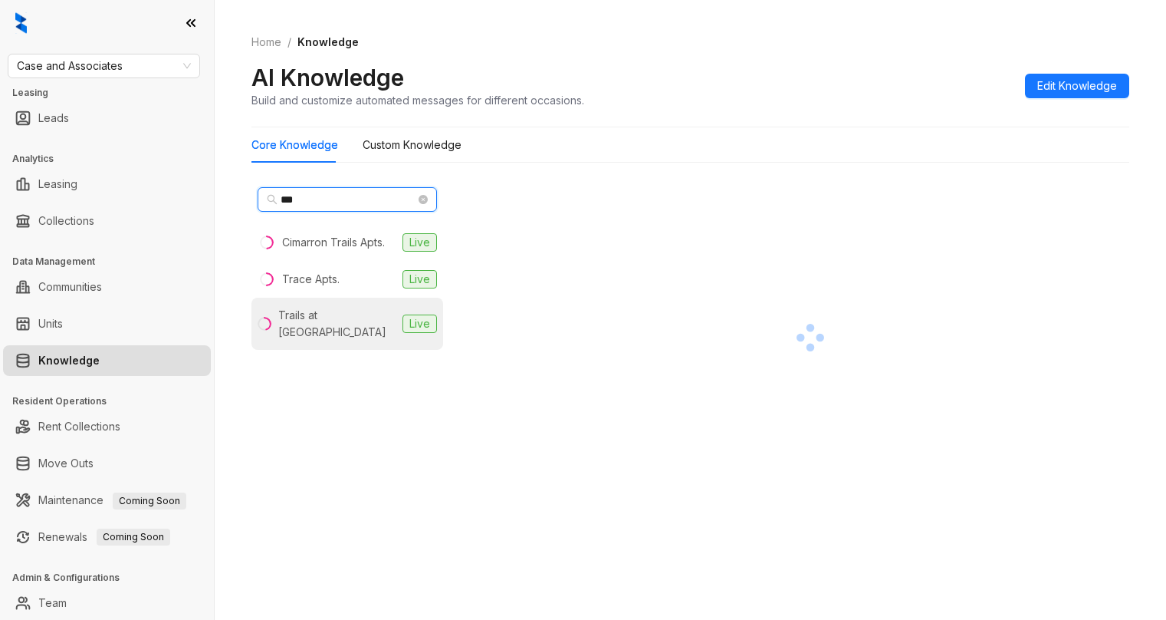
type input "***"
click at [306, 311] on div "Trails at Aspen Creek" at bounding box center [337, 324] width 118 height 34
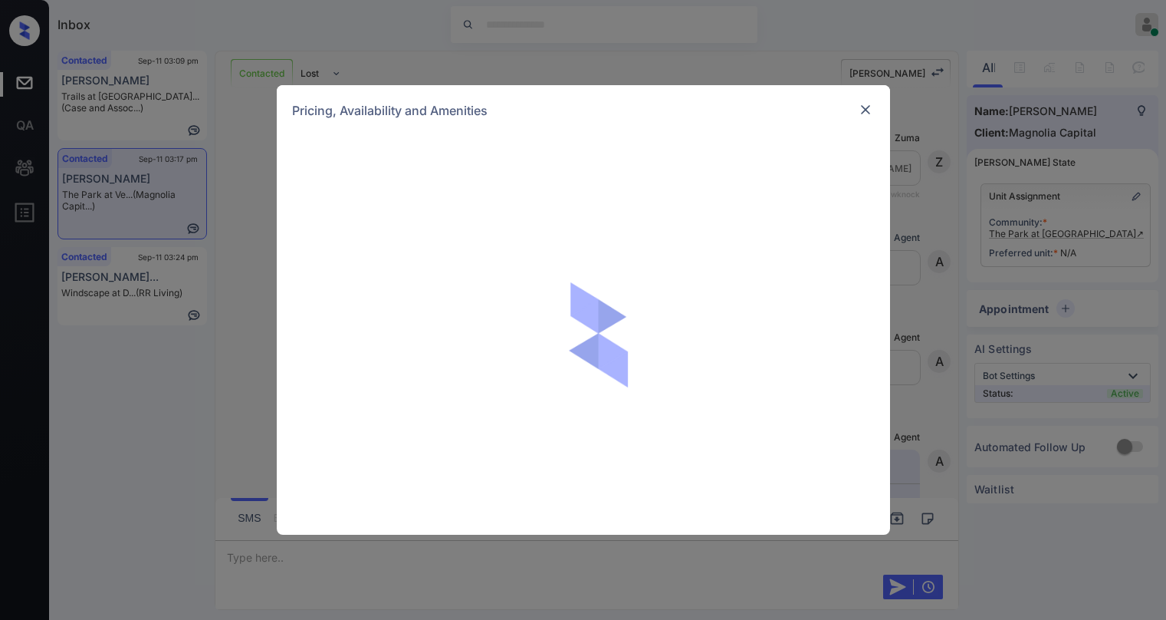
scroll to position [674, 0]
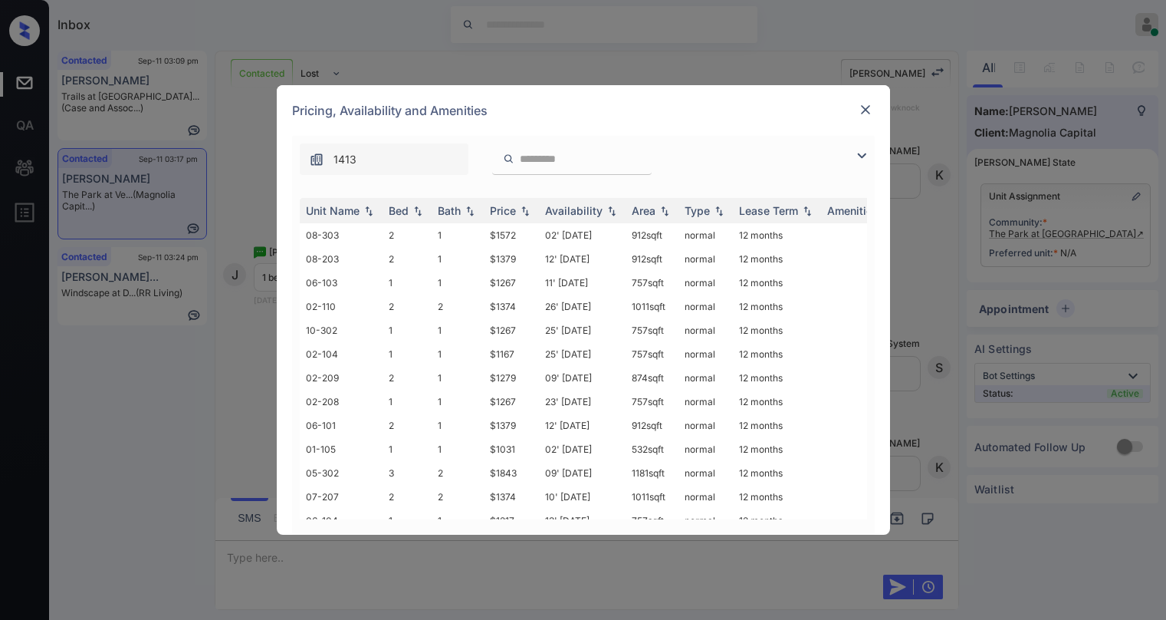
drag, startPoint x: 866, startPoint y: 159, endPoint x: 648, endPoint y: 166, distance: 217.9
click at [863, 159] on img at bounding box center [862, 155] width 18 height 18
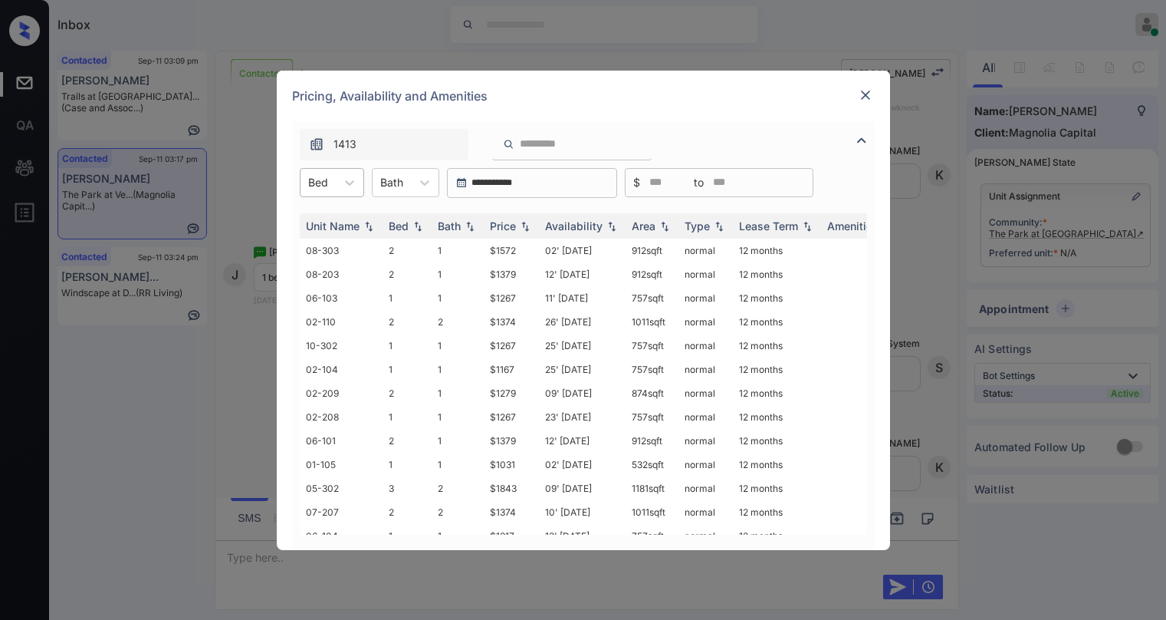
click at [316, 183] on div at bounding box center [318, 182] width 20 height 16
click at [335, 231] on div "1" at bounding box center [332, 220] width 64 height 28
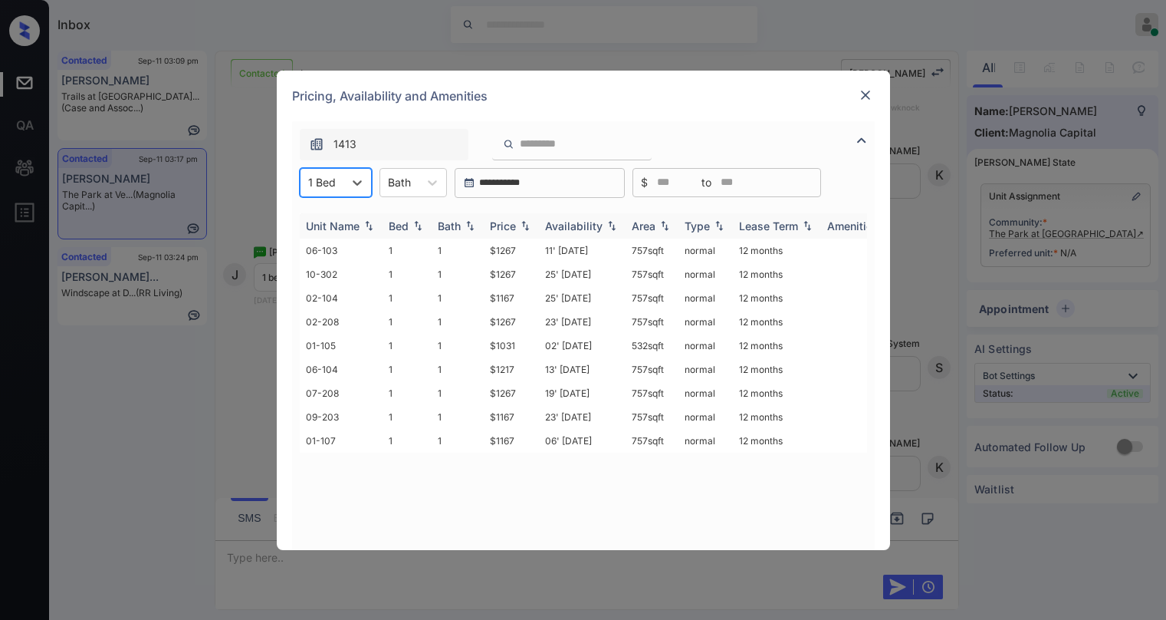
click at [516, 230] on div "Price" at bounding box center [503, 225] width 26 height 13
click at [518, 229] on div "Price" at bounding box center [511, 225] width 43 height 13
click at [518, 229] on img at bounding box center [525, 226] width 15 height 12
click at [517, 229] on div "Price" at bounding box center [511, 225] width 43 height 13
click at [516, 229] on div "Price" at bounding box center [503, 225] width 26 height 13
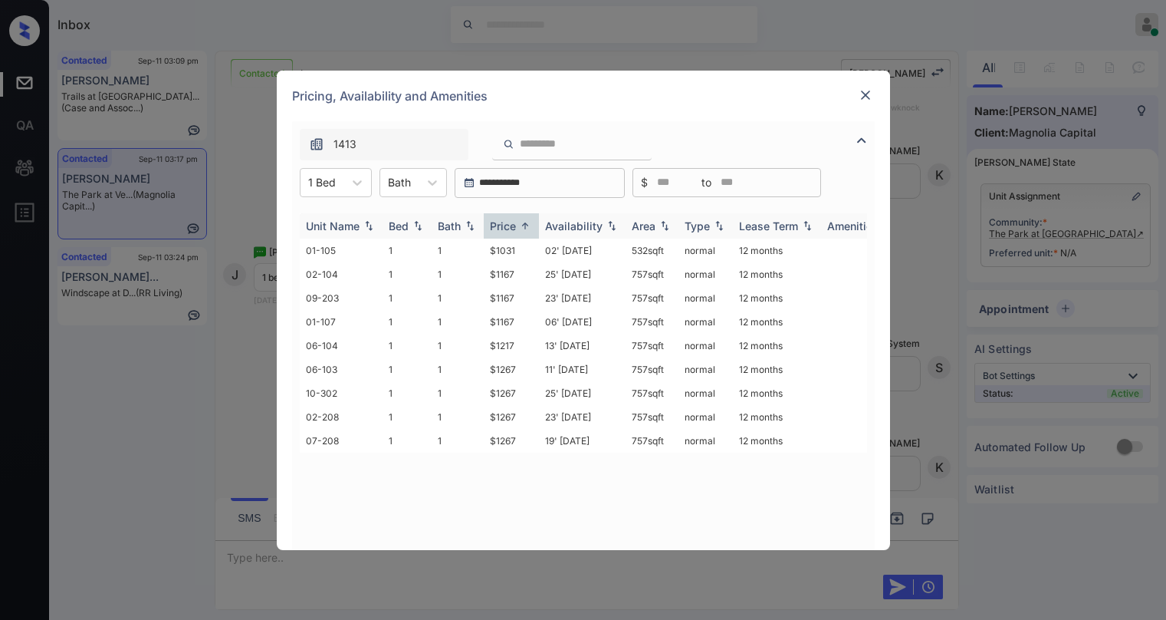
click at [511, 224] on div "Price" at bounding box center [503, 225] width 26 height 13
click at [513, 225] on div "Price" at bounding box center [503, 225] width 26 height 13
click at [514, 225] on div "Price" at bounding box center [503, 225] width 26 height 13
click at [509, 250] on td "$1031" at bounding box center [511, 250] width 55 height 24
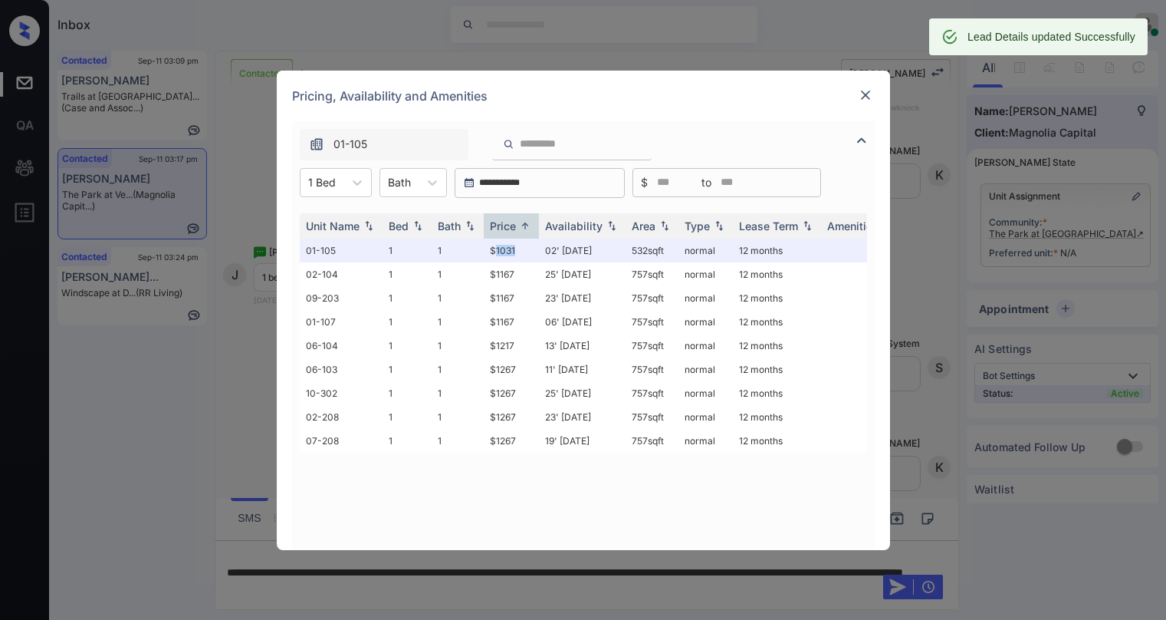
click at [868, 95] on img at bounding box center [865, 94] width 15 height 15
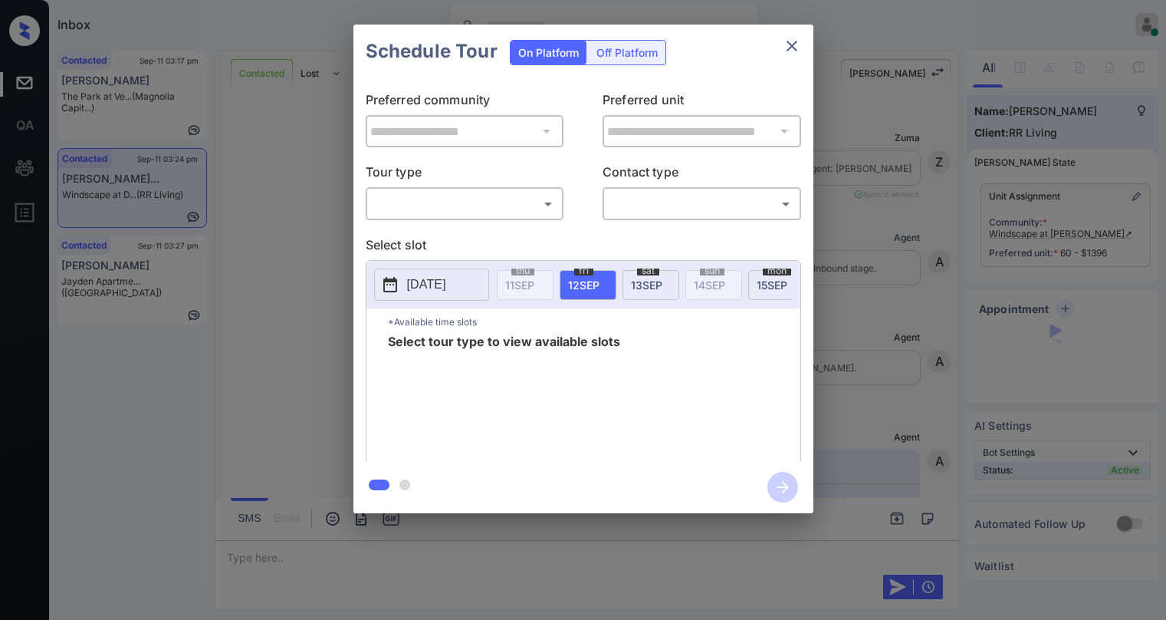
scroll to position [2127, 0]
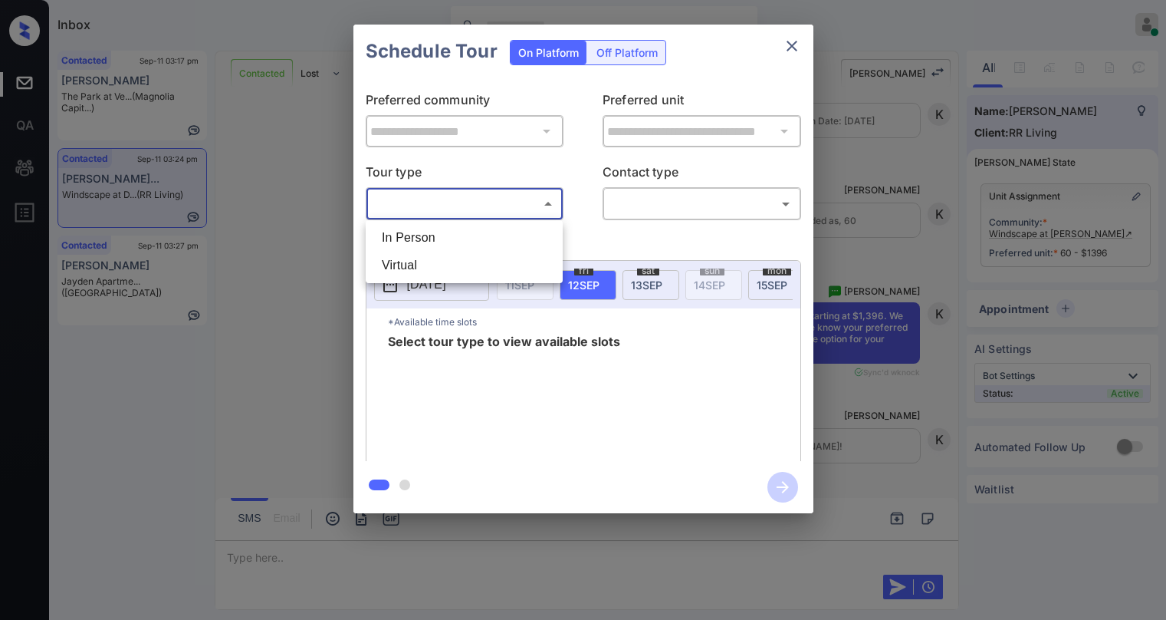
click at [494, 199] on body "Inbox [PERSON_NAME] Online Set yourself offline Set yourself on break Profile S…" at bounding box center [583, 310] width 1166 height 620
click at [797, 51] on div at bounding box center [583, 310] width 1166 height 620
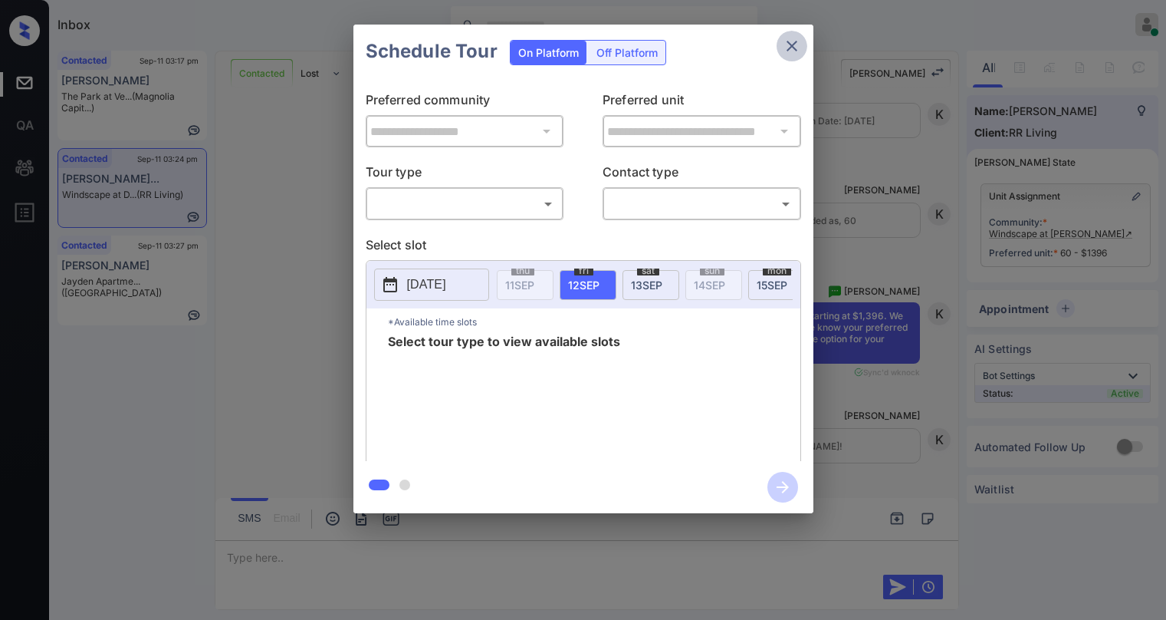
click at [792, 52] on icon "close" at bounding box center [792, 46] width 18 height 18
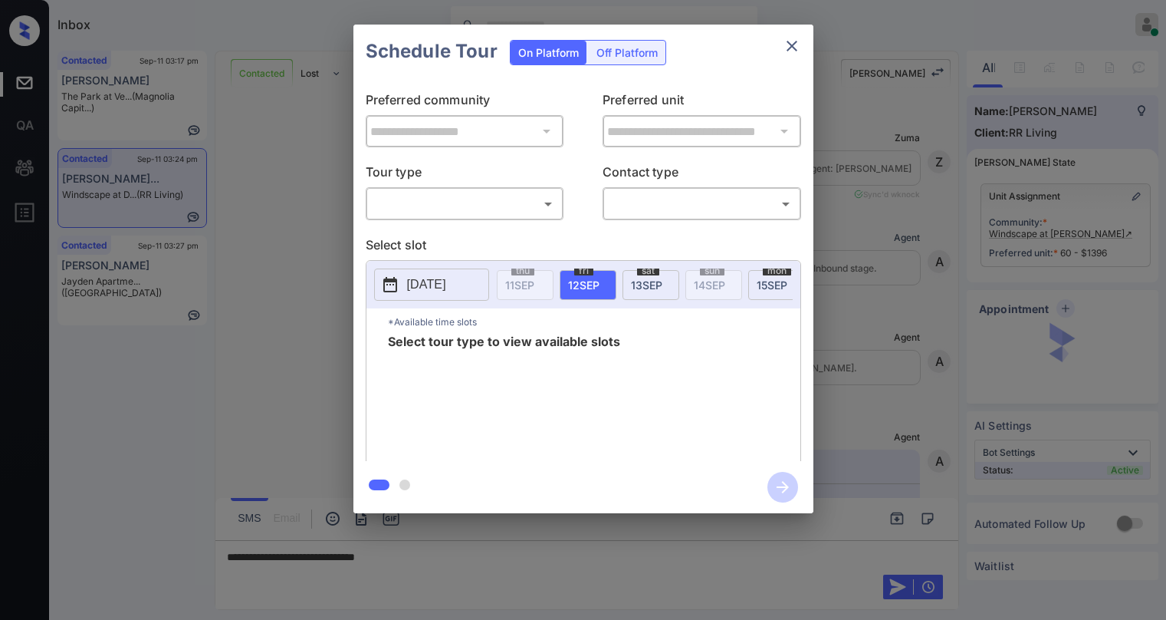
scroll to position [2280, 0]
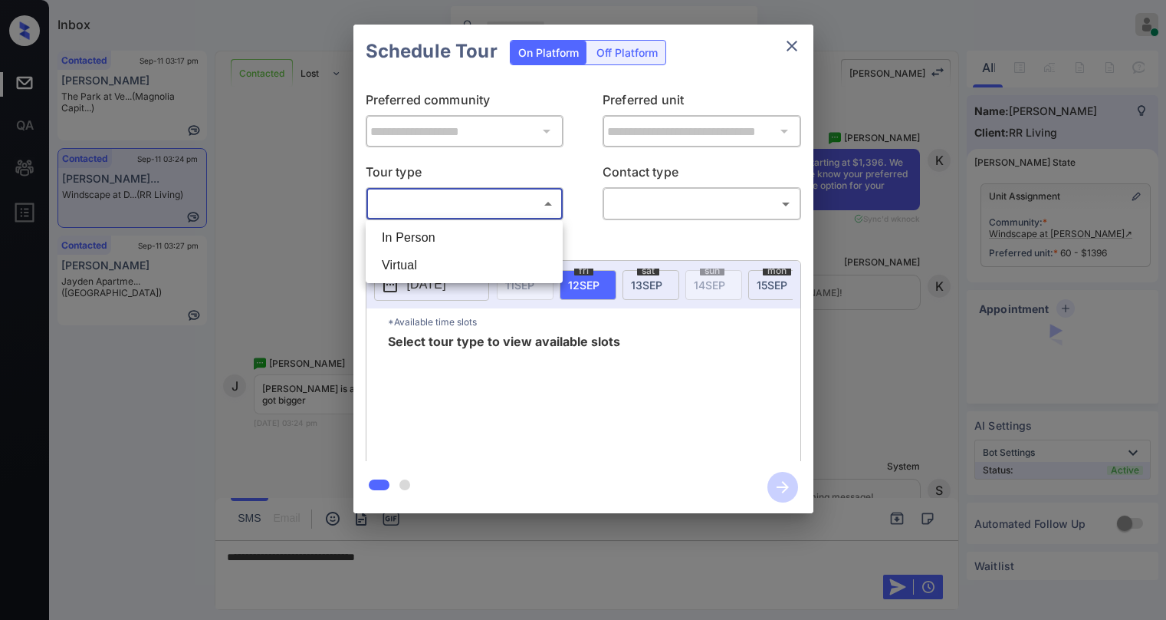
click at [512, 207] on body "Inbox Paolo Gabriel Online Set yourself offline Set yourself on break Profile S…" at bounding box center [583, 310] width 1166 height 620
click at [456, 278] on li "Virtual" at bounding box center [464, 266] width 189 height 28
type input "*******"
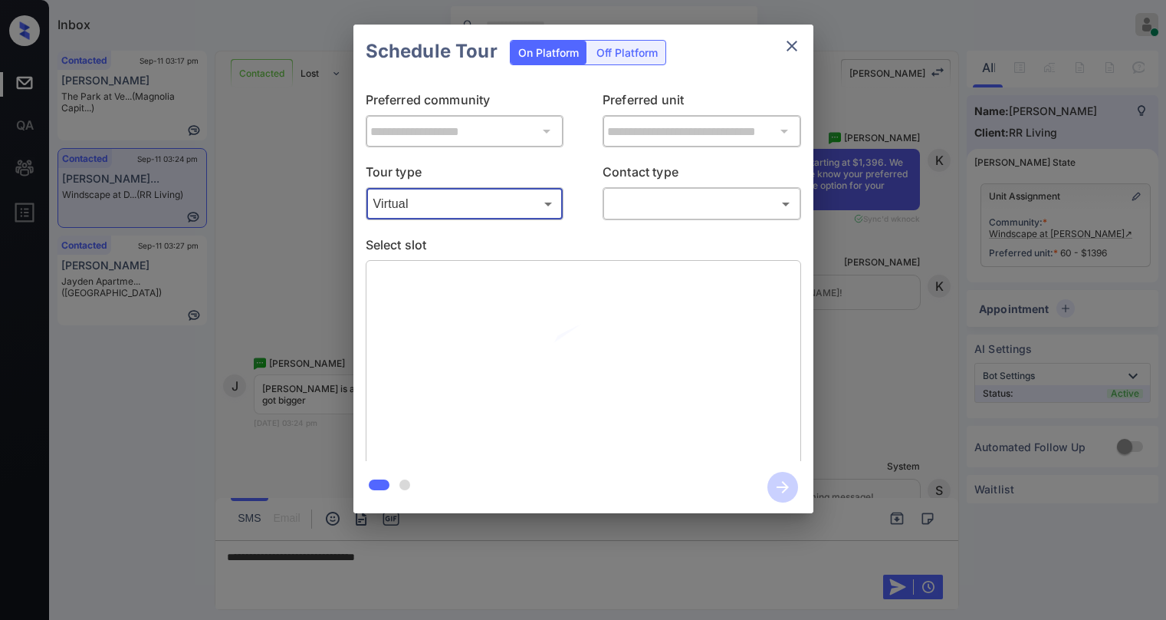
click at [649, 205] on body "Inbox Paolo Gabriel Online Set yourself offline Set yourself on break Profile S…" at bounding box center [583, 310] width 1166 height 620
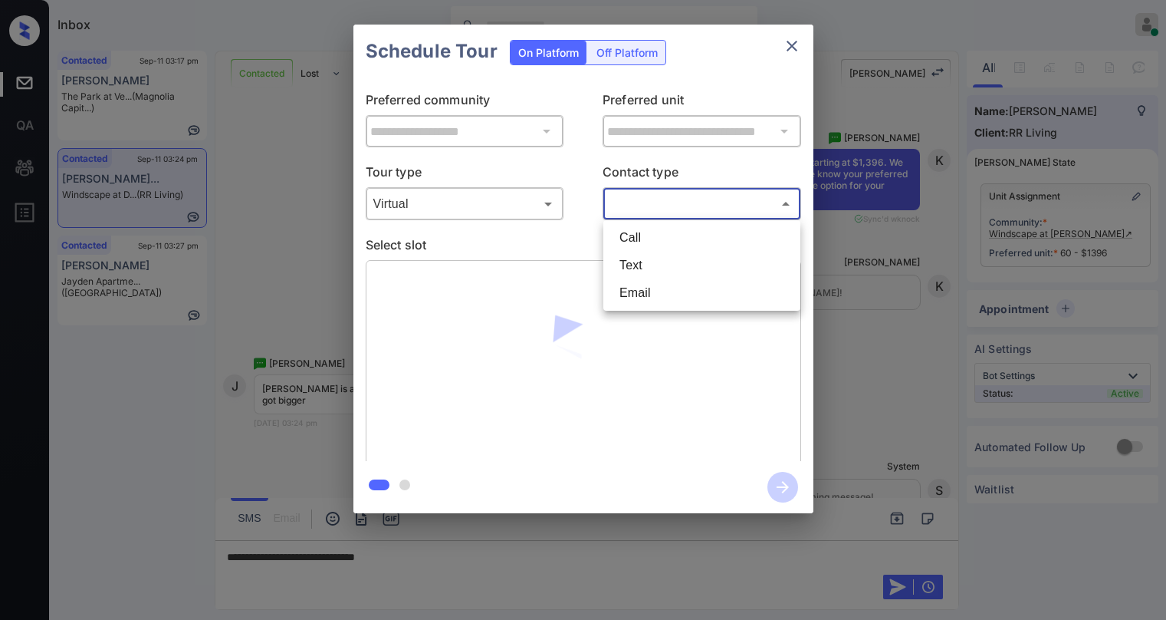
click at [642, 272] on li "Text" at bounding box center [701, 266] width 189 height 28
type input "****"
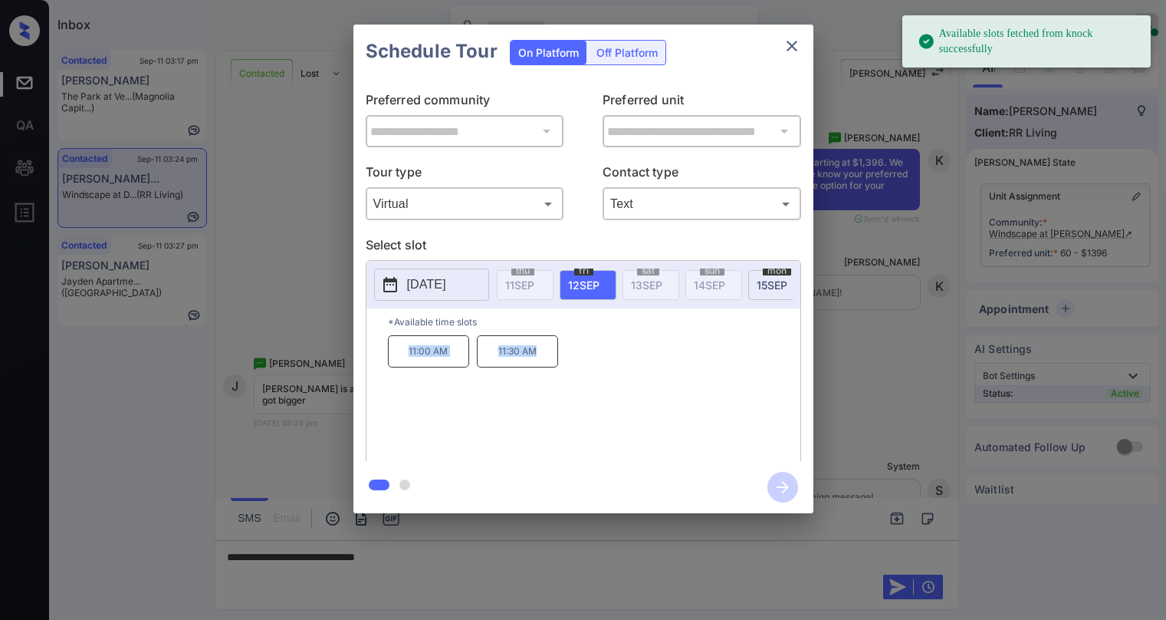
drag, startPoint x: 407, startPoint y: 357, endPoint x: 632, endPoint y: 273, distance: 239.7
click at [557, 359] on div "11:00 AM 11:30 AM" at bounding box center [594, 396] width 413 height 123
copy div "11:00 AM 11:30 AM"
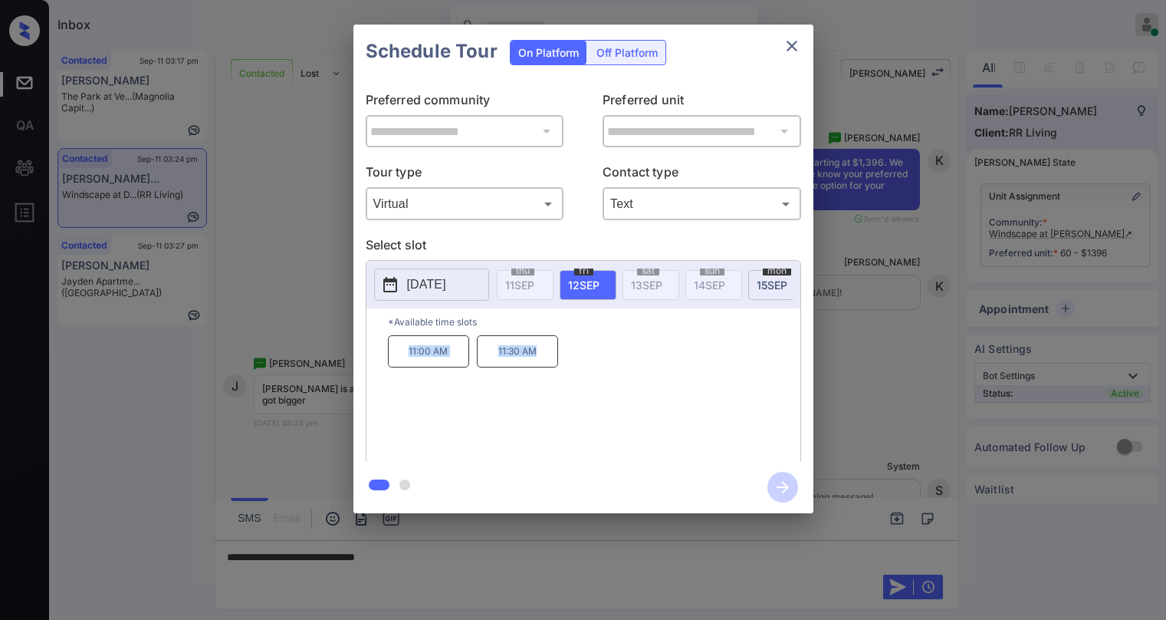
click at [791, 45] on icon "close" at bounding box center [792, 46] width 11 height 11
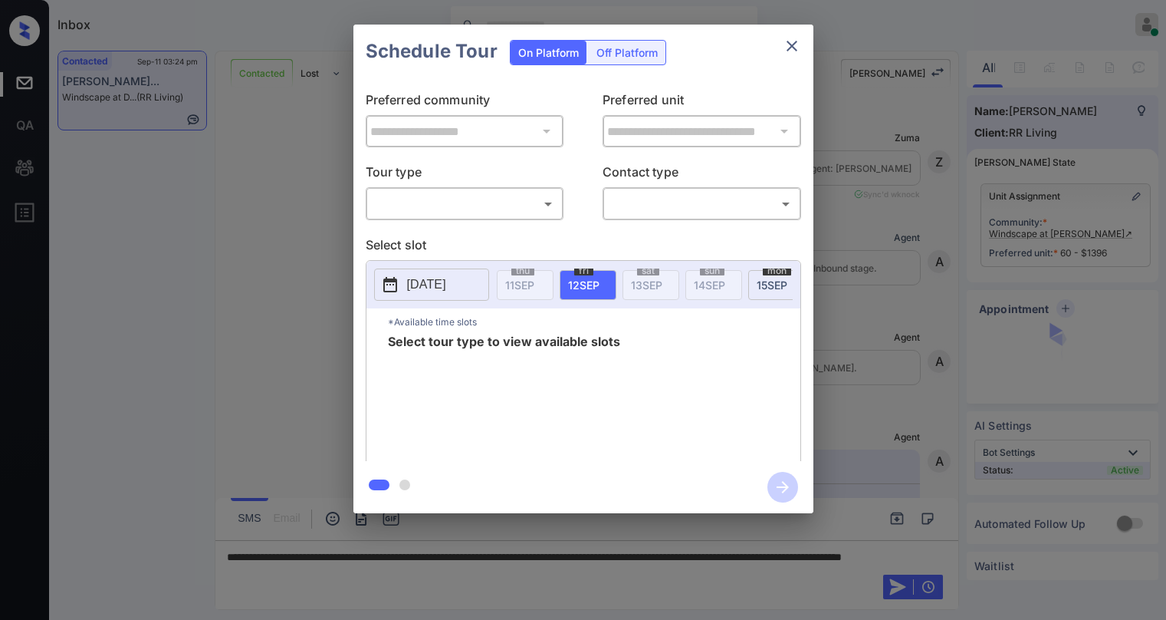
scroll to position [2127, 0]
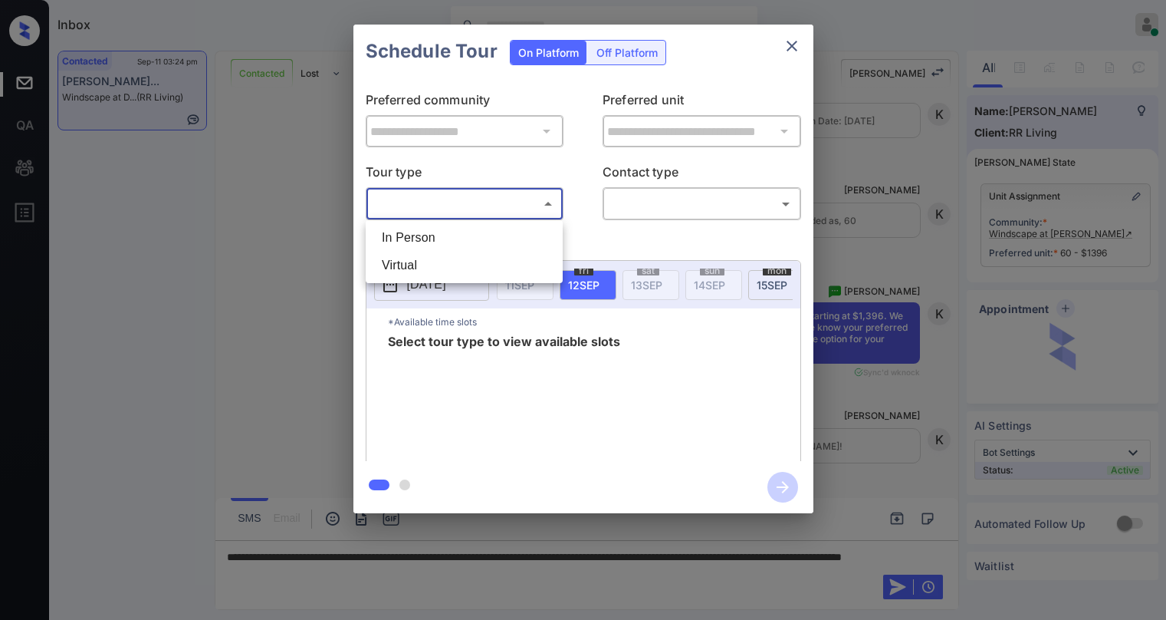
click at [419, 206] on body "Inbox Paolo Gabriel Online Set yourself offline Set yourself on break Profile S…" at bounding box center [583, 310] width 1166 height 620
drag, startPoint x: 418, startPoint y: 258, endPoint x: 440, endPoint y: 251, distance: 23.3
click at [418, 256] on li "Virtual" at bounding box center [464, 266] width 189 height 28
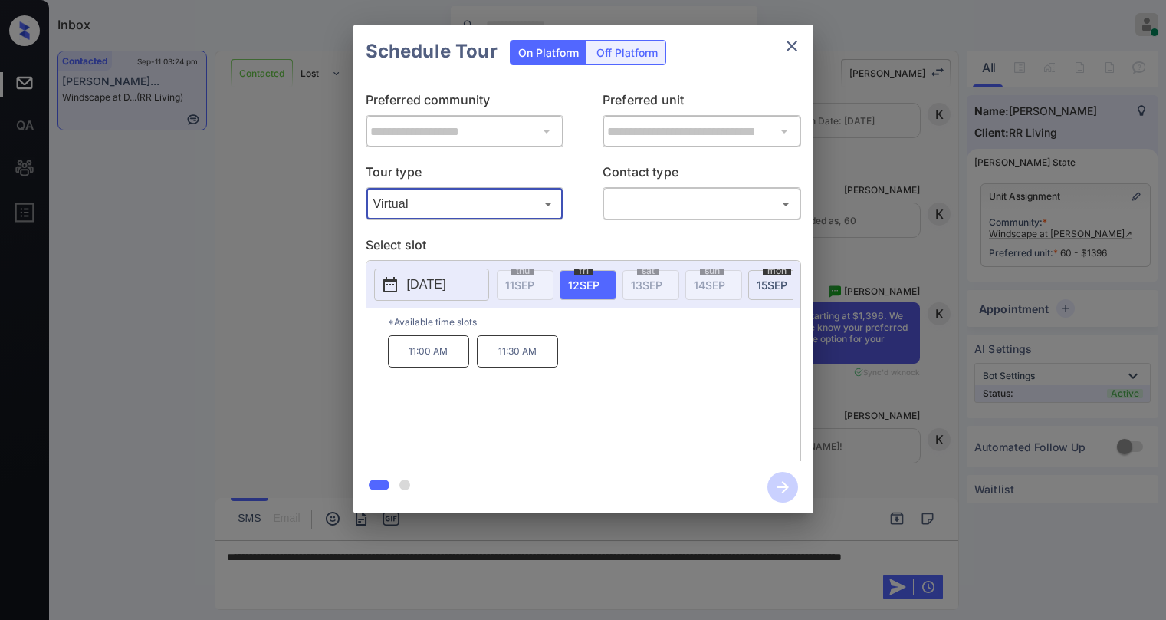
type input "*******"
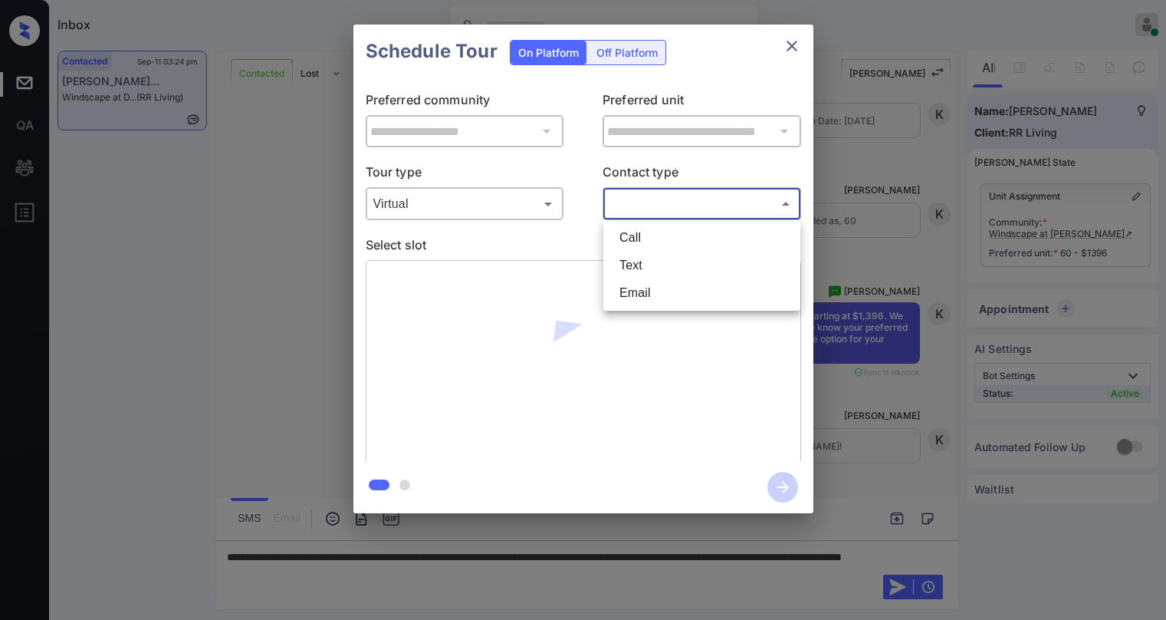
click at [631, 195] on body "Inbox Paolo Gabriel Online Set yourself offline Set yourself on break Profile S…" at bounding box center [583, 310] width 1166 height 620
click at [637, 268] on li "Text" at bounding box center [701, 266] width 189 height 28
type input "****"
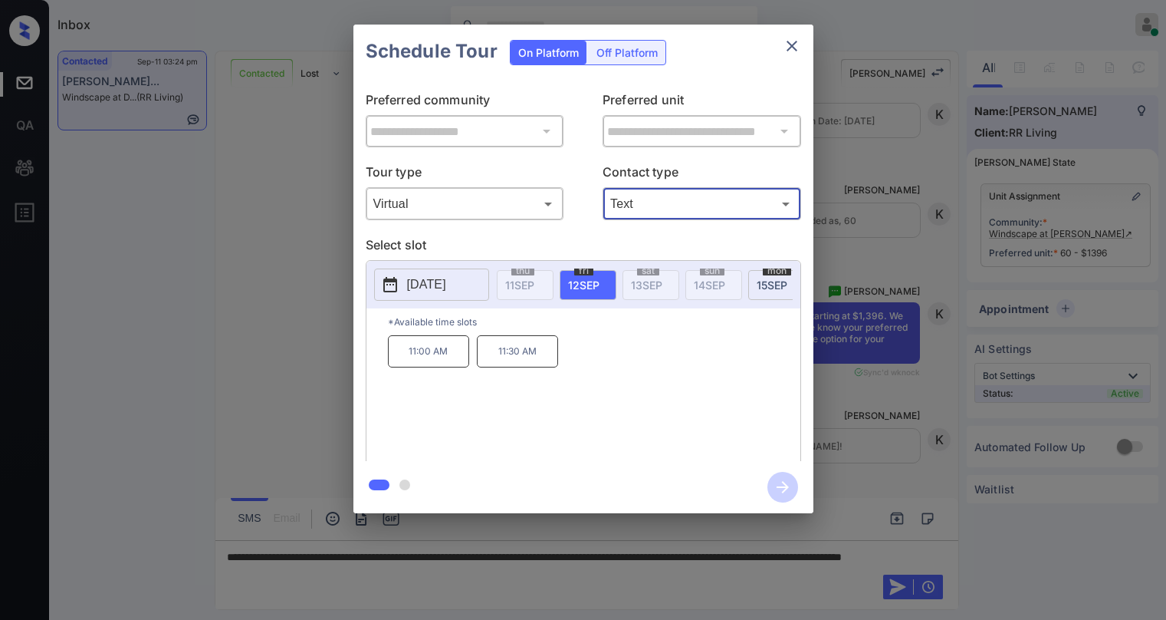
click at [791, 45] on icon "close" at bounding box center [792, 46] width 11 height 11
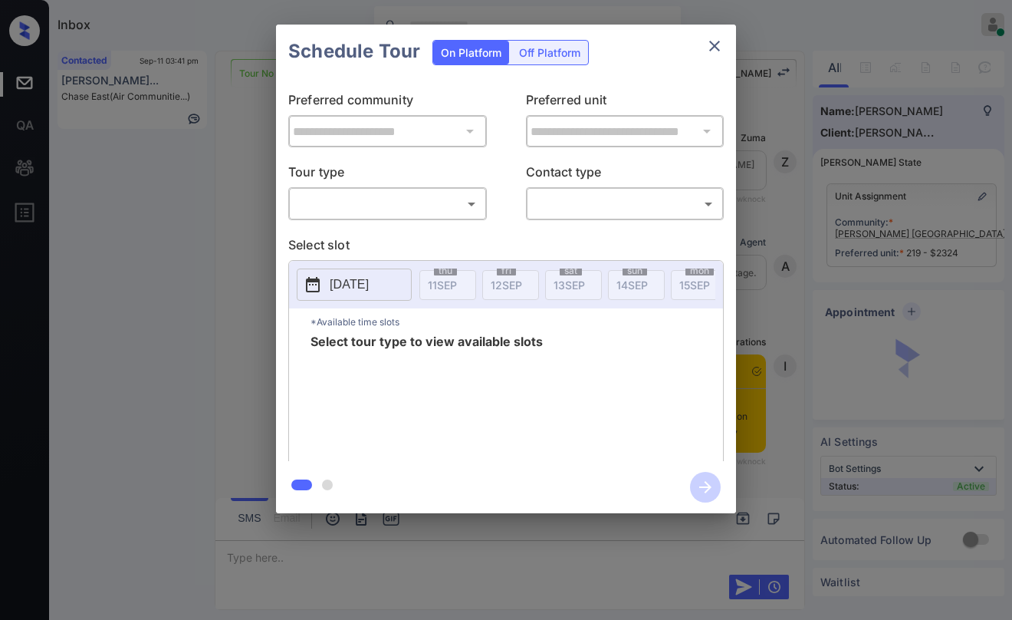
scroll to position [3356, 0]
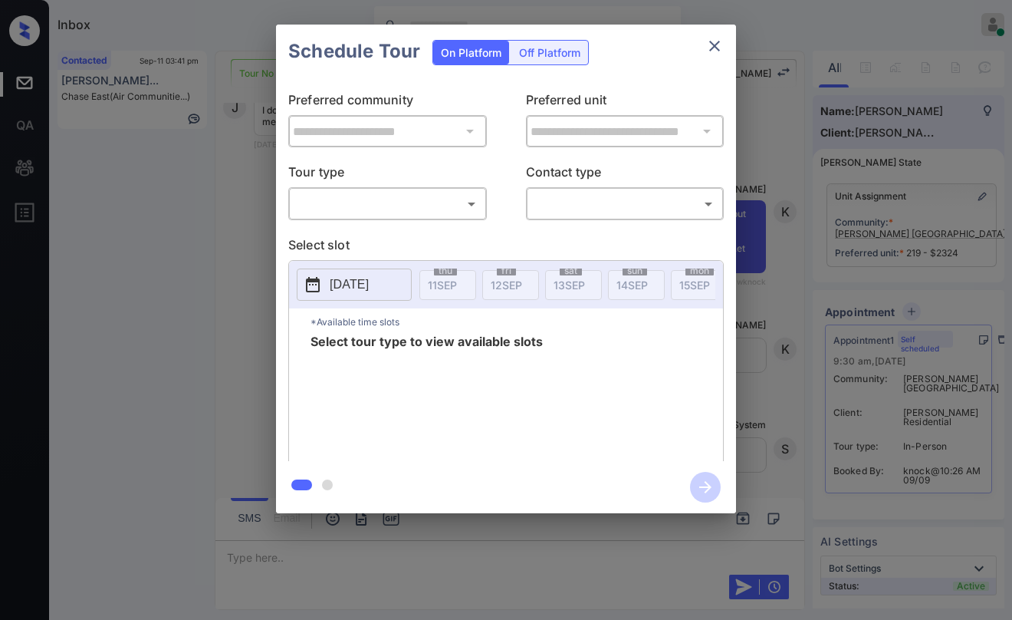
click at [424, 204] on body "Inbox [PERSON_NAME] Online Set yourself offline Set yourself on break Profile S…" at bounding box center [506, 310] width 1012 height 620
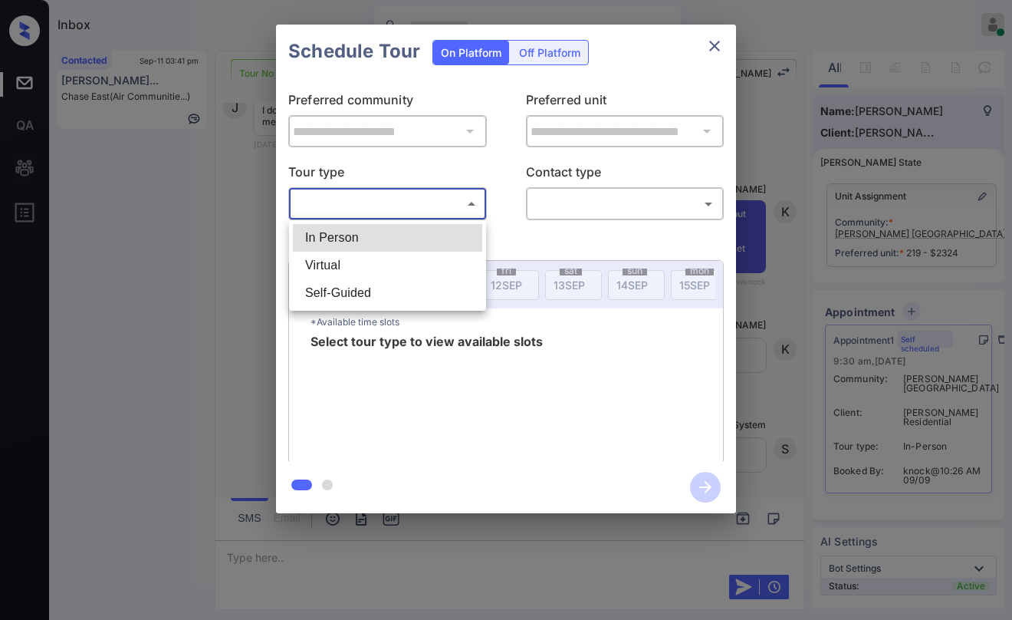
click at [422, 233] on li "In Person" at bounding box center [387, 238] width 189 height 28
type input "********"
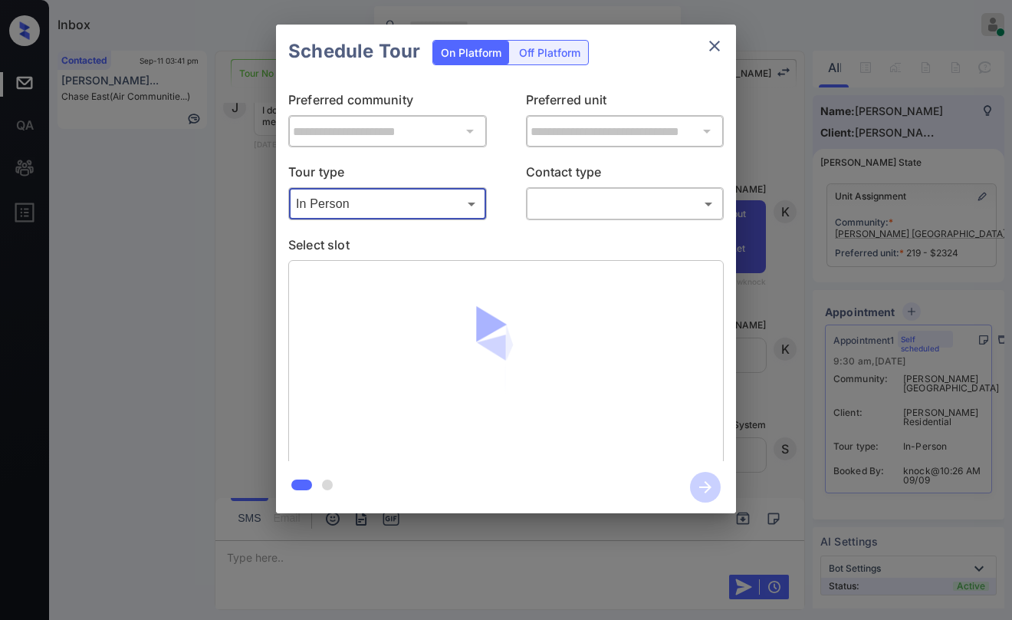
click at [560, 214] on body "Inbox [PERSON_NAME] Online Set yourself offline Set yourself on break Profile S…" at bounding box center [506, 310] width 1012 height 620
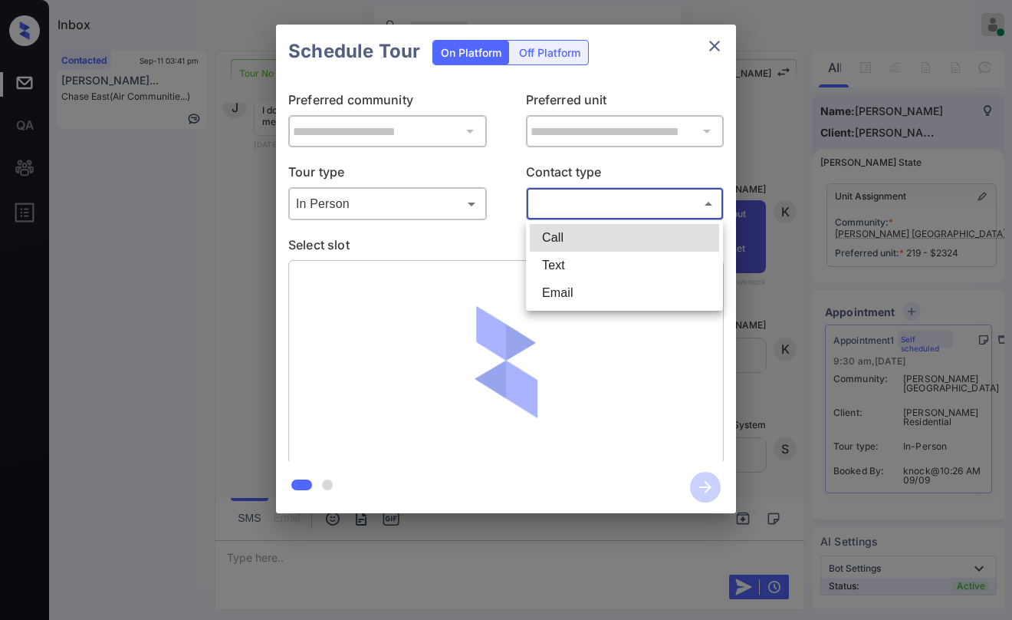
click at [564, 263] on li "Text" at bounding box center [624, 266] width 189 height 28
type input "****"
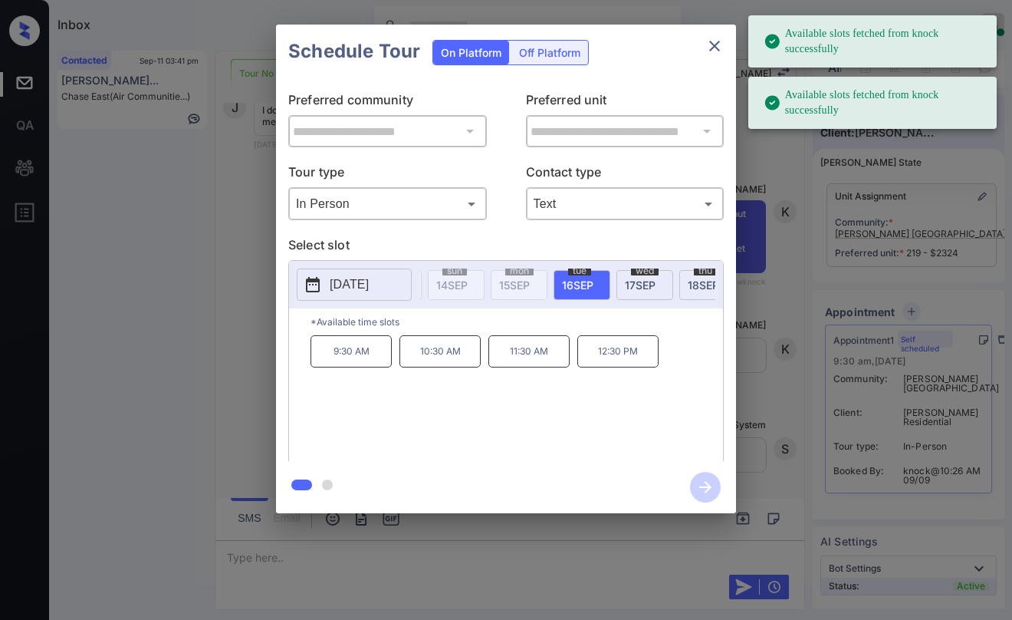
scroll to position [0, 191]
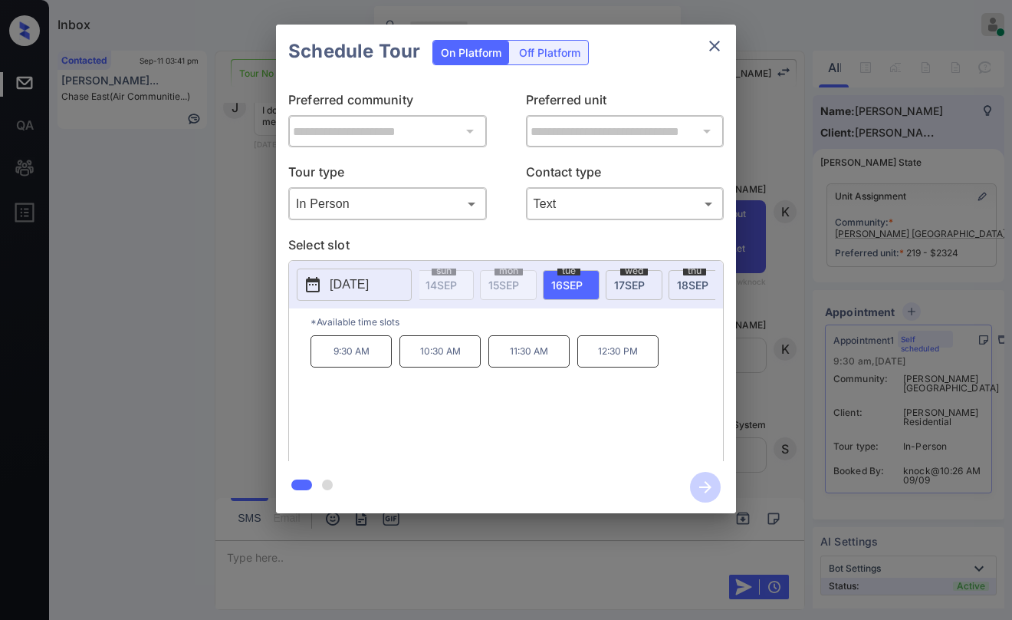
click at [710, 45] on icon "close" at bounding box center [714, 46] width 18 height 18
